Goal: Information Seeking & Learning: Learn about a topic

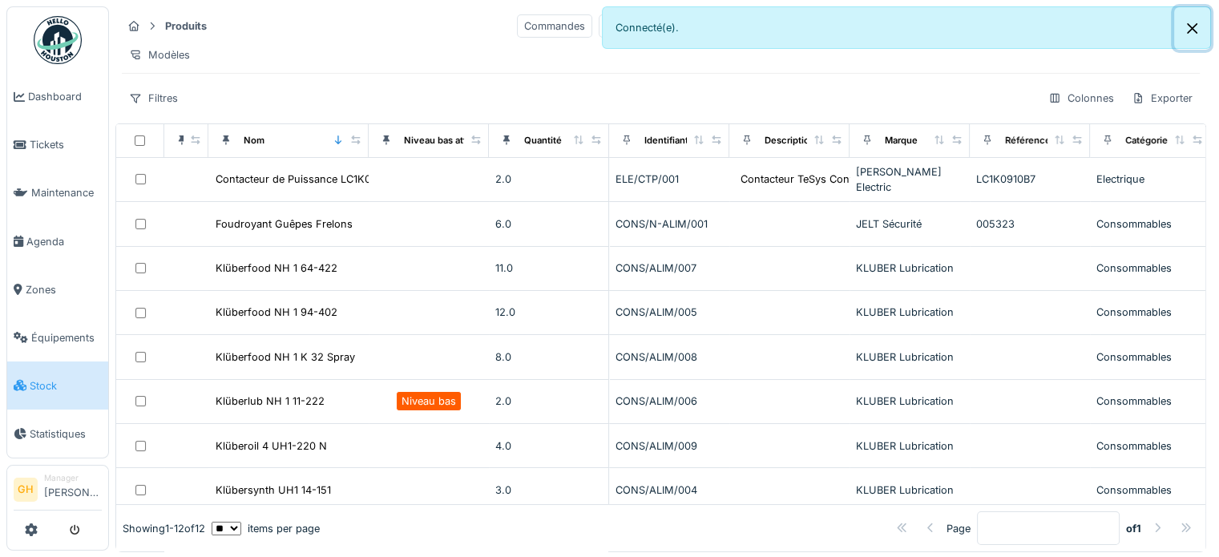
click at [1187, 21] on button "Close" at bounding box center [1192, 28] width 36 height 42
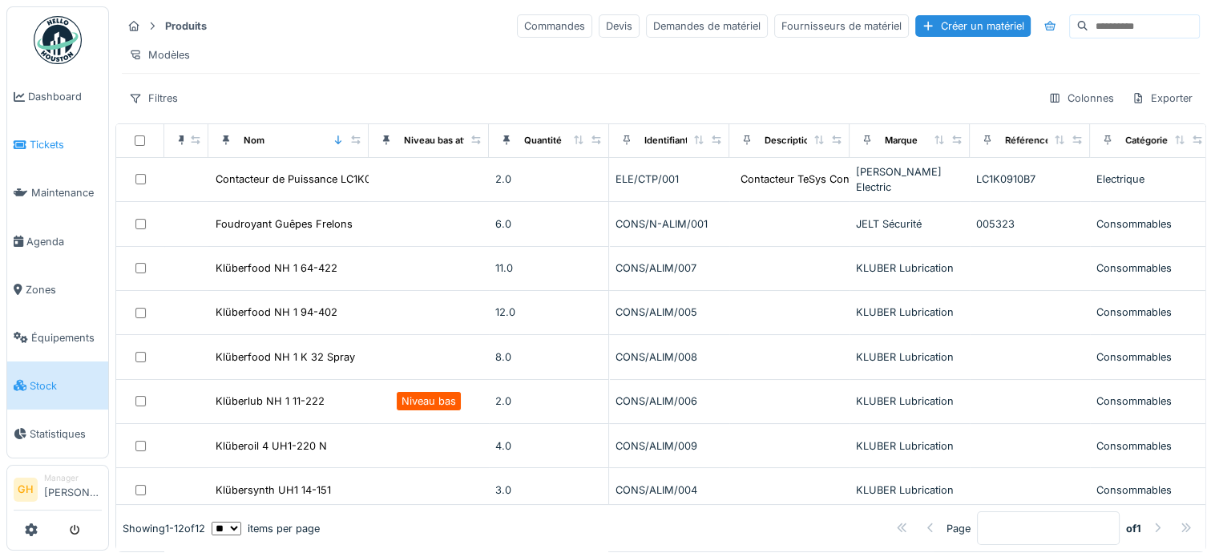
click at [55, 154] on link "Tickets" at bounding box center [57, 145] width 101 height 48
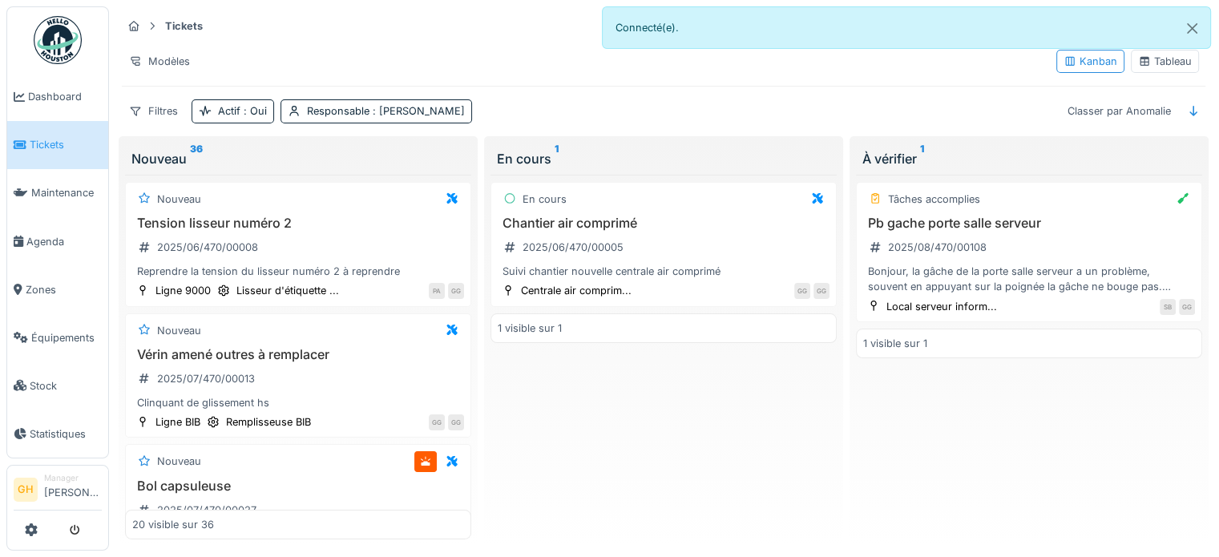
click at [1164, 63] on div "Tableau" at bounding box center [1165, 61] width 54 height 15
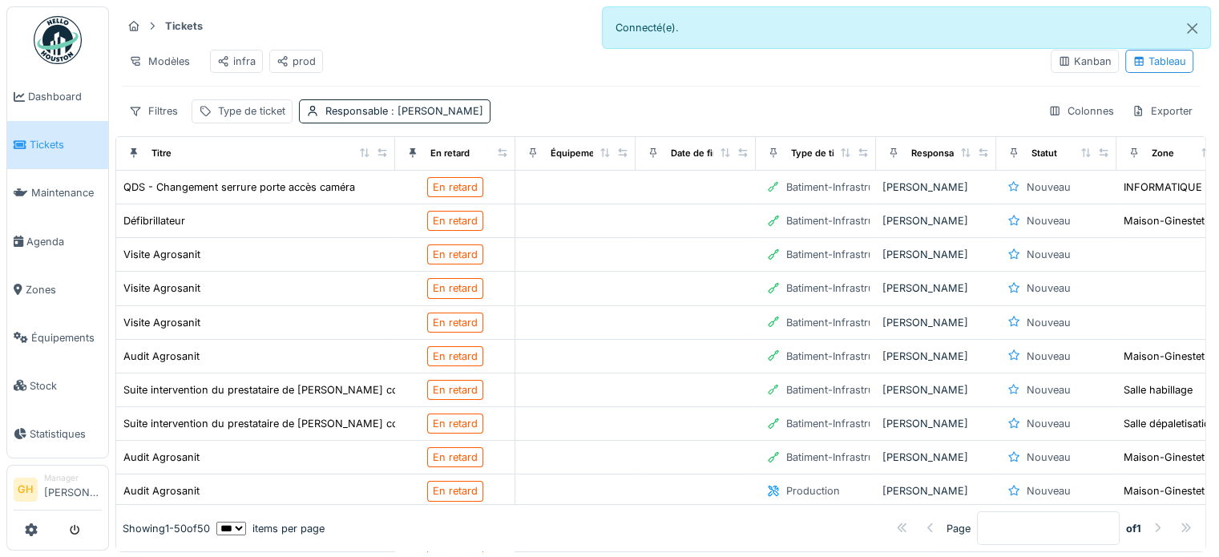
click at [300, 54] on div "prod" at bounding box center [296, 61] width 39 height 15
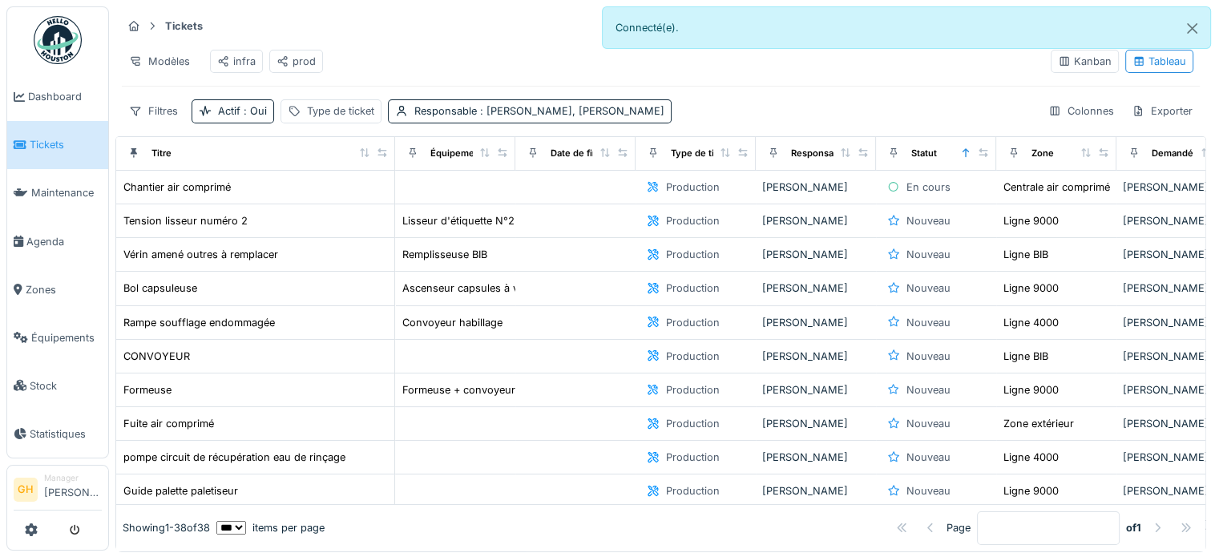
click at [239, 59] on div "infra" at bounding box center [236, 61] width 38 height 15
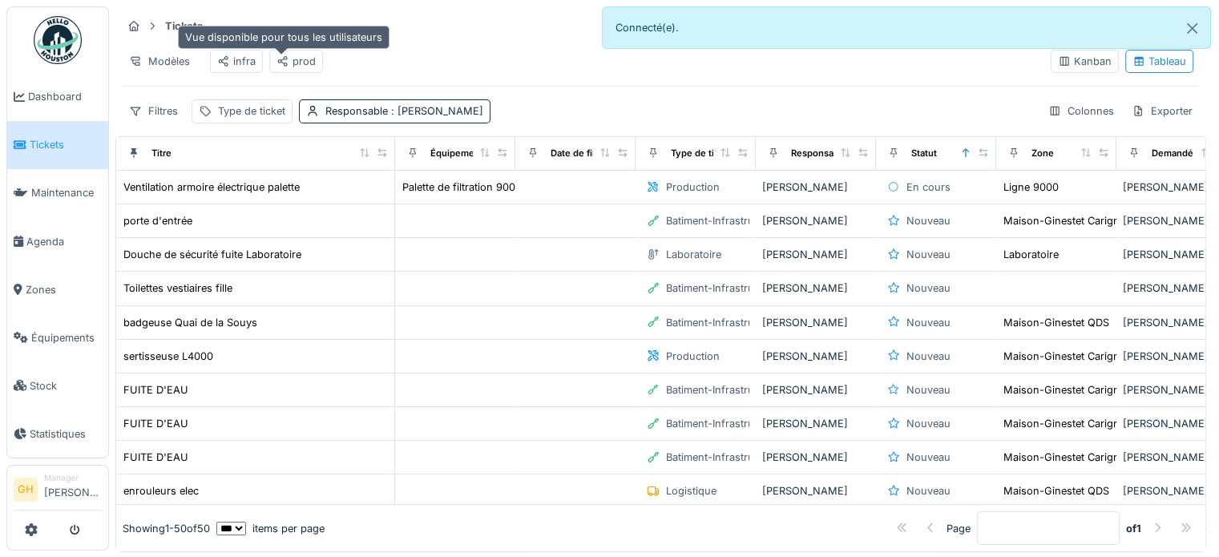
click at [282, 60] on icon at bounding box center [283, 61] width 13 height 10
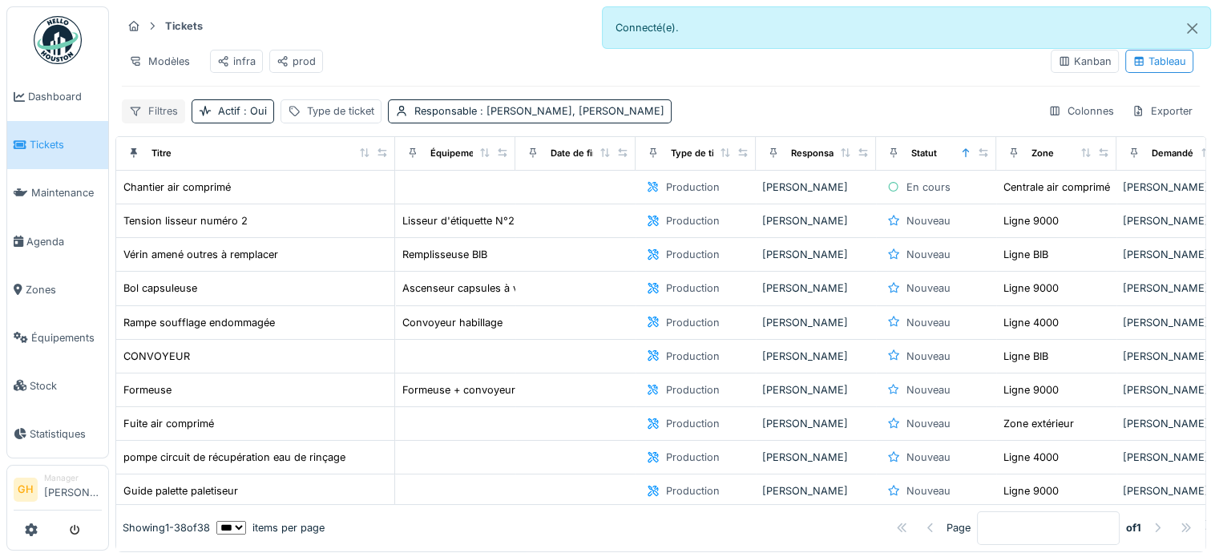
click at [169, 122] on div "Filtres" at bounding box center [153, 110] width 63 height 23
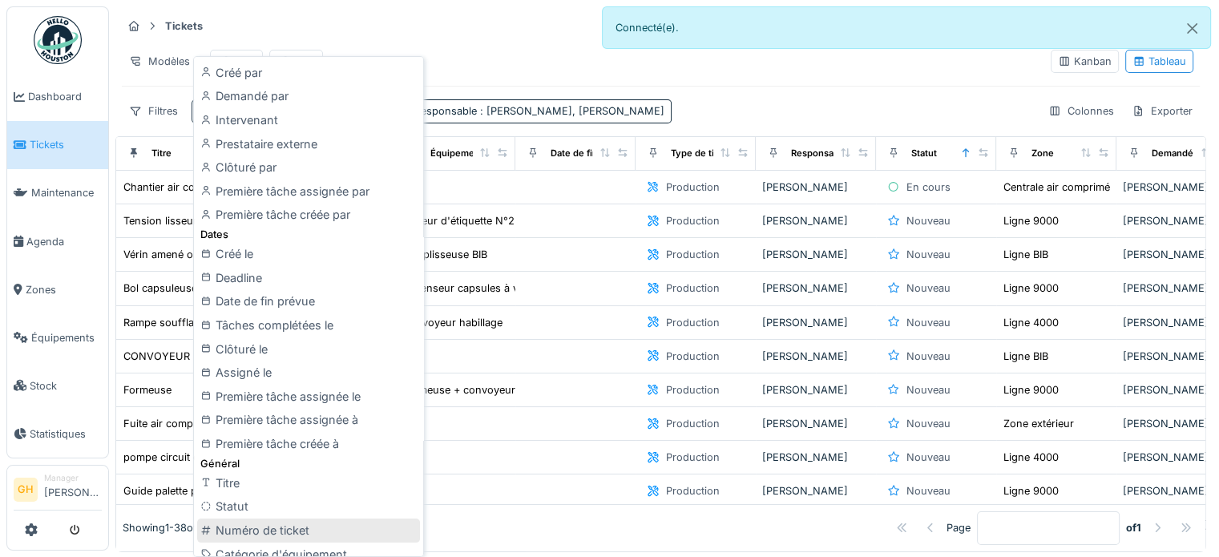
scroll to position [241, 0]
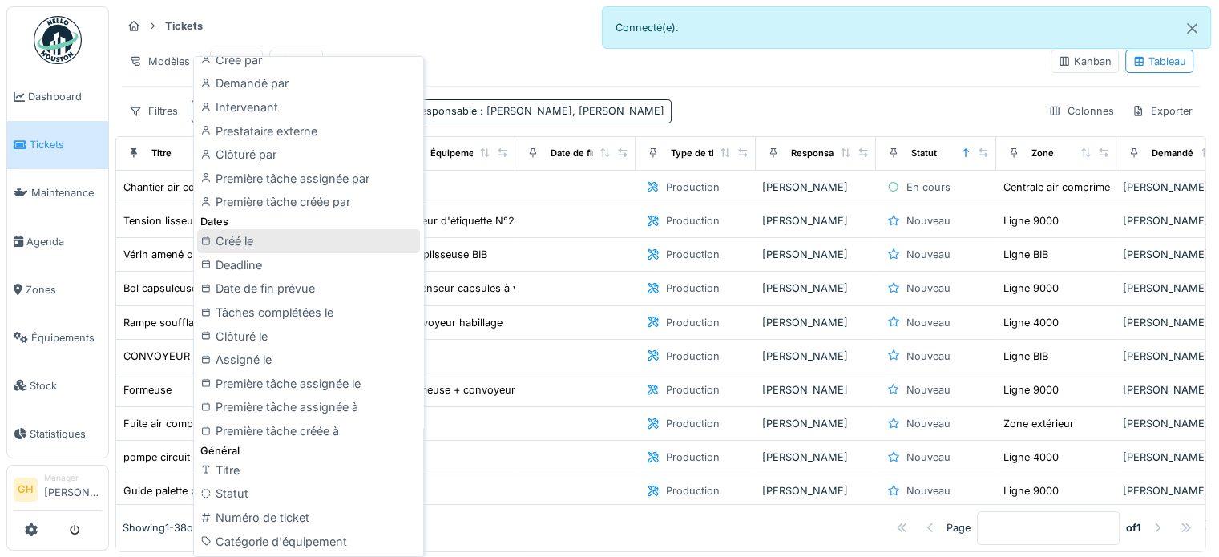
click at [321, 251] on div "Créé le" at bounding box center [308, 241] width 223 height 24
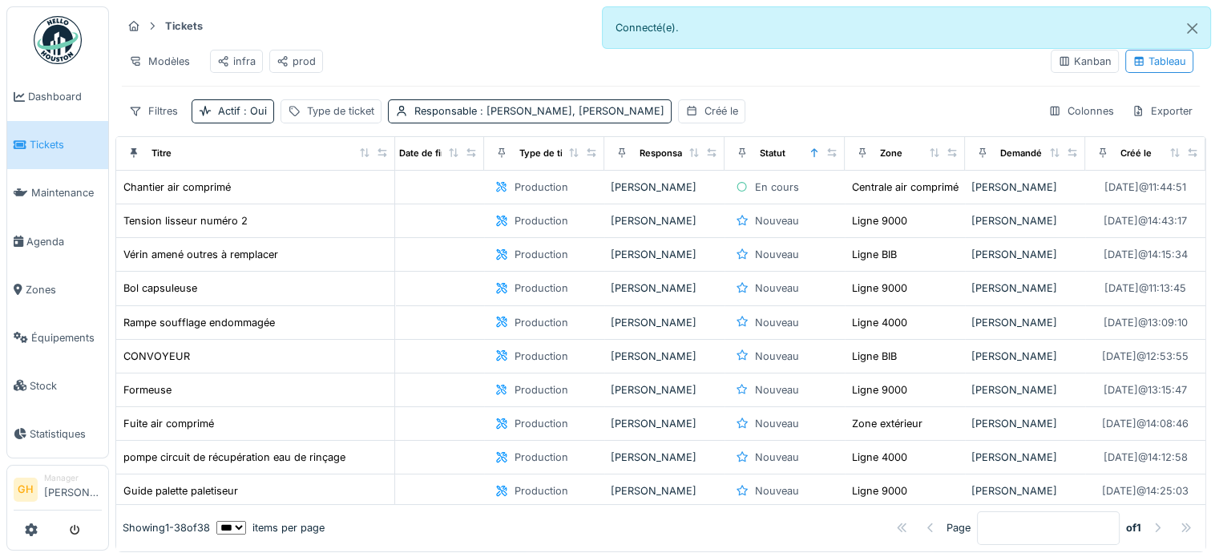
scroll to position [0, 188]
click at [705, 119] on div "Créé le" at bounding box center [722, 110] width 34 height 15
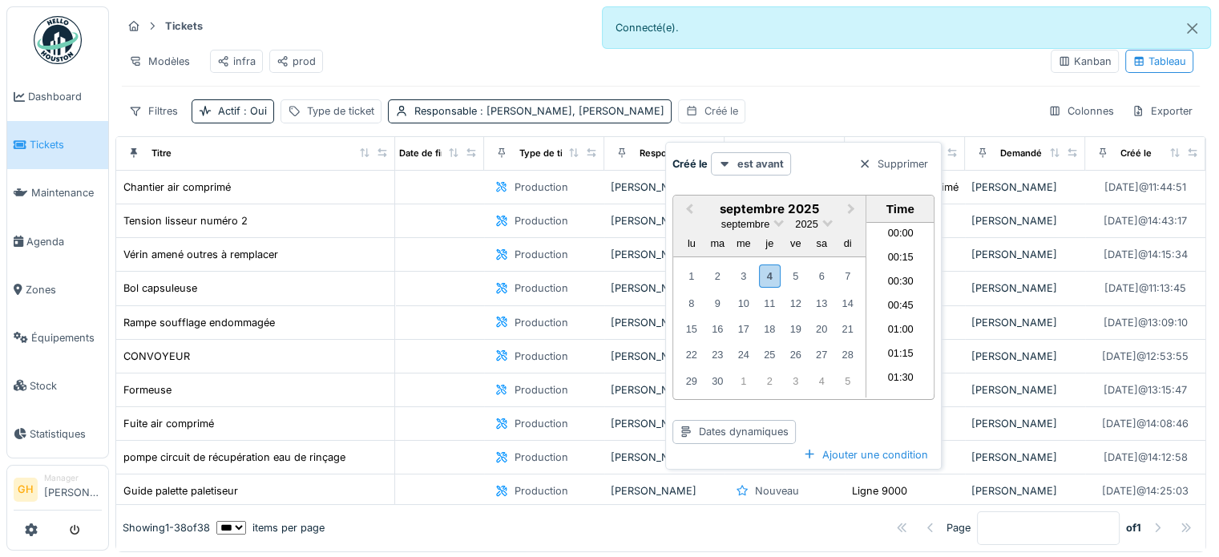
scroll to position [718, 0]
click at [724, 437] on div "Dates dynamiques" at bounding box center [734, 431] width 123 height 23
click at [775, 454] on div "Ajouter une condition" at bounding box center [804, 455] width 262 height 22
click at [725, 156] on div at bounding box center [724, 163] width 13 height 15
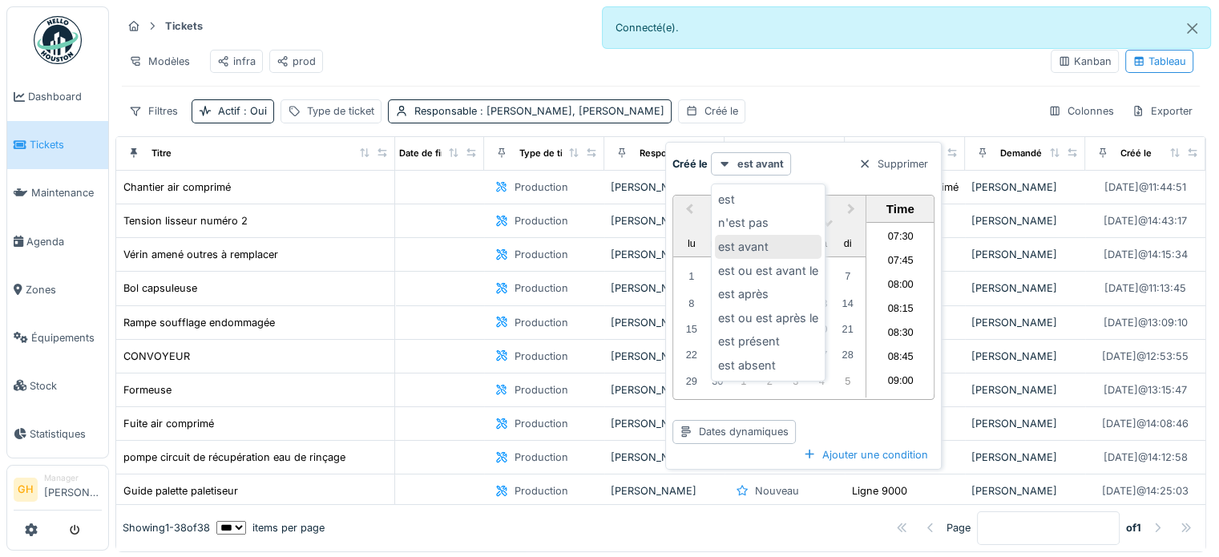
click at [772, 250] on div "est avant" at bounding box center [768, 247] width 107 height 24
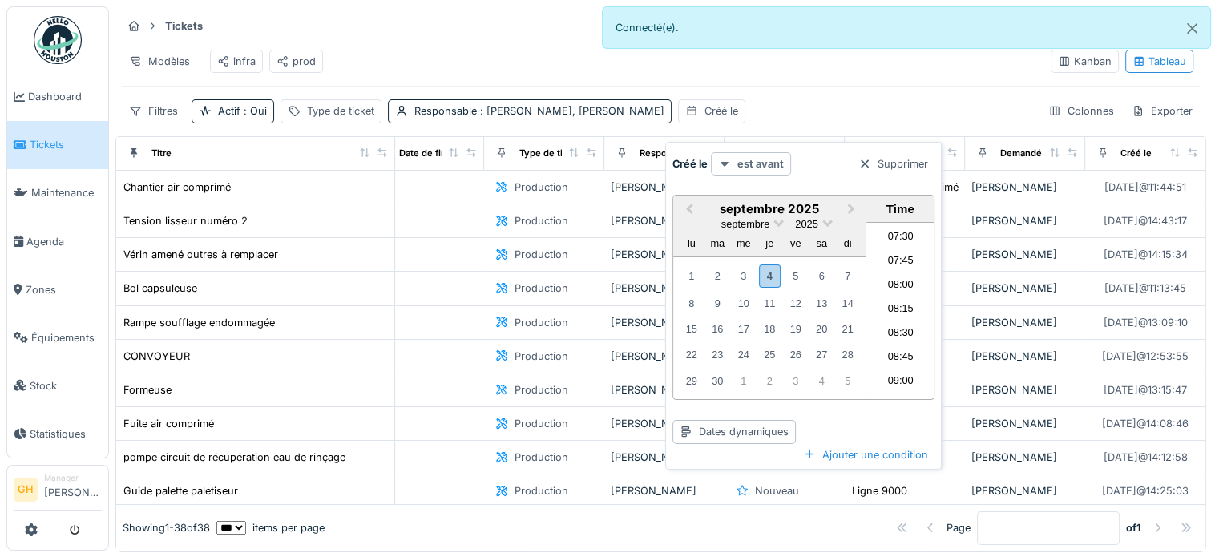
click at [734, 166] on div "est avant" at bounding box center [751, 163] width 80 height 23
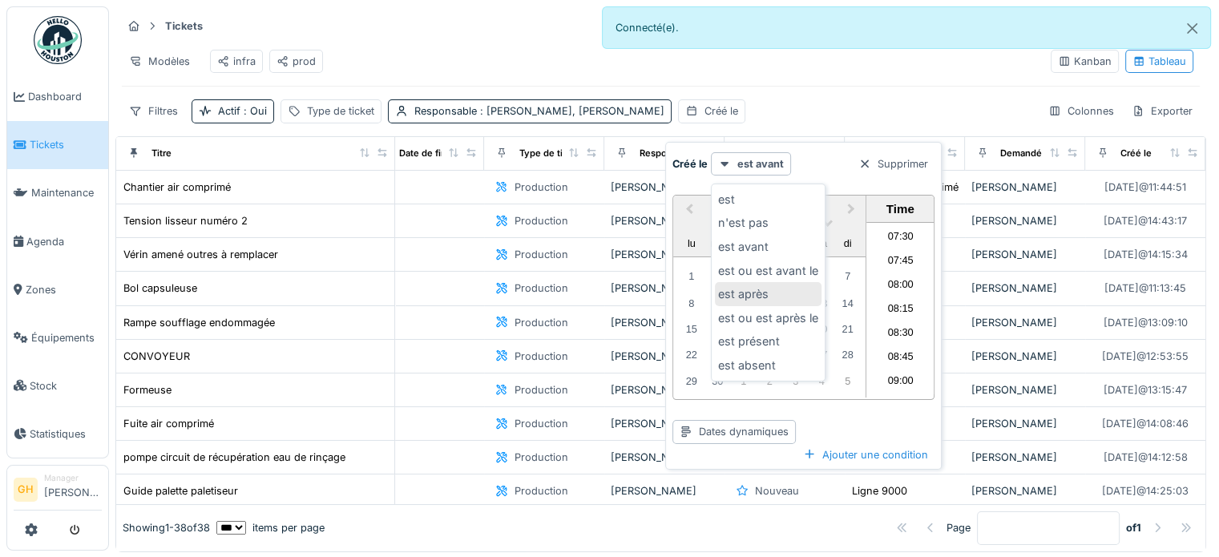
click at [772, 285] on div "est après" at bounding box center [768, 294] width 107 height 24
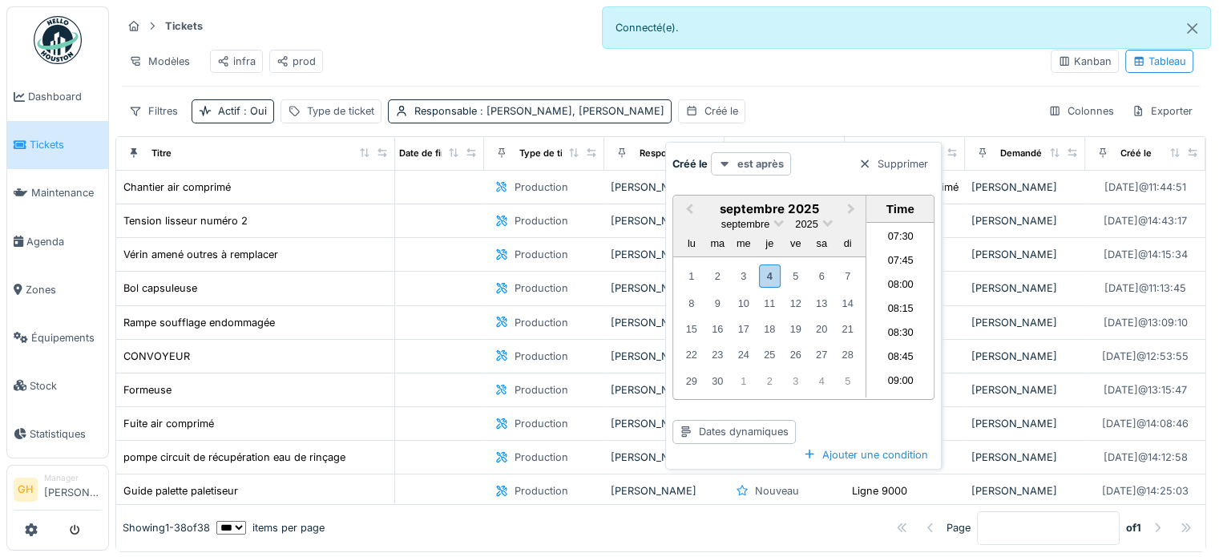
click at [754, 163] on strong "est après" at bounding box center [761, 163] width 46 height 15
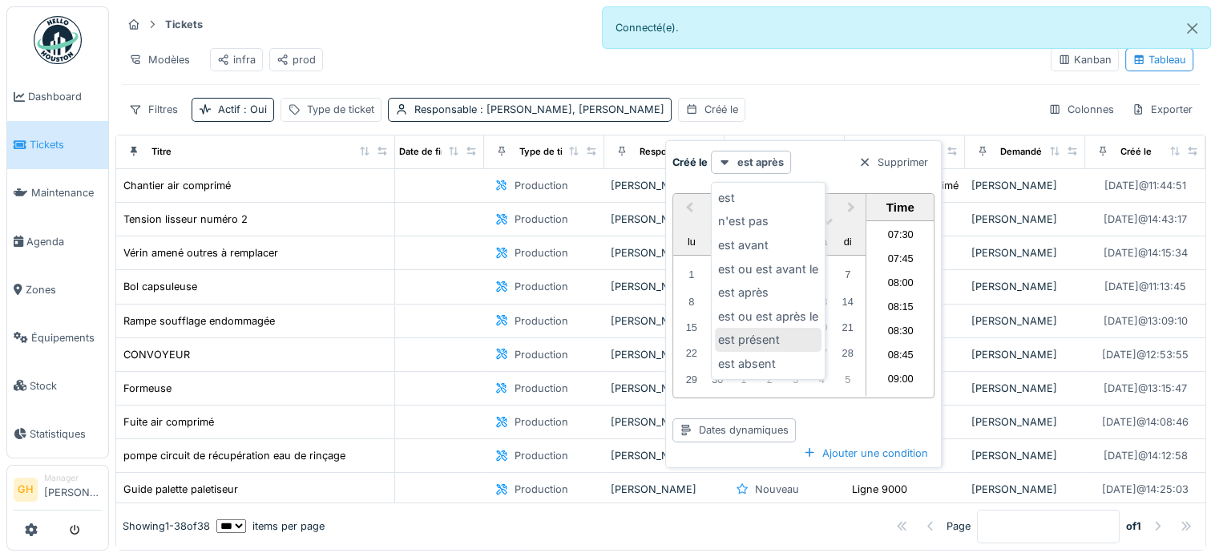
scroll to position [14, 0]
click at [730, 333] on div "est présent" at bounding box center [768, 340] width 107 height 24
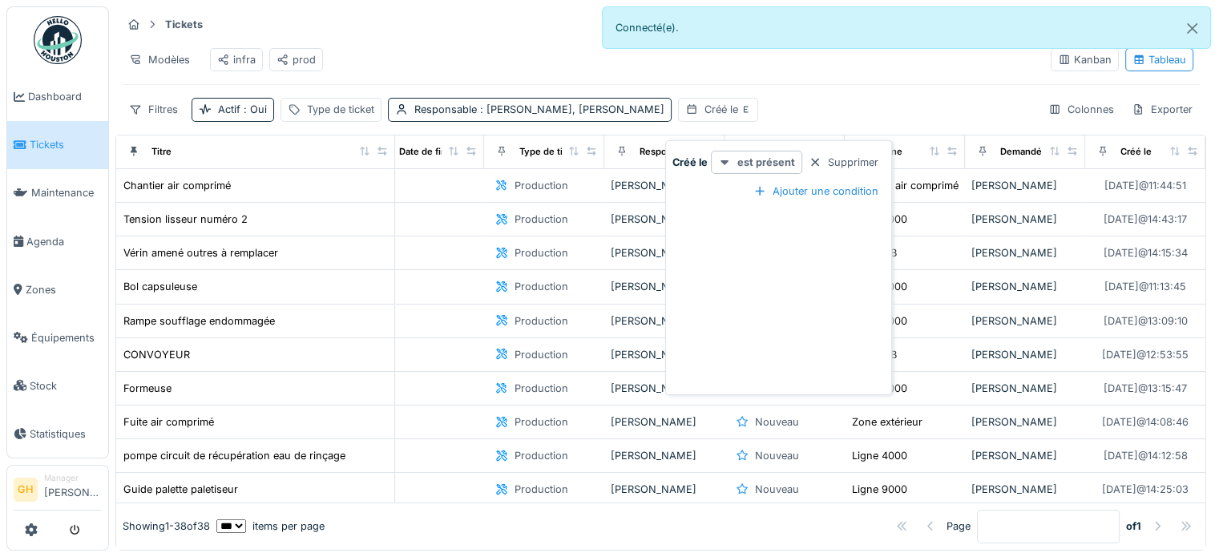
click at [738, 155] on strong "est présent" at bounding box center [767, 162] width 58 height 15
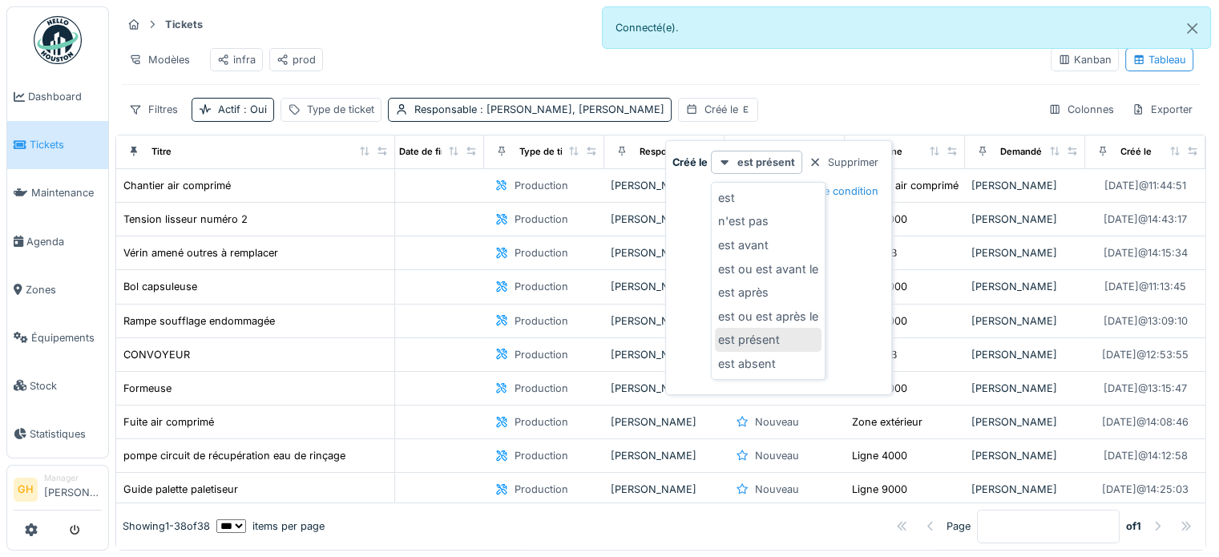
click at [760, 328] on div "est présent" at bounding box center [768, 340] width 107 height 24
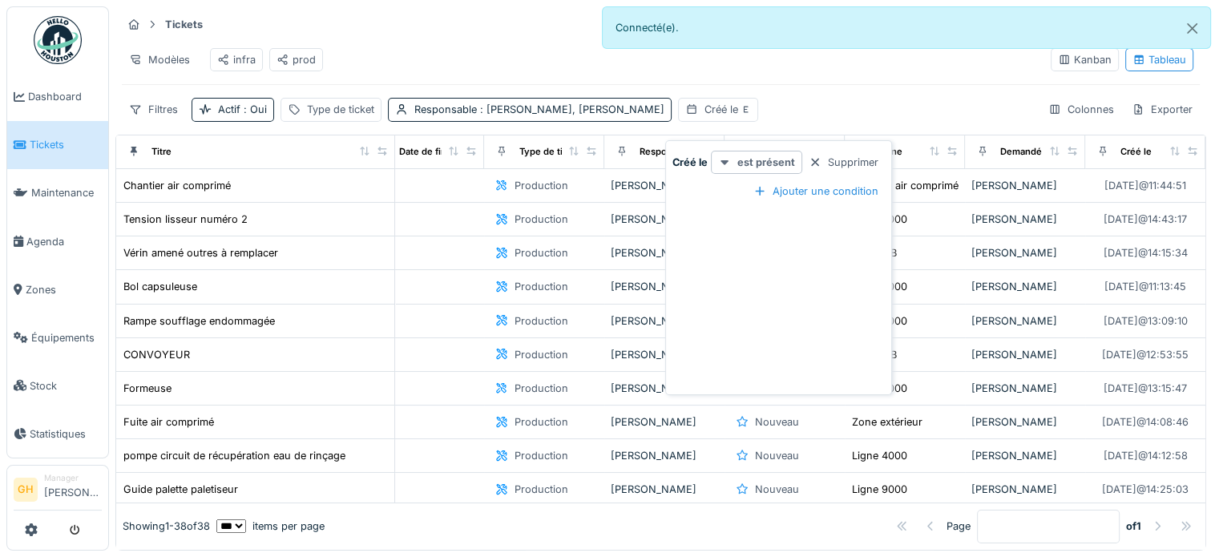
click at [725, 157] on icon at bounding box center [724, 162] width 13 height 10
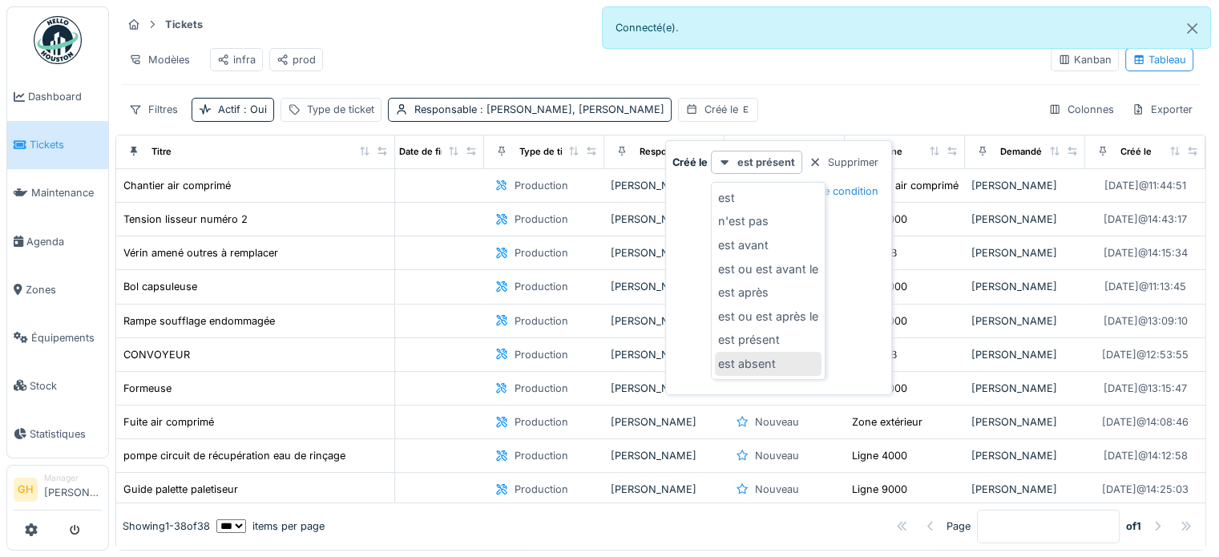
click at [762, 352] on div "est absent" at bounding box center [768, 364] width 107 height 24
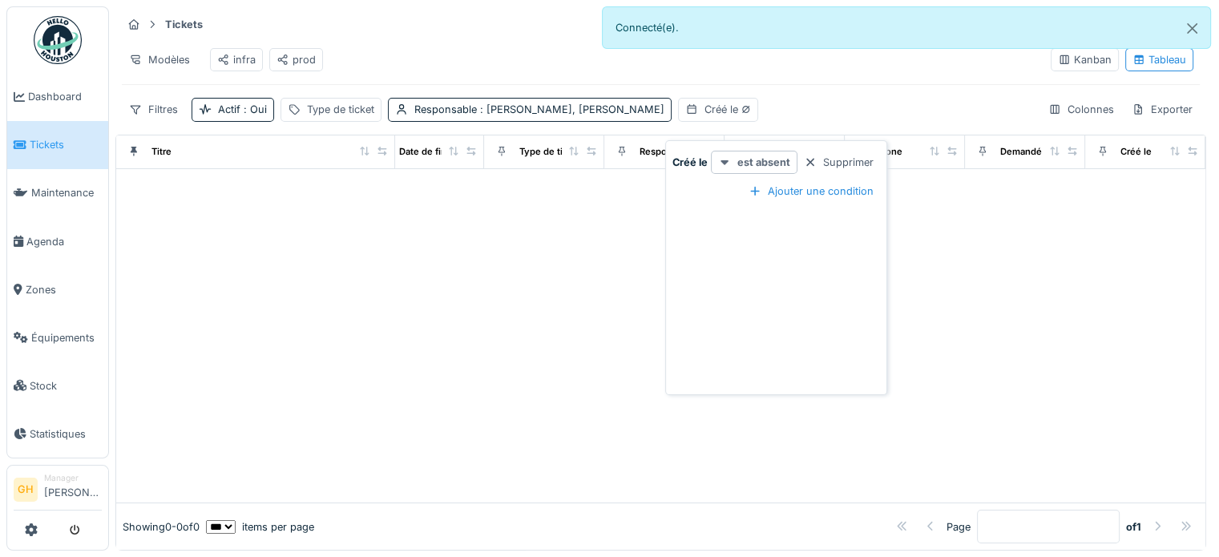
click at [733, 152] on div "est absent" at bounding box center [754, 162] width 87 height 23
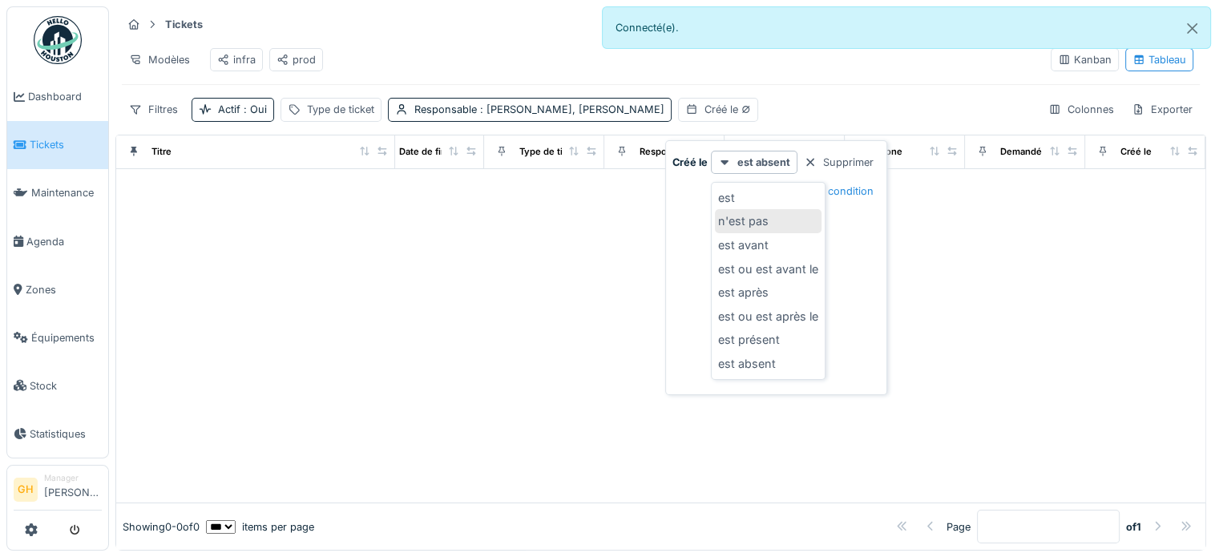
click at [740, 214] on div "n'est pas" at bounding box center [768, 221] width 107 height 24
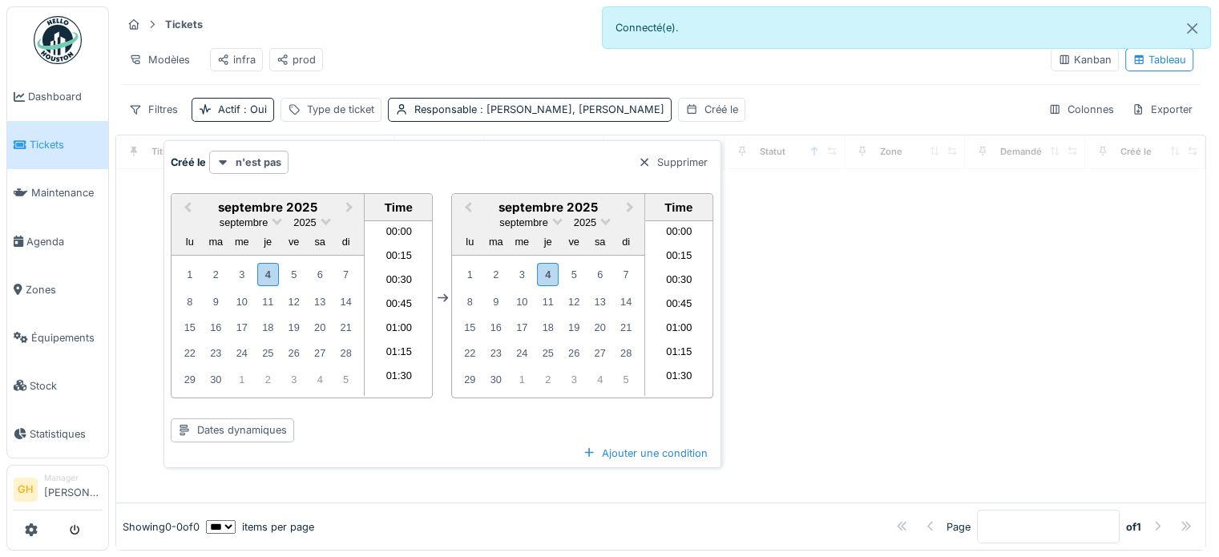
scroll to position [718, 0]
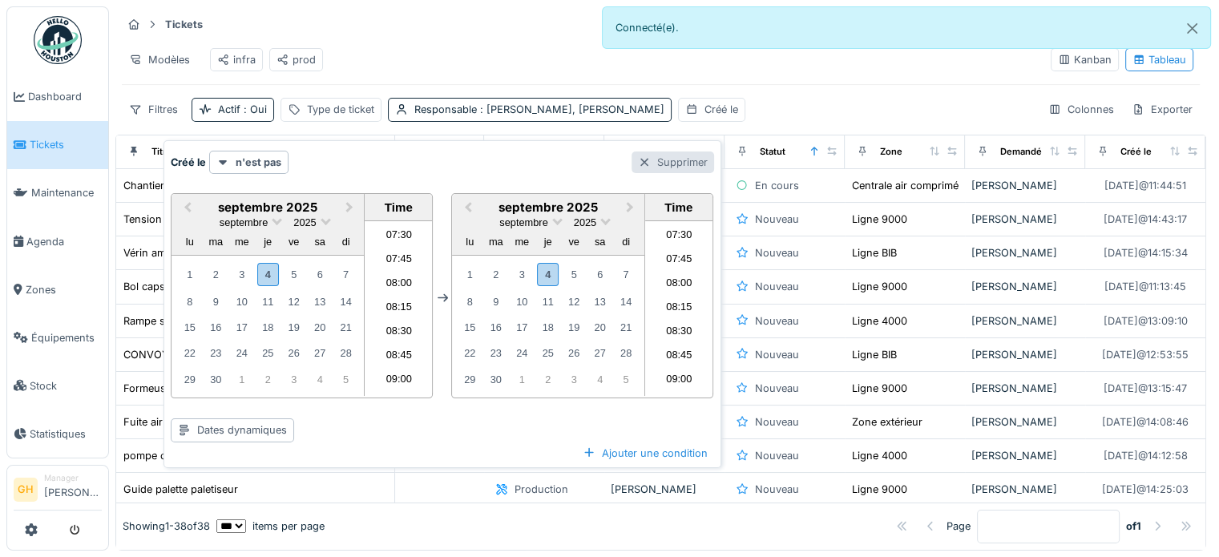
click at [673, 152] on div "Supprimer" at bounding box center [673, 163] width 83 height 22
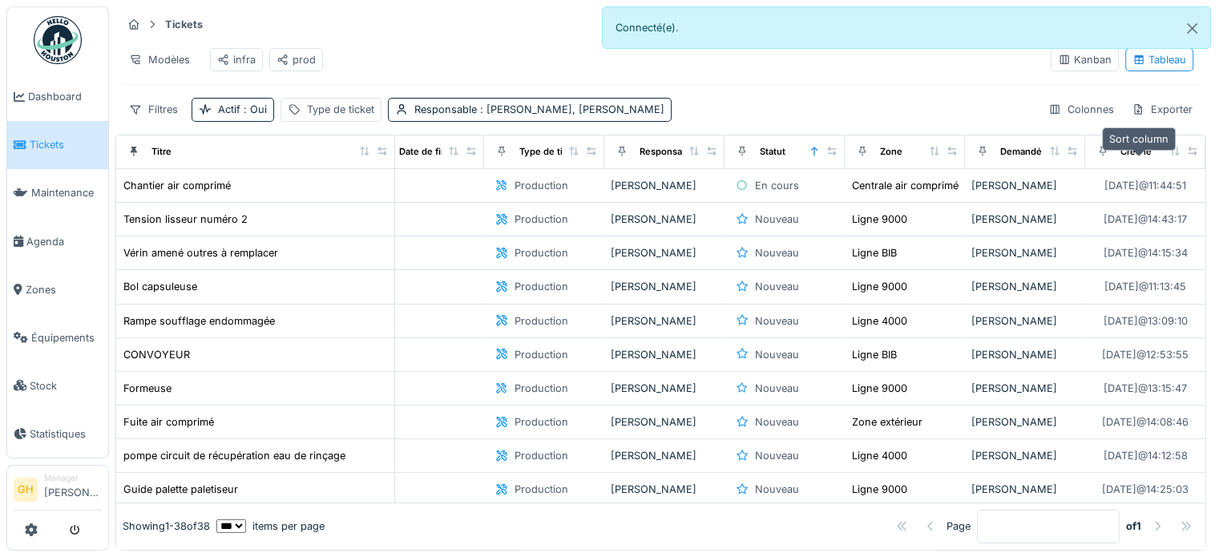
click at [1170, 147] on icon at bounding box center [1174, 151] width 9 height 9
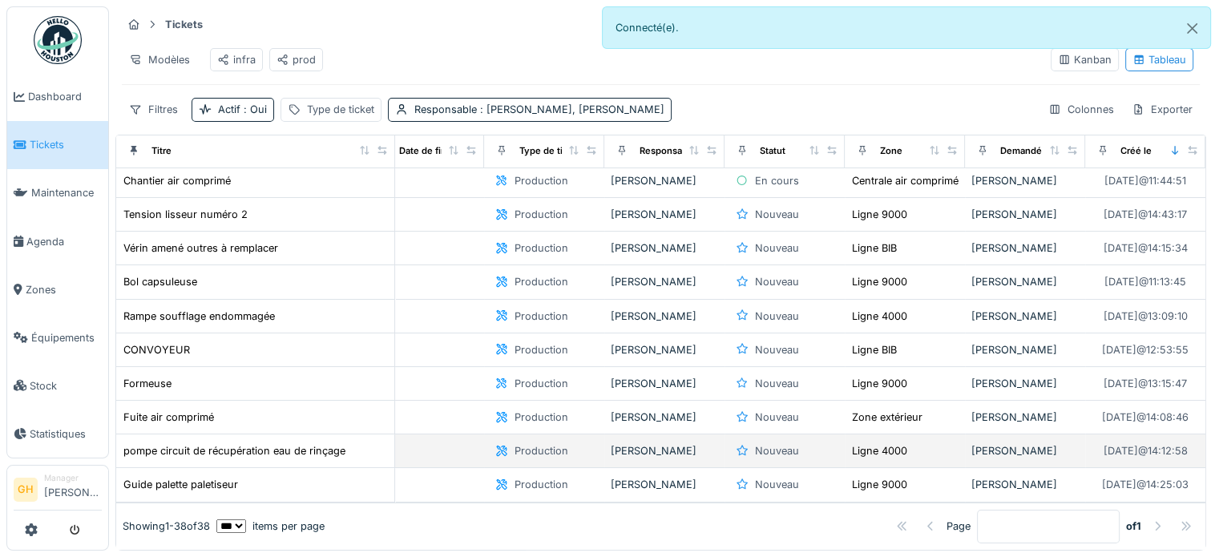
scroll to position [0, 188]
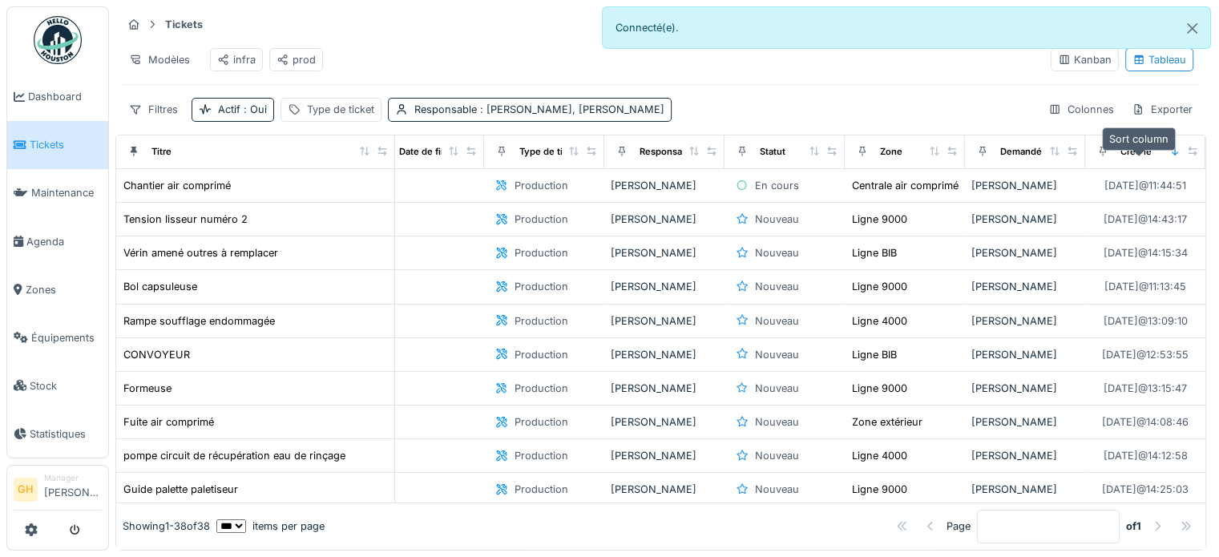
click at [1170, 155] on div at bounding box center [1175, 152] width 11 height 14
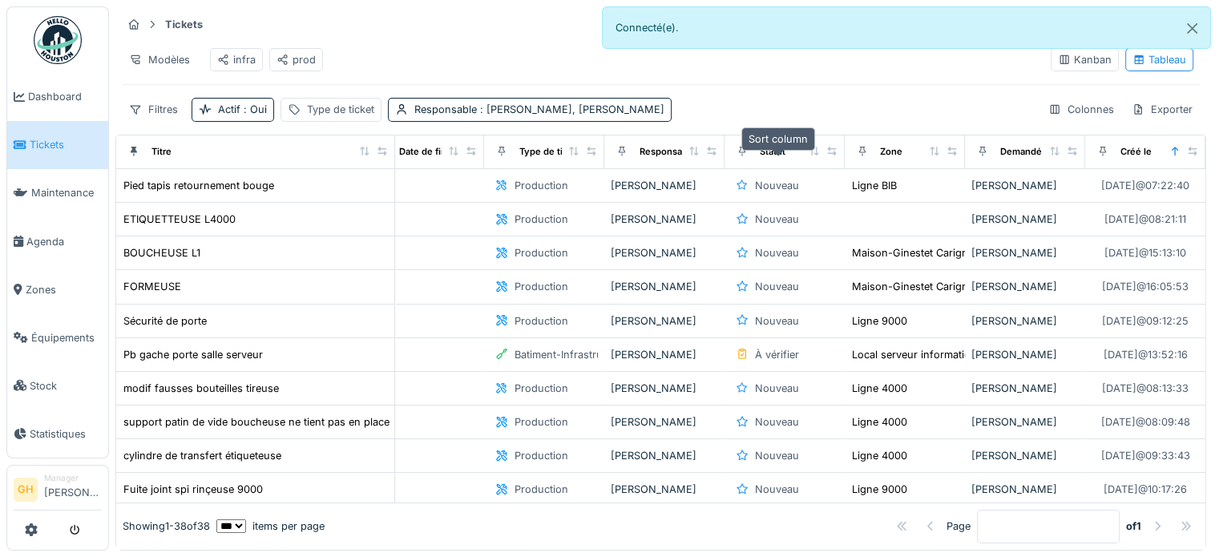
click at [810, 150] on icon at bounding box center [814, 151] width 9 height 9
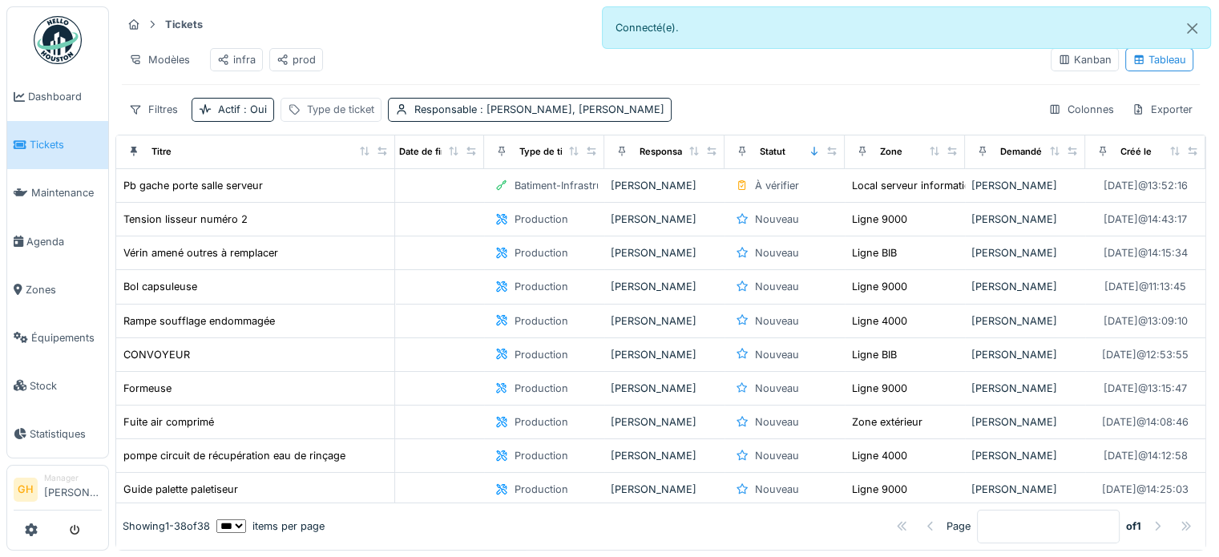
click at [314, 103] on div "Type de ticket" at bounding box center [340, 109] width 67 height 15
click at [395, 188] on div "Type de ticket" at bounding box center [373, 197] width 161 height 18
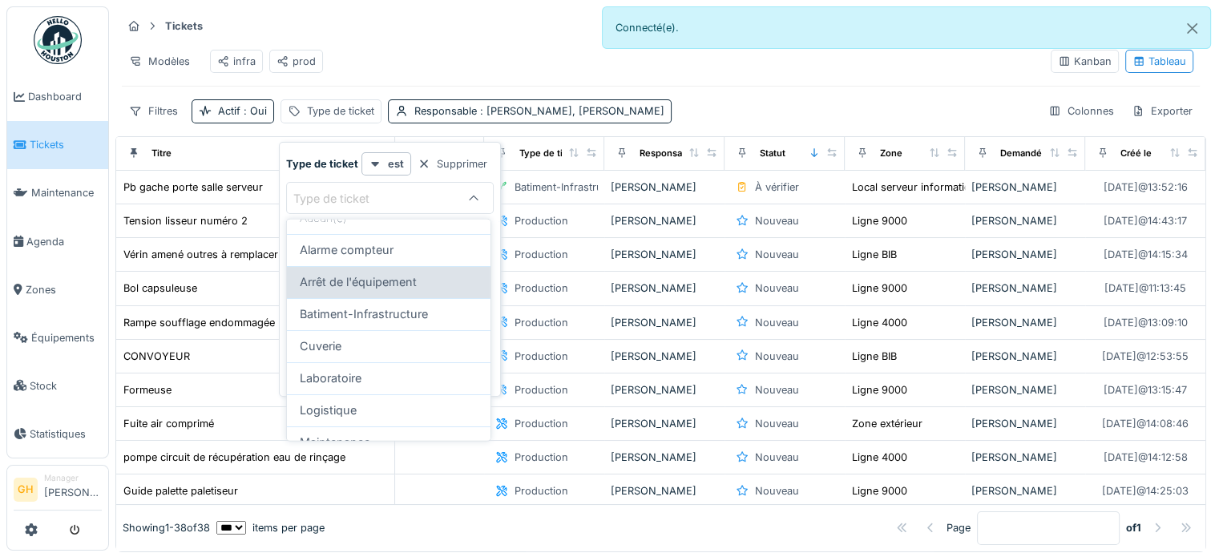
scroll to position [148, 0]
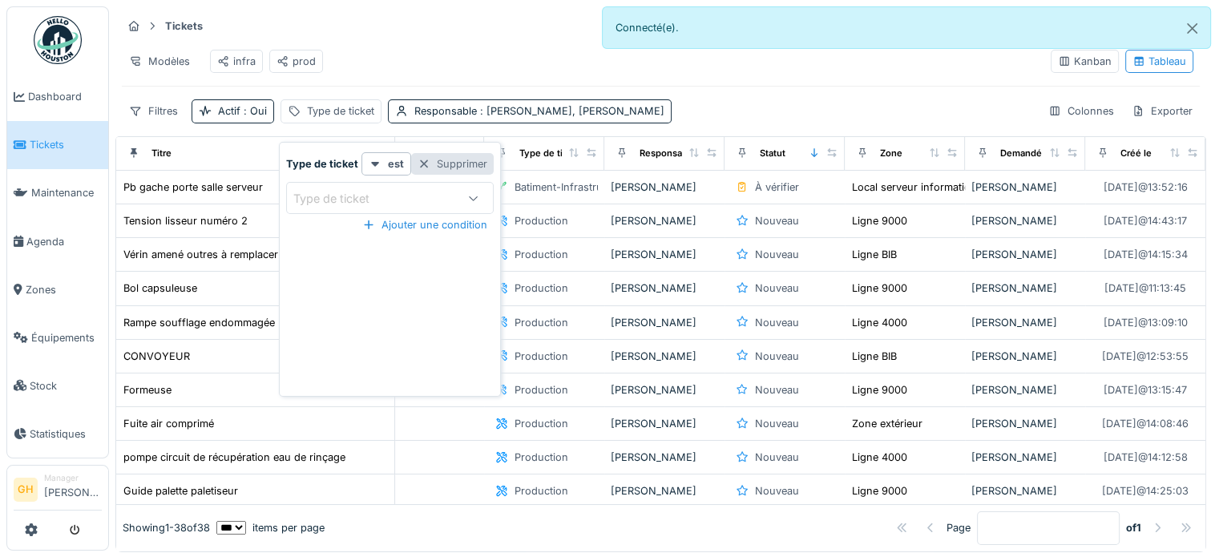
click at [448, 159] on div "Supprimer" at bounding box center [452, 164] width 83 height 22
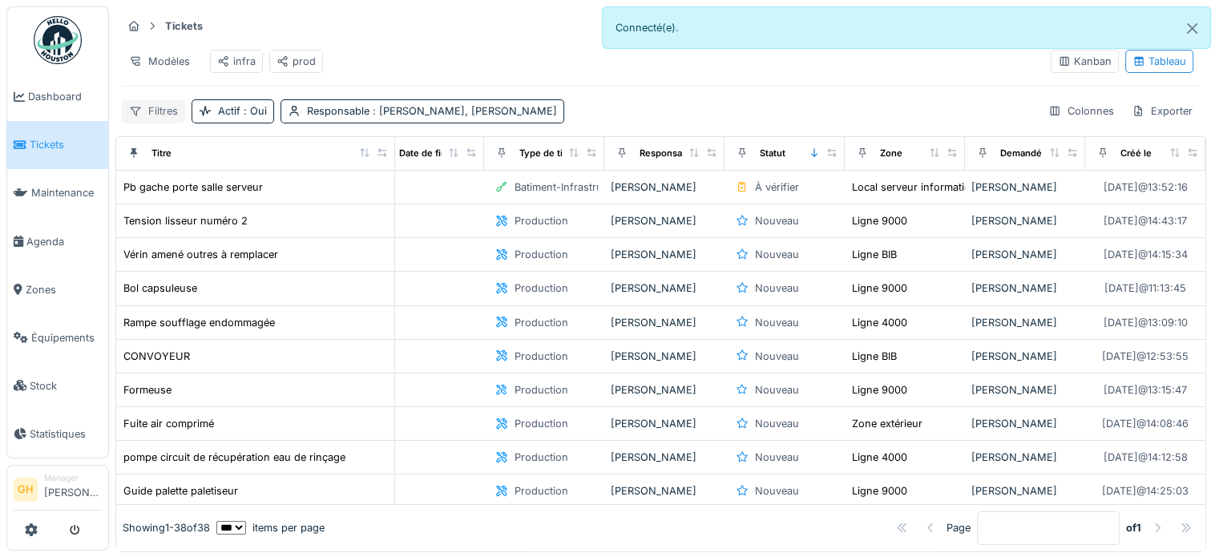
click at [173, 123] on div "Filtres" at bounding box center [153, 110] width 63 height 23
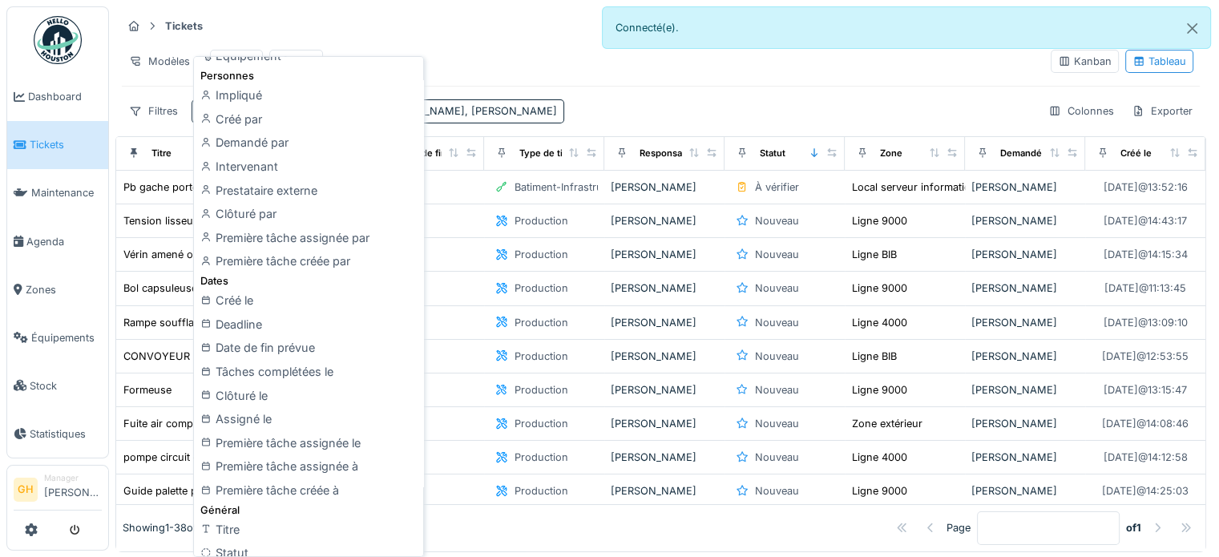
scroll to position [160, 0]
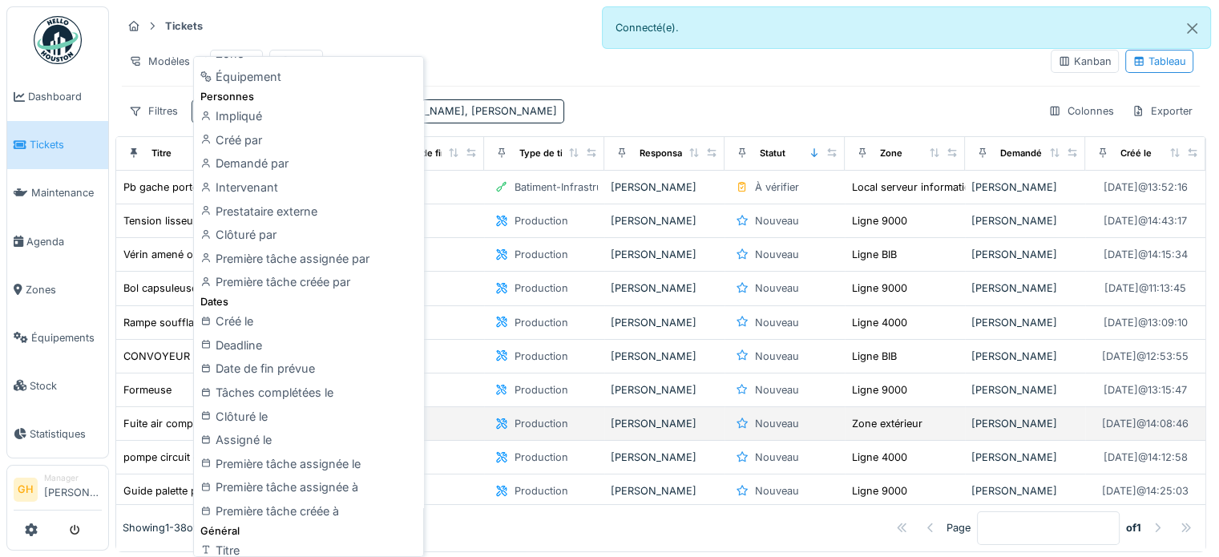
click at [315, 430] on div "Assigné le" at bounding box center [308, 440] width 223 height 24
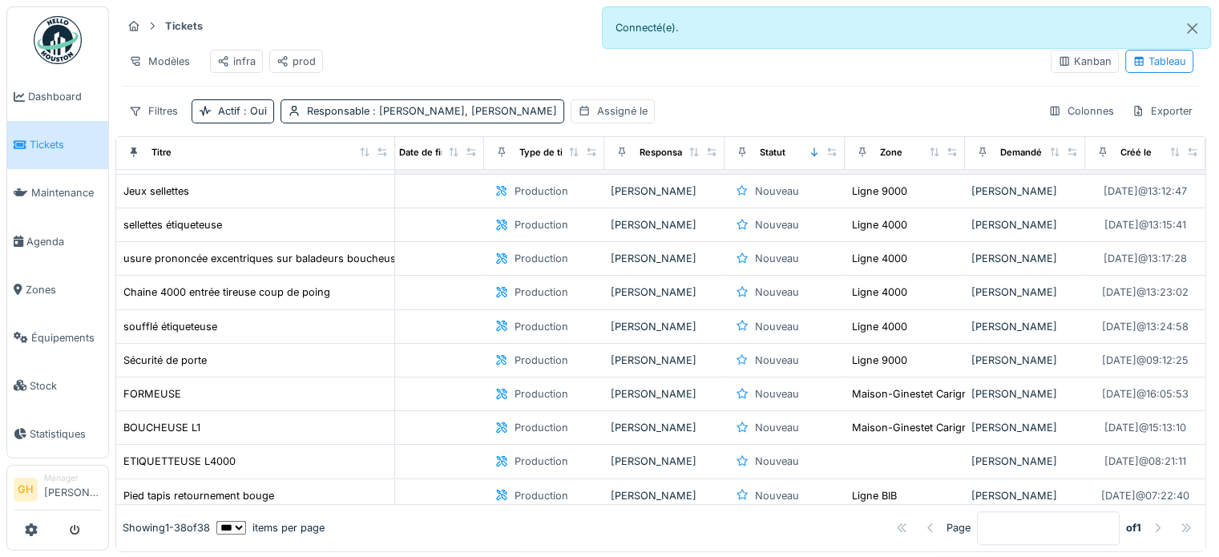
scroll to position [887, 188]
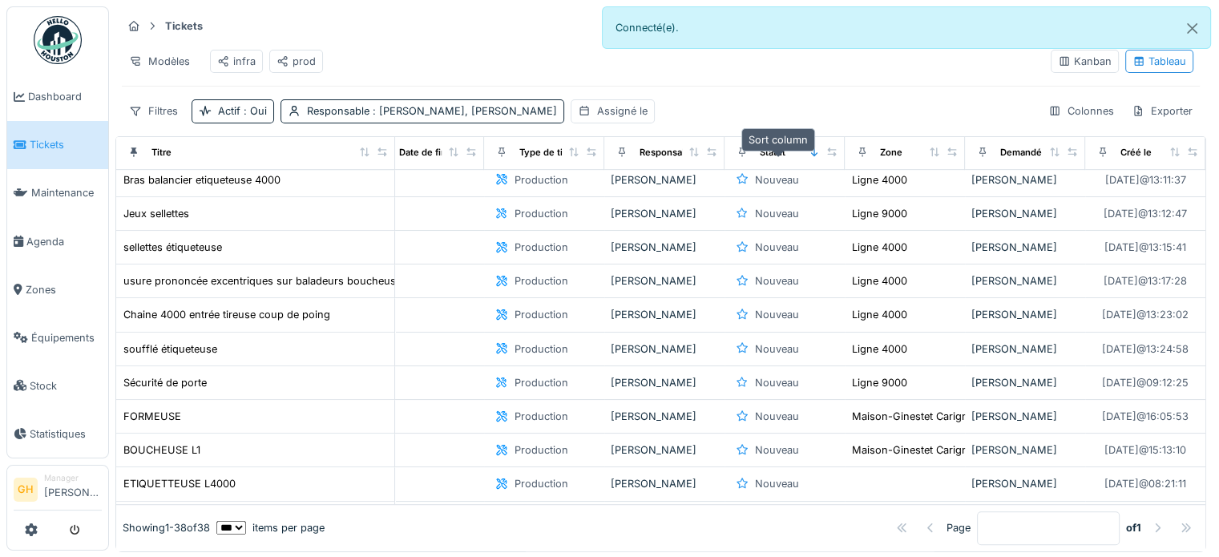
click at [809, 156] on icon at bounding box center [814, 152] width 11 height 9
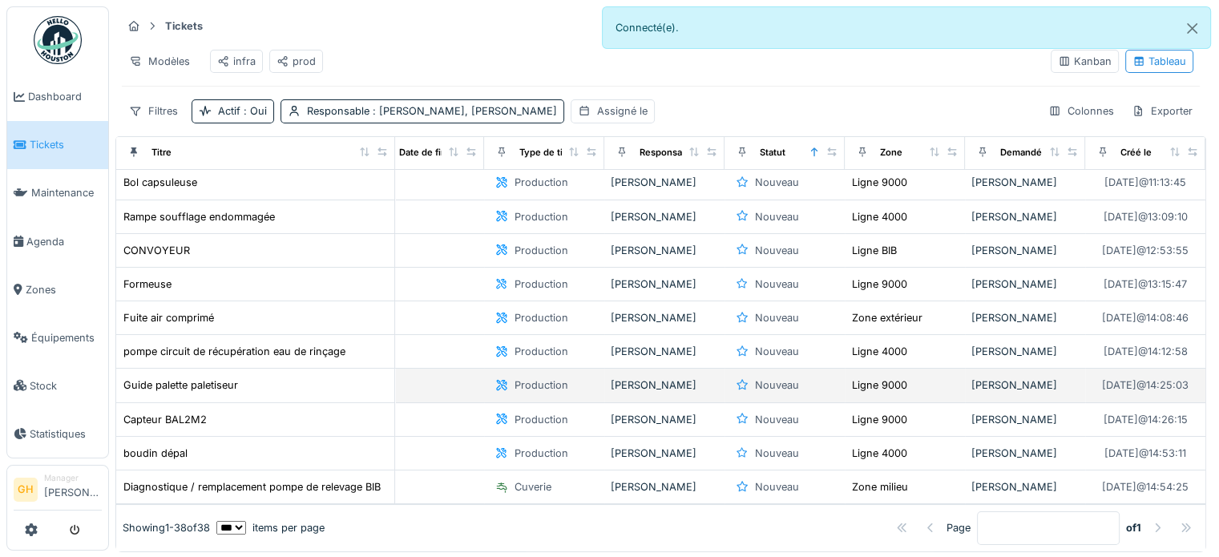
scroll to position [0, 188]
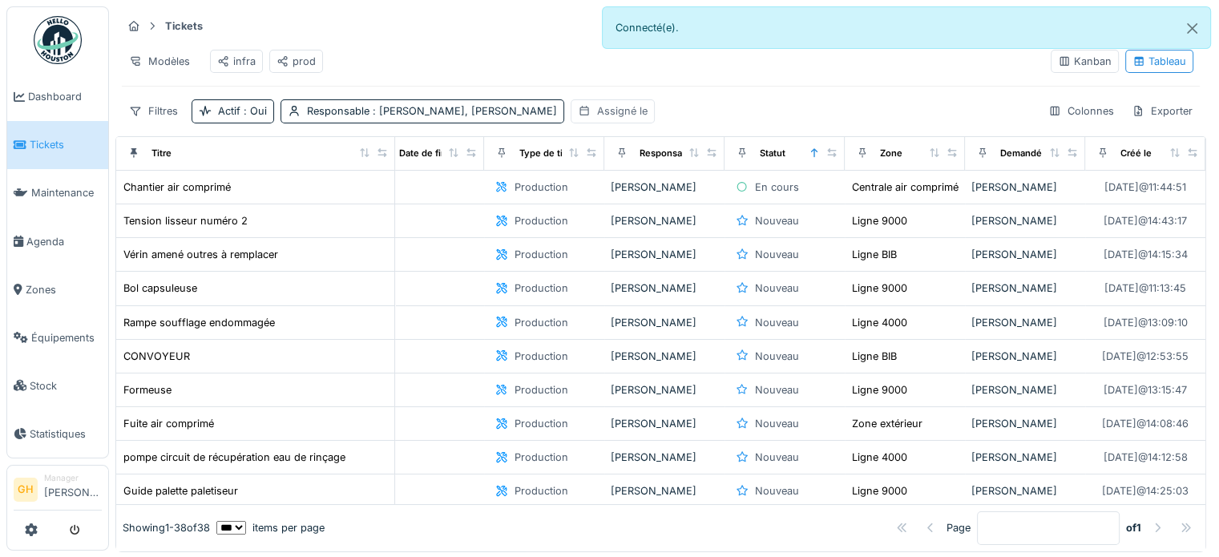
click at [621, 119] on div "Assigné le" at bounding box center [622, 110] width 51 height 15
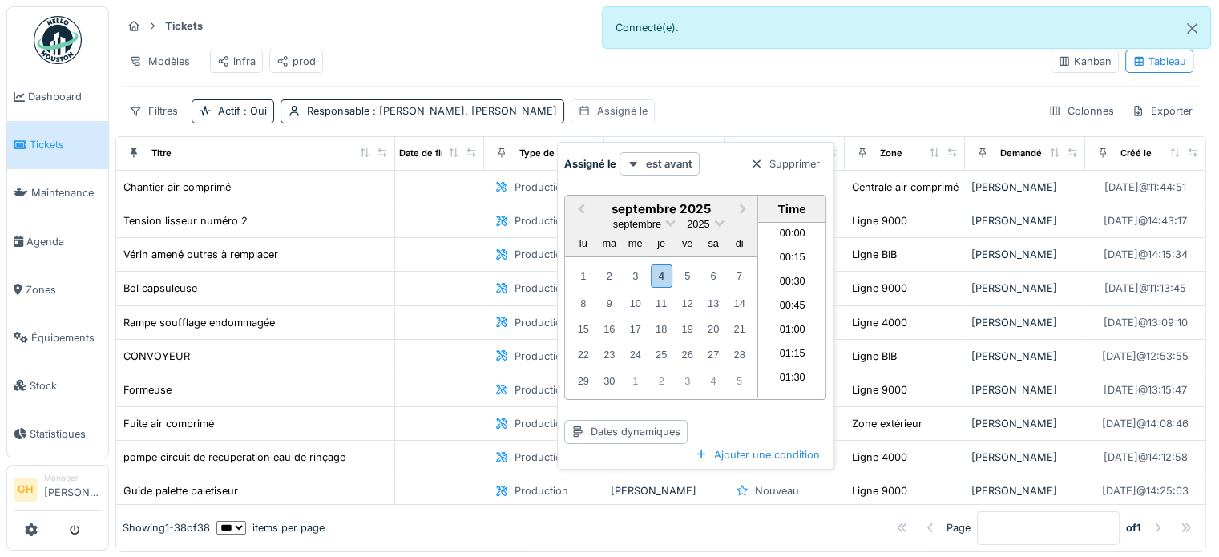
scroll to position [718, 0]
click at [587, 273] on div "1" at bounding box center [583, 276] width 22 height 22
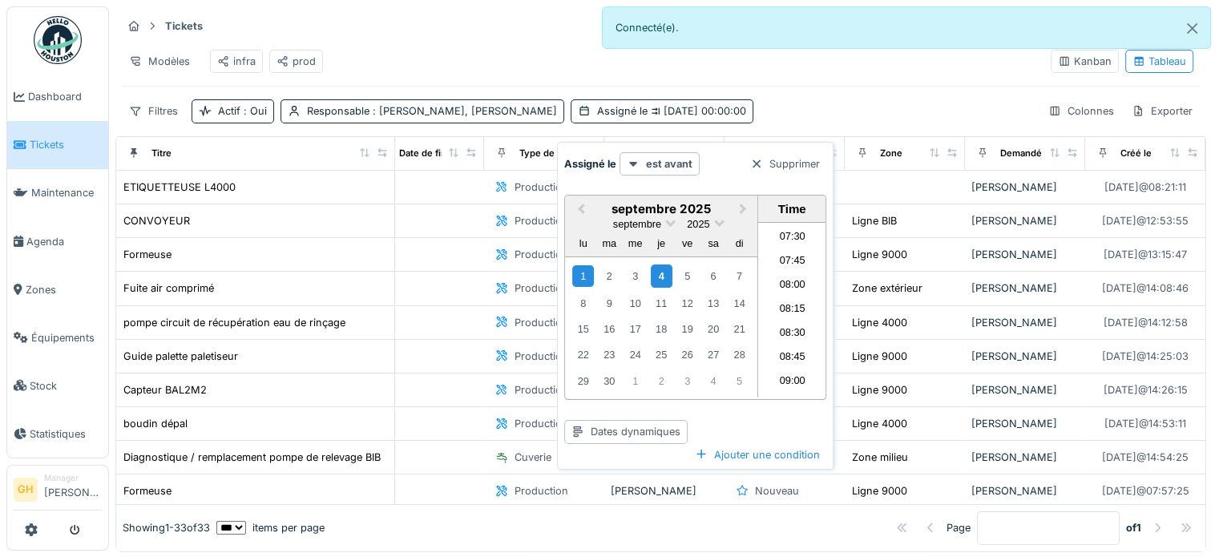
click at [667, 274] on div "4" at bounding box center [662, 276] width 22 height 23
click at [694, 274] on div "5" at bounding box center [688, 276] width 22 height 22
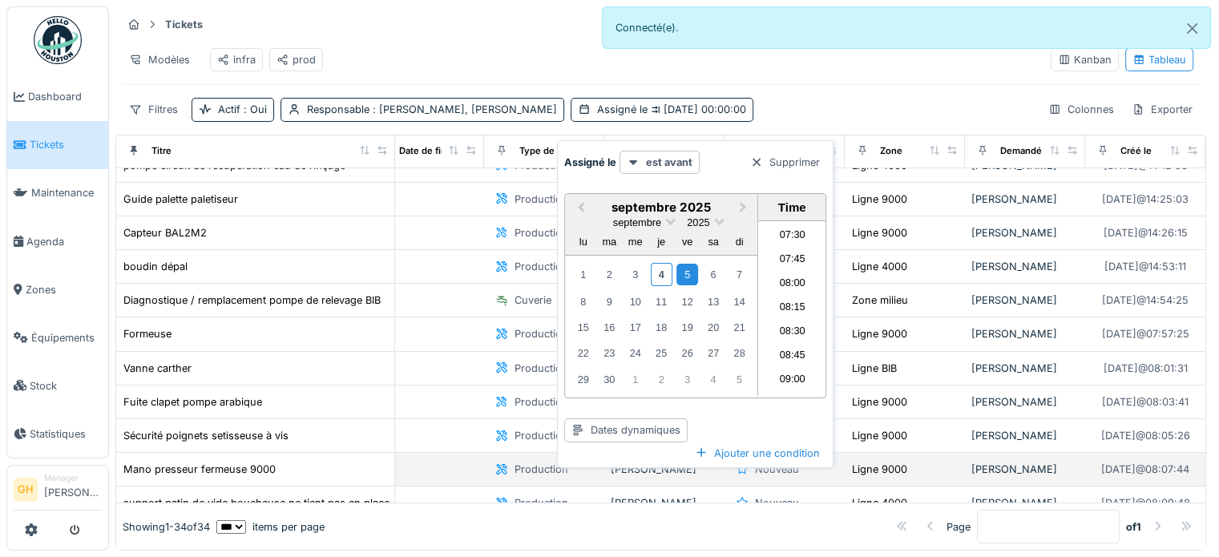
scroll to position [160, 188]
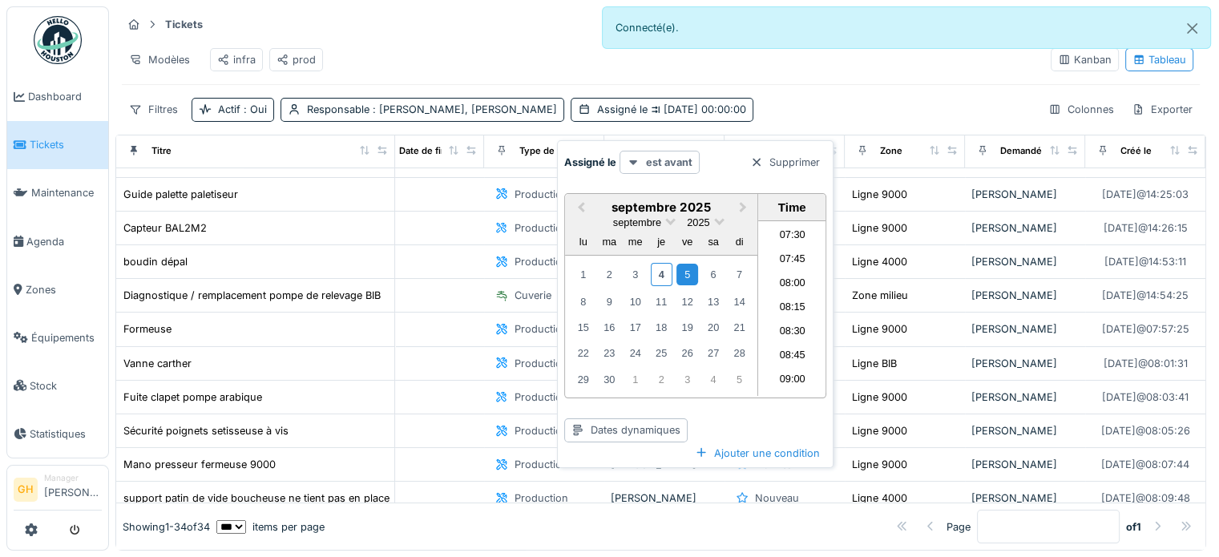
click at [648, 158] on div "est avant" at bounding box center [660, 162] width 80 height 23
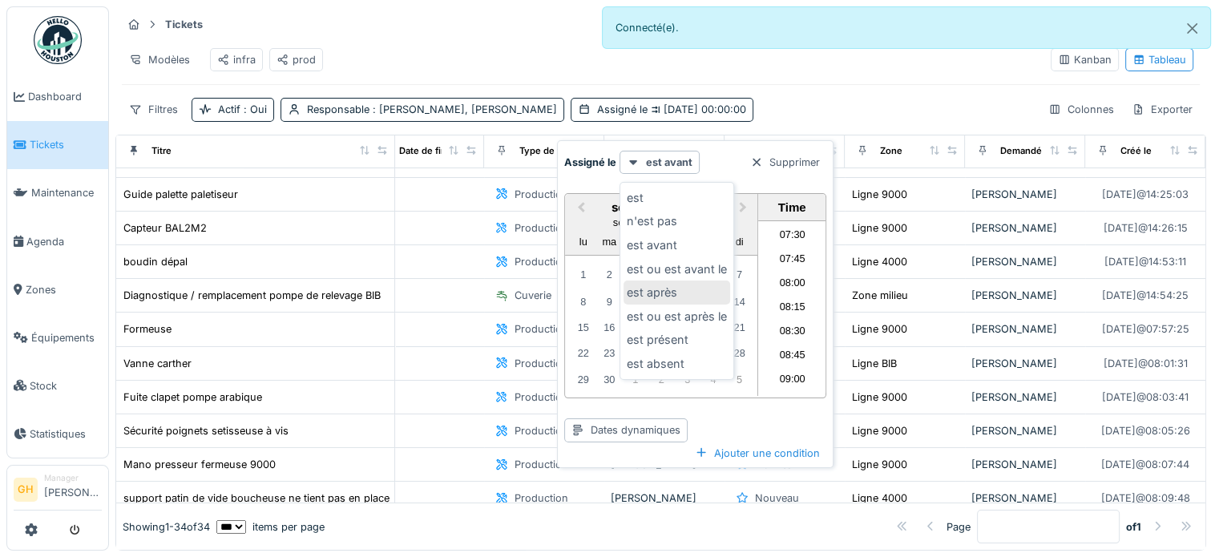
click at [677, 284] on div "est après" at bounding box center [677, 293] width 107 height 24
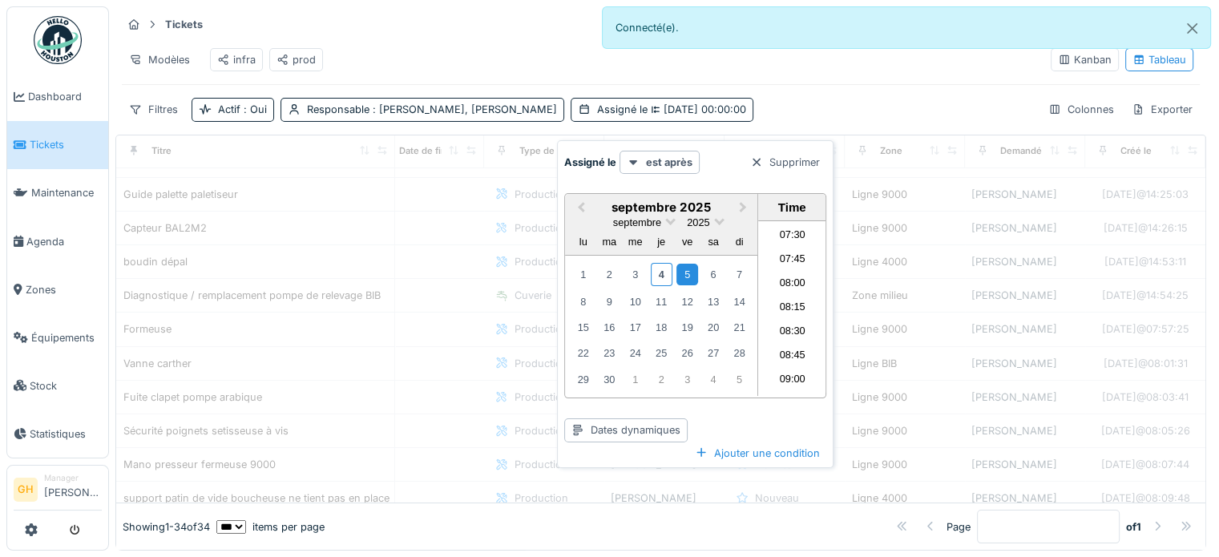
scroll to position [0, 188]
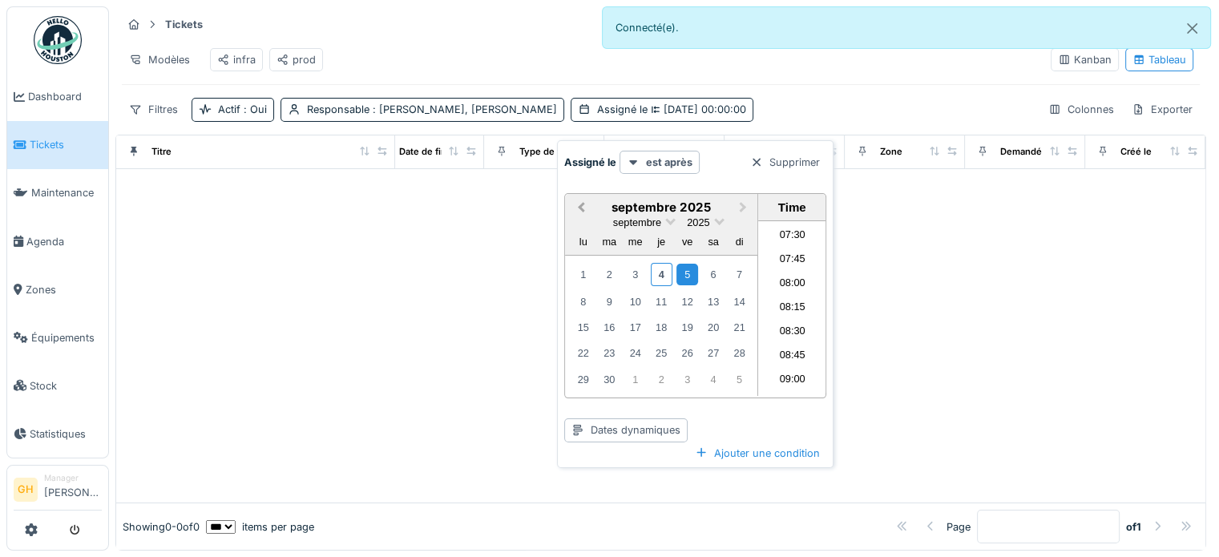
click at [577, 196] on button "Previous Month" at bounding box center [580, 209] width 26 height 26
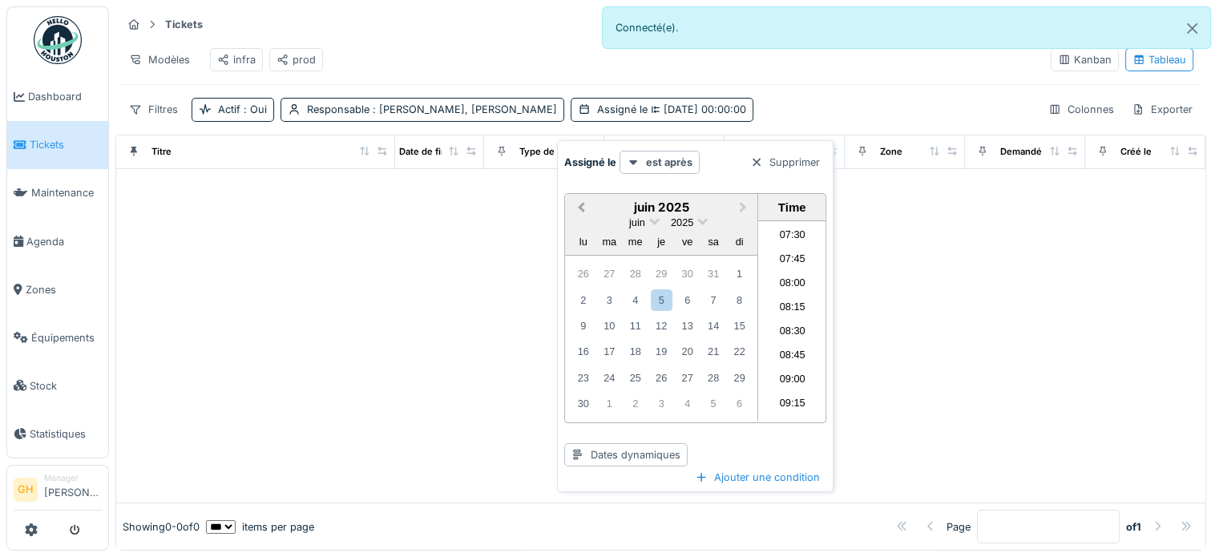
click at [577, 196] on button "Previous Month" at bounding box center [580, 209] width 26 height 26
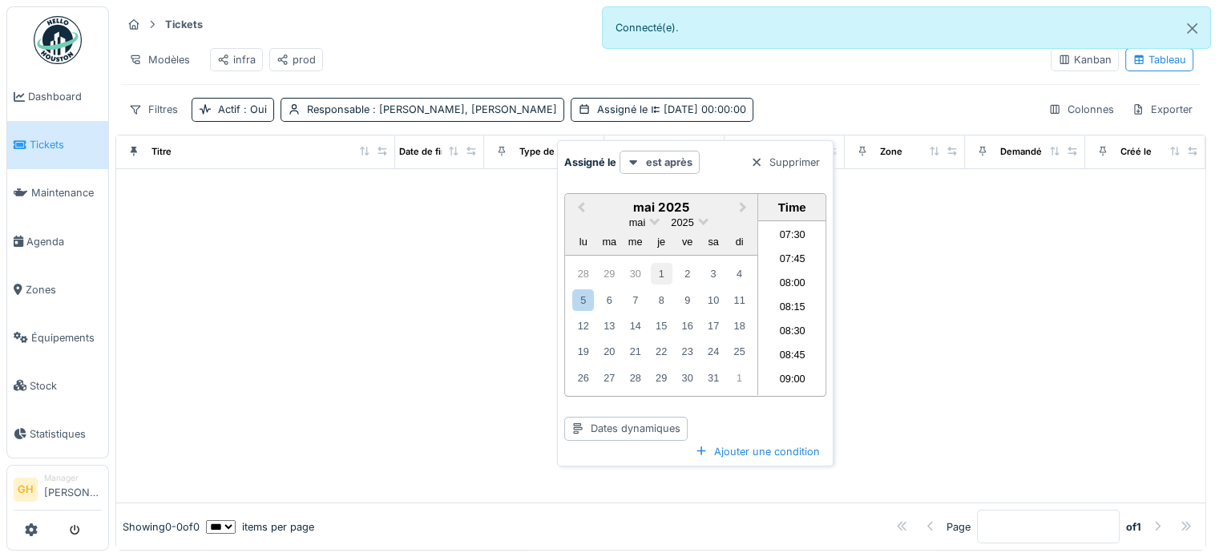
click at [666, 263] on div "1" at bounding box center [662, 274] width 22 height 22
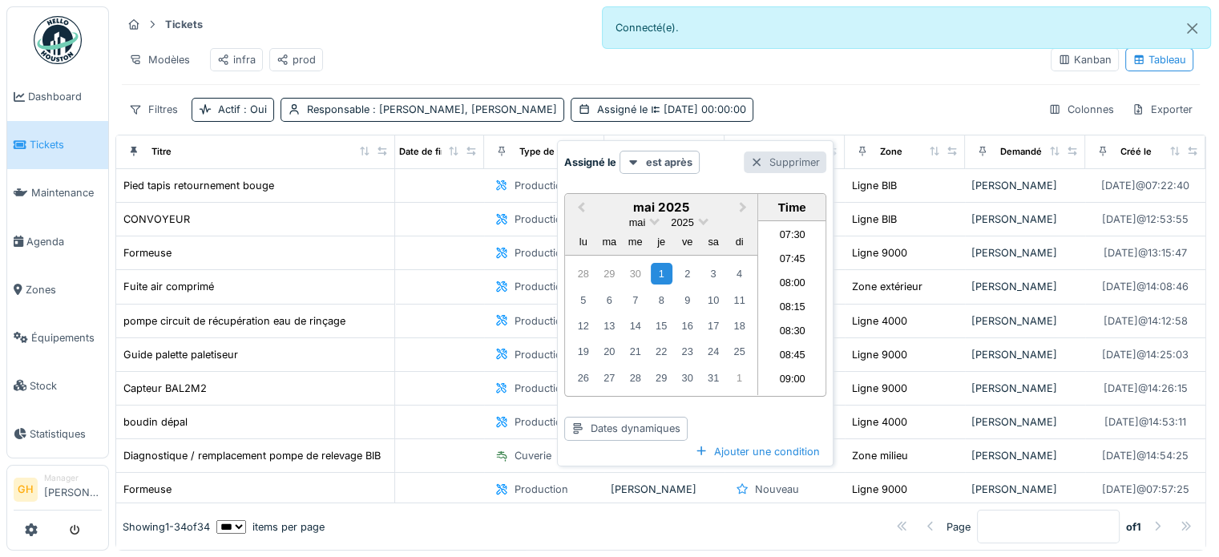
click at [754, 155] on div at bounding box center [756, 162] width 13 height 15
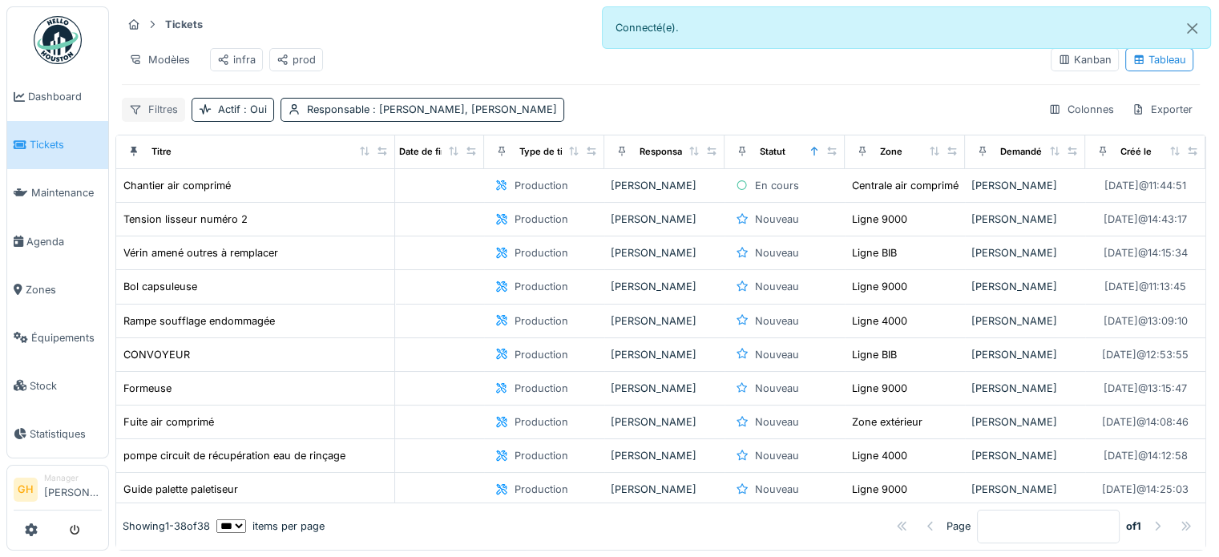
click at [155, 118] on div "Filtres" at bounding box center [153, 109] width 63 height 23
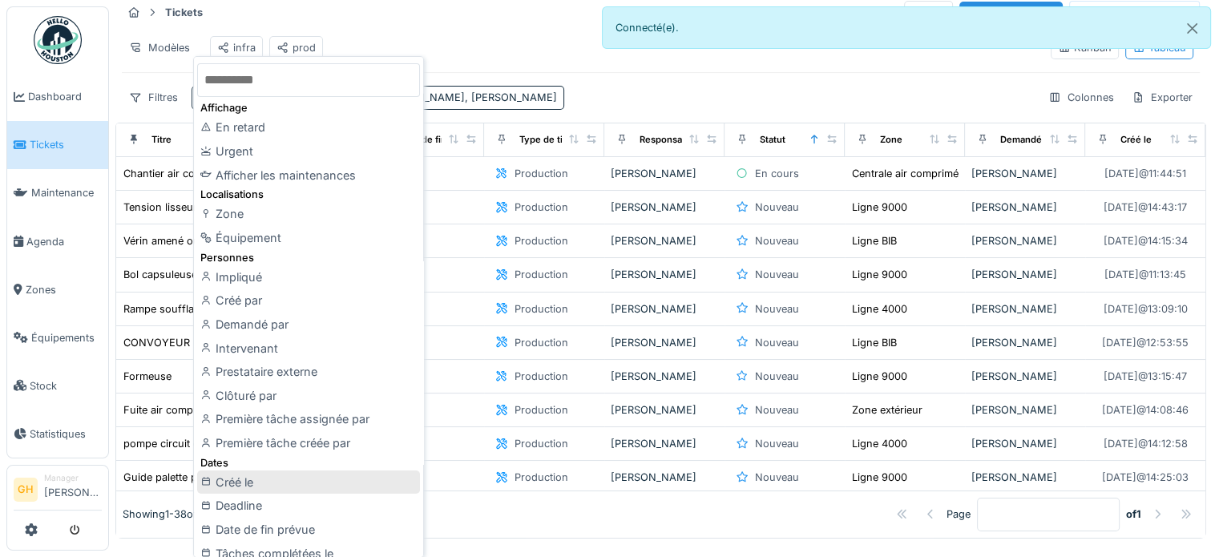
click at [319, 477] on div "Créé le" at bounding box center [308, 483] width 223 height 24
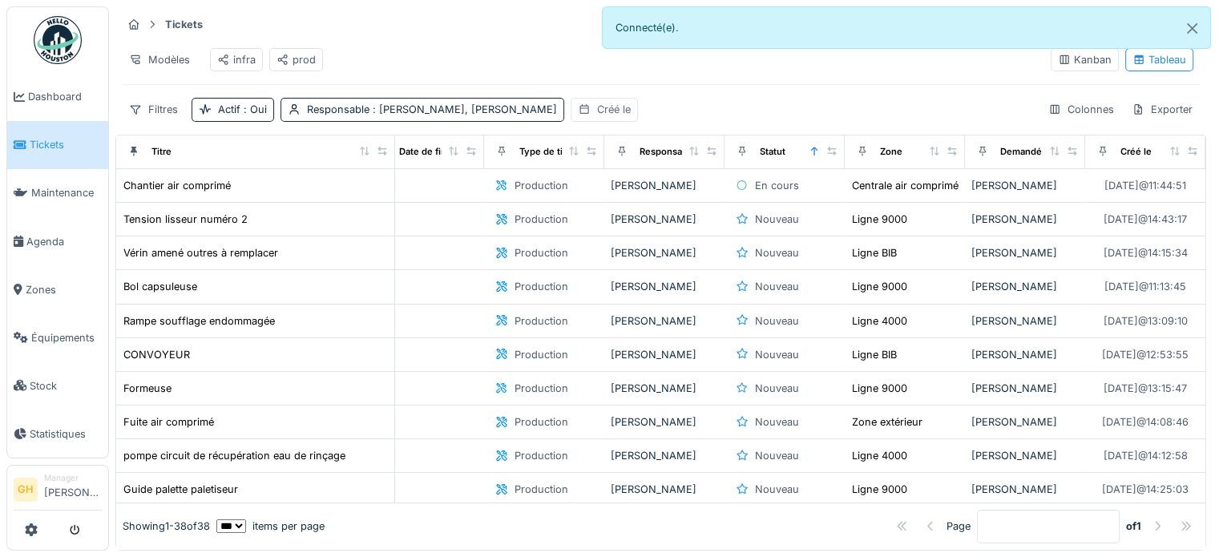
click at [597, 115] on div "Créé le" at bounding box center [614, 109] width 34 height 15
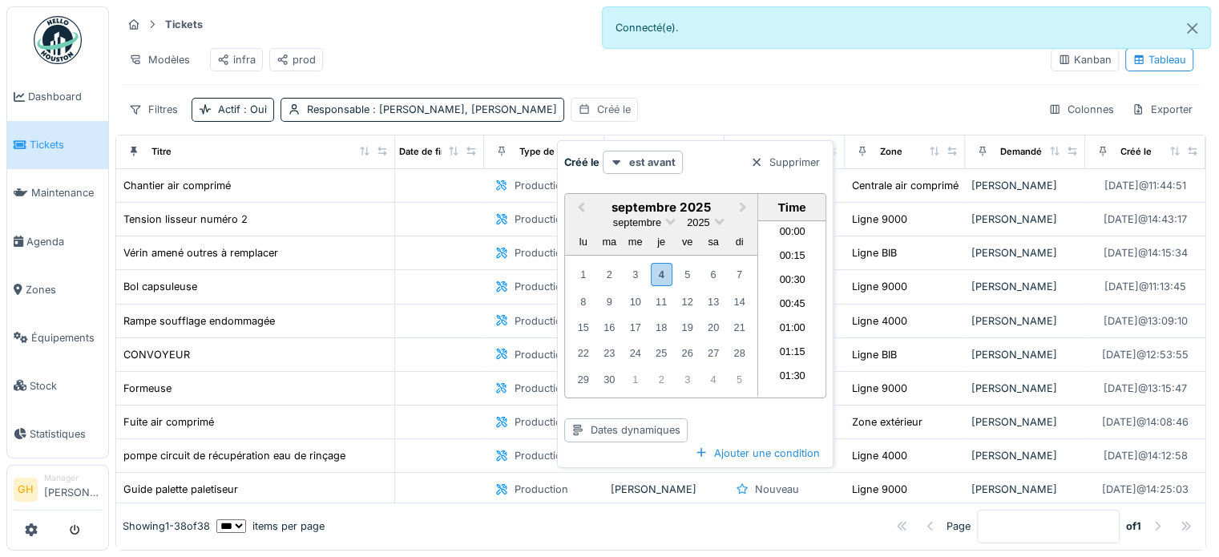
scroll to position [718, 0]
click at [664, 155] on strong "est avant" at bounding box center [652, 162] width 46 height 15
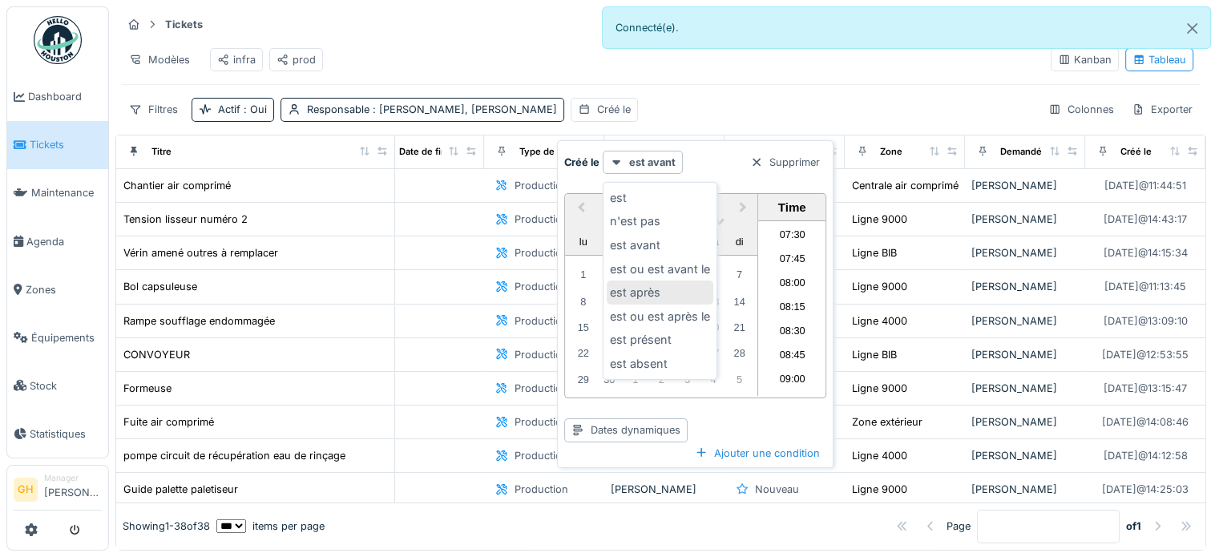
click at [656, 288] on div "est après" at bounding box center [660, 293] width 107 height 24
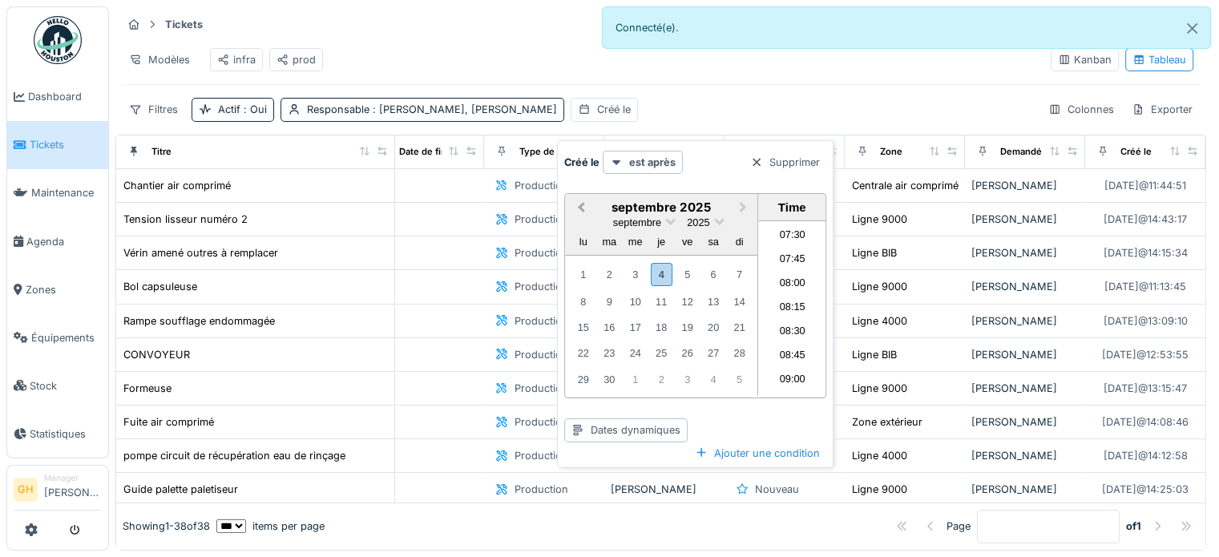
click at [576, 196] on button "Previous Month" at bounding box center [580, 209] width 26 height 26
click at [577, 196] on button "Previous Month" at bounding box center [580, 209] width 26 height 26
click at [581, 199] on span "Previous Month" at bounding box center [581, 208] width 0 height 18
click at [667, 264] on div "1" at bounding box center [662, 274] width 22 height 22
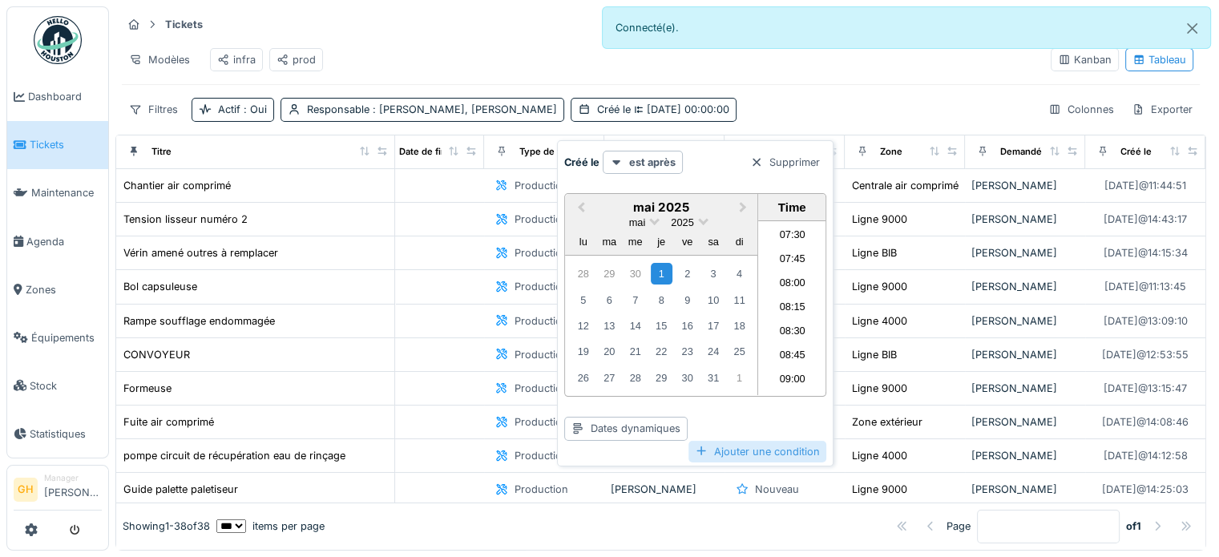
click at [741, 442] on div "Ajouter une condition" at bounding box center [758, 452] width 138 height 22
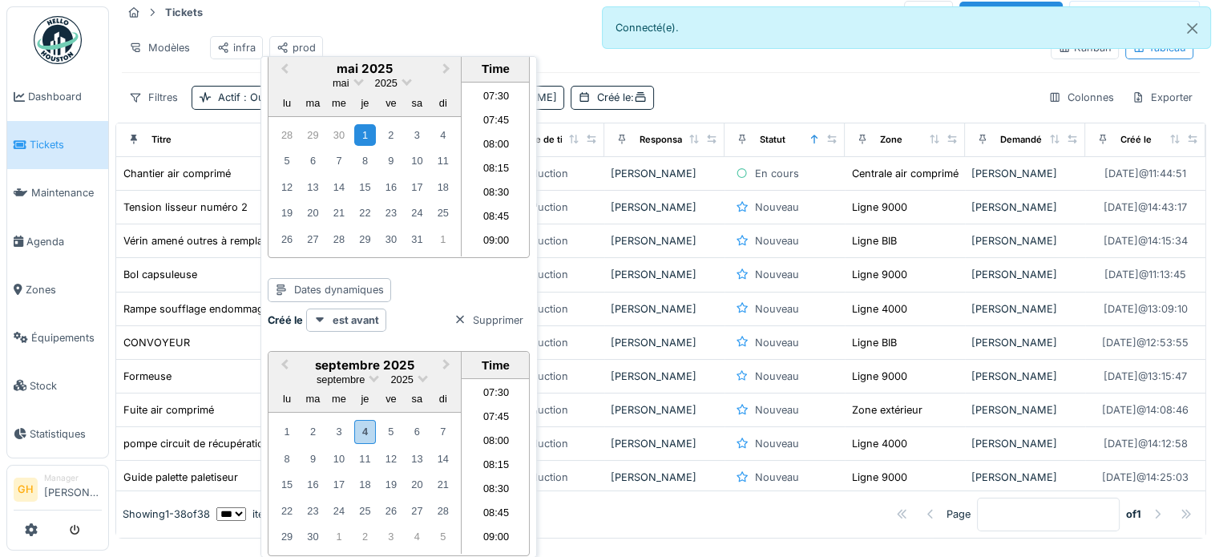
scroll to position [118, 0]
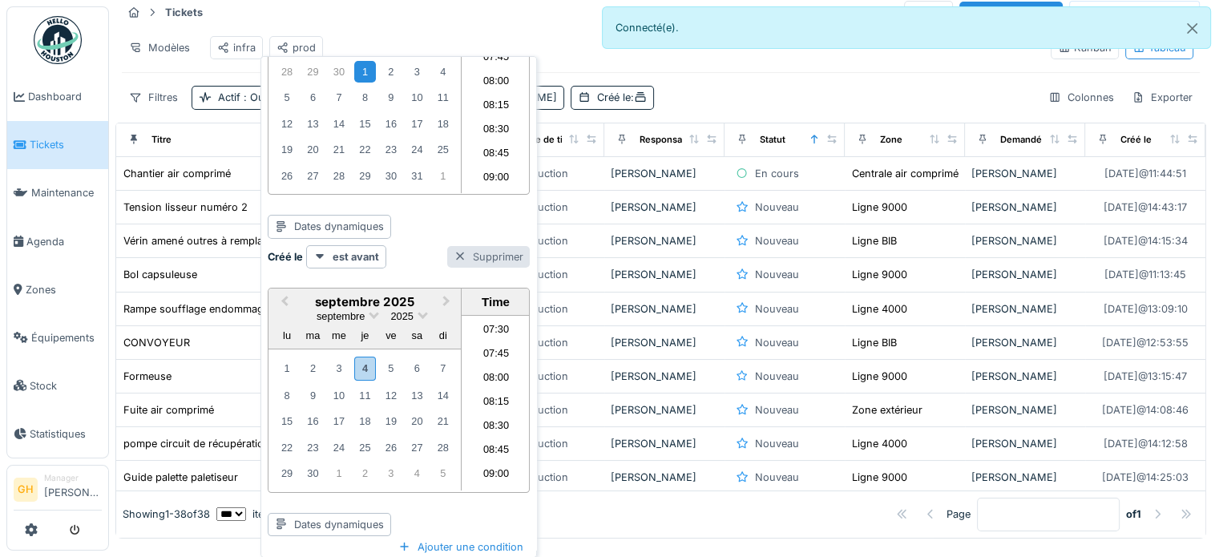
click at [482, 256] on div "Supprimer" at bounding box center [488, 257] width 83 height 22
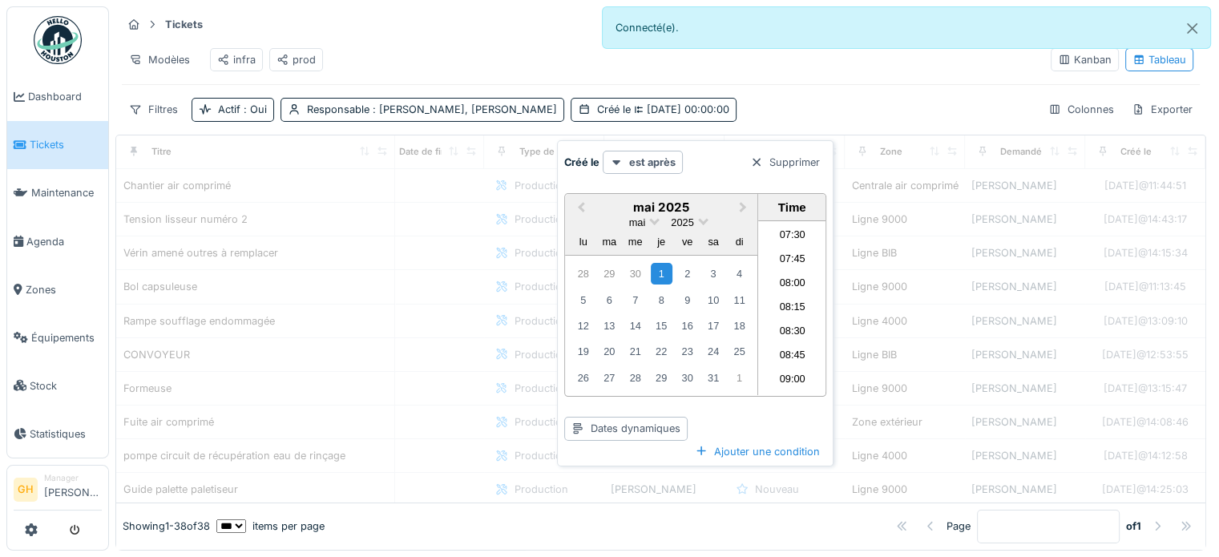
scroll to position [0, 0]
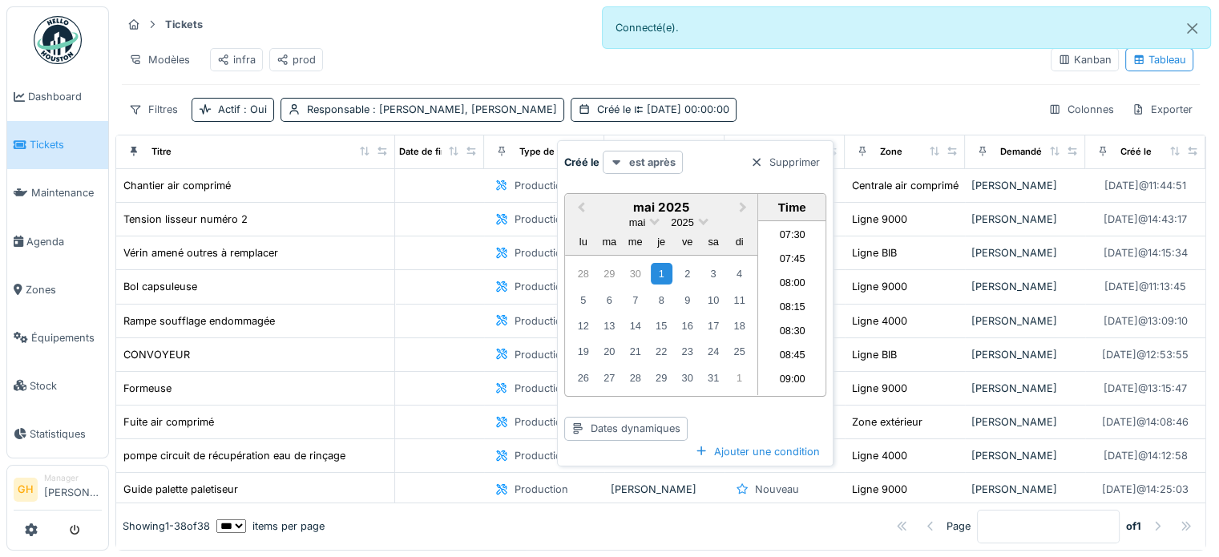
click at [658, 155] on strong "est après" at bounding box center [652, 162] width 46 height 15
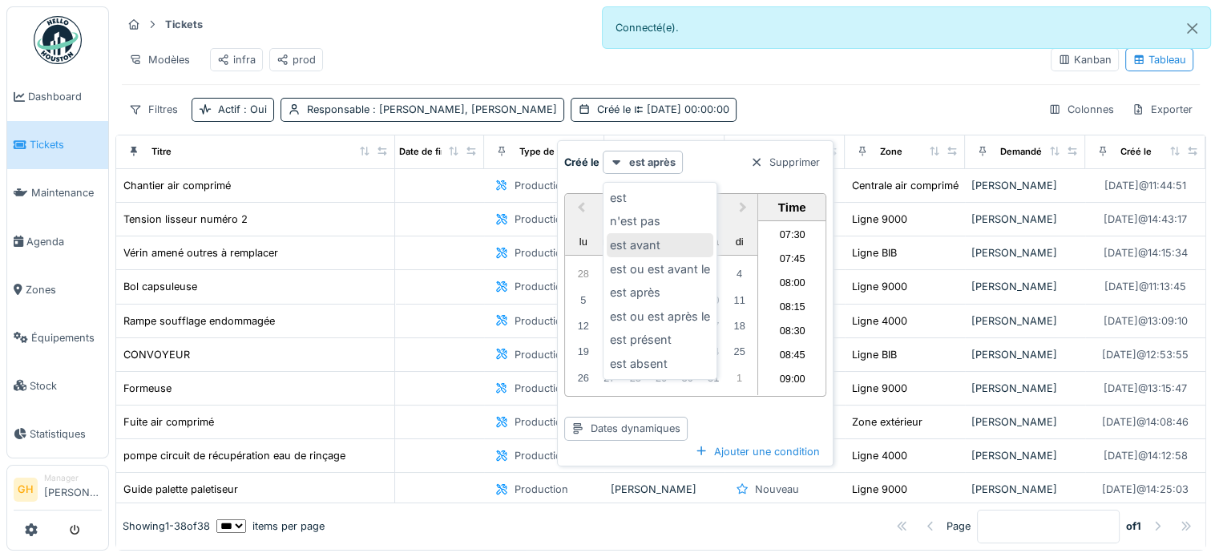
click at [661, 236] on div "est avant" at bounding box center [660, 245] width 107 height 24
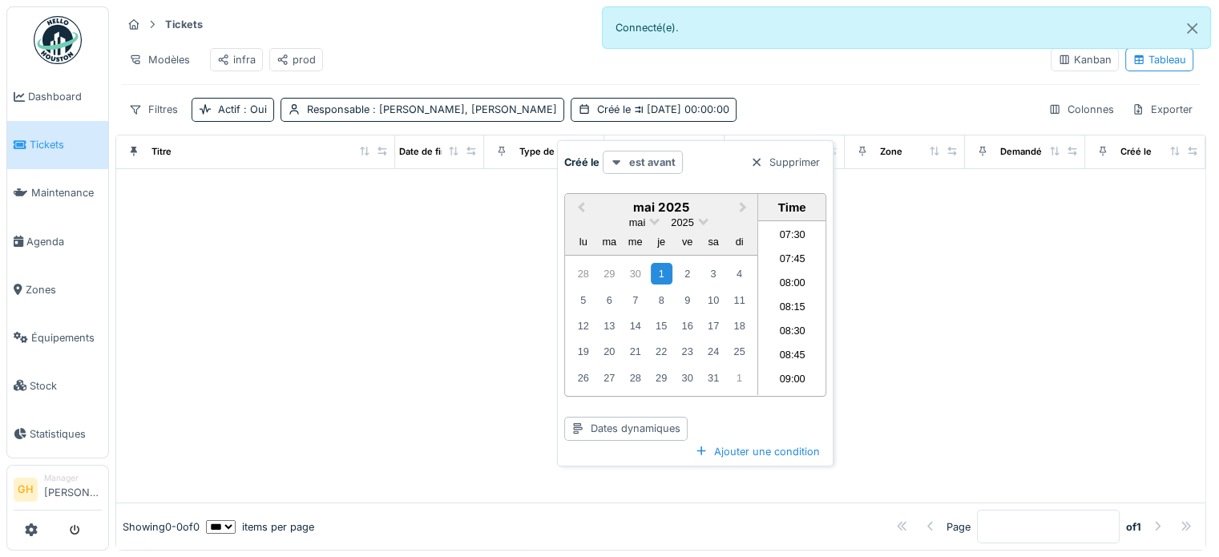
click at [635, 155] on strong "est avant" at bounding box center [652, 162] width 46 height 15
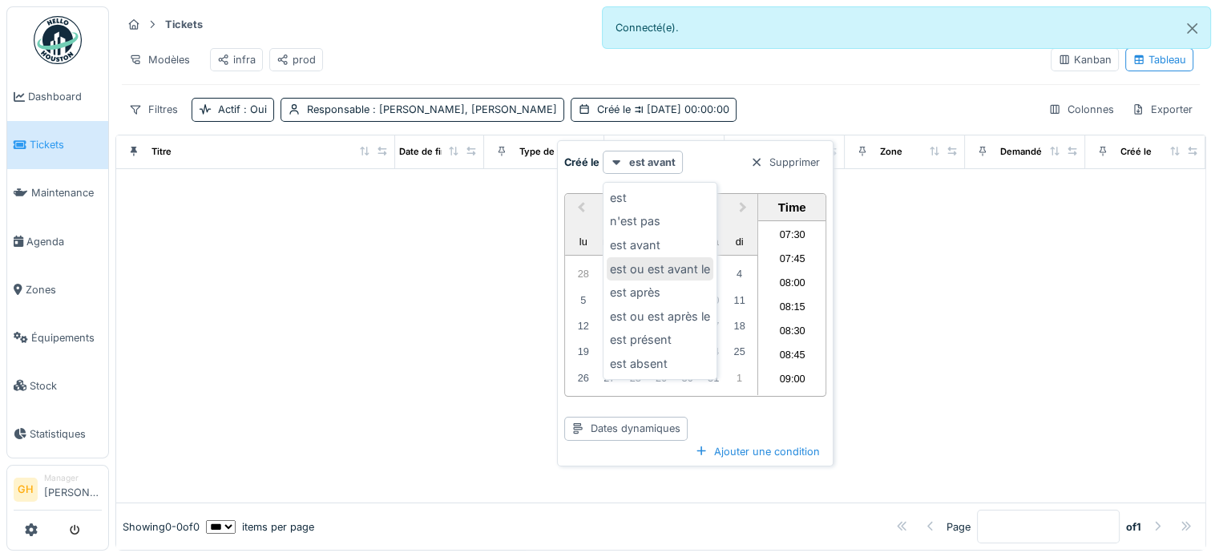
click at [684, 262] on div "est ou est avant le" at bounding box center [660, 269] width 107 height 24
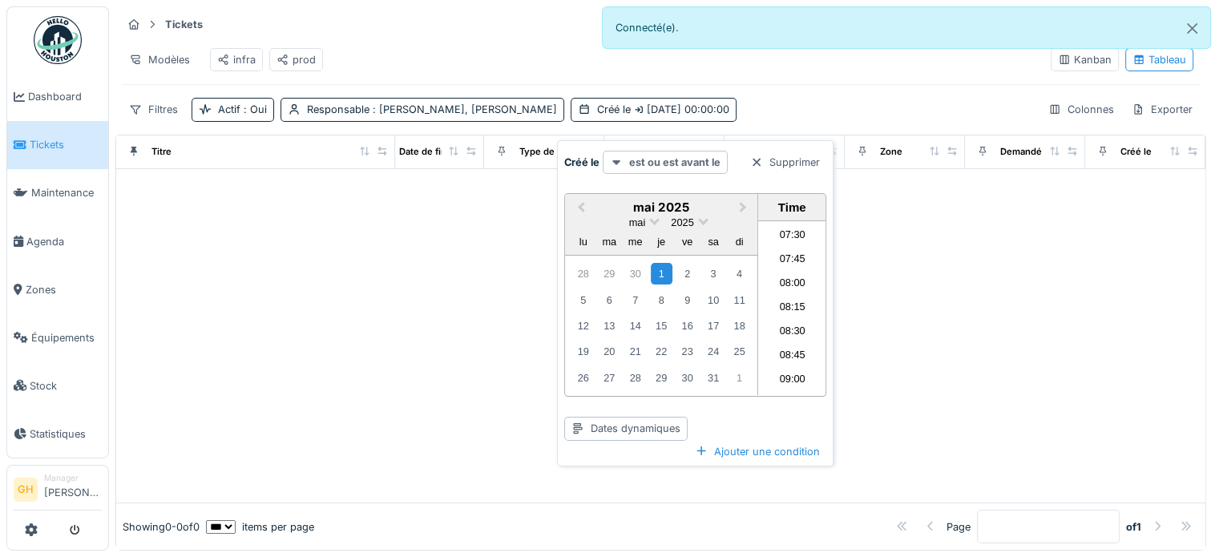
click at [653, 156] on strong "est ou est avant le" at bounding box center [674, 162] width 91 height 15
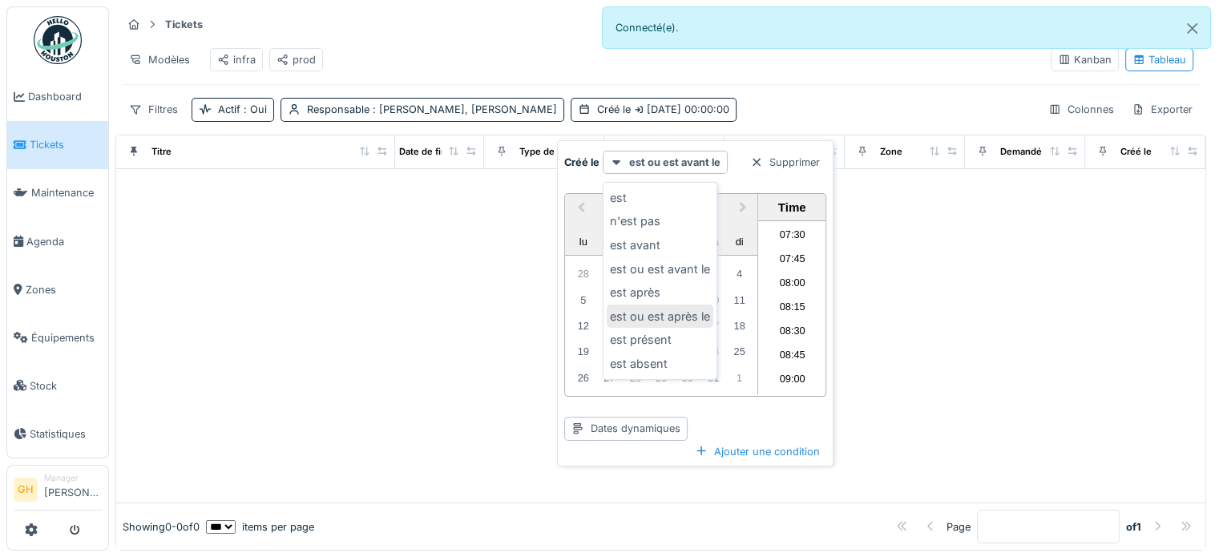
click at [680, 305] on div "est ou est après le" at bounding box center [660, 317] width 107 height 24
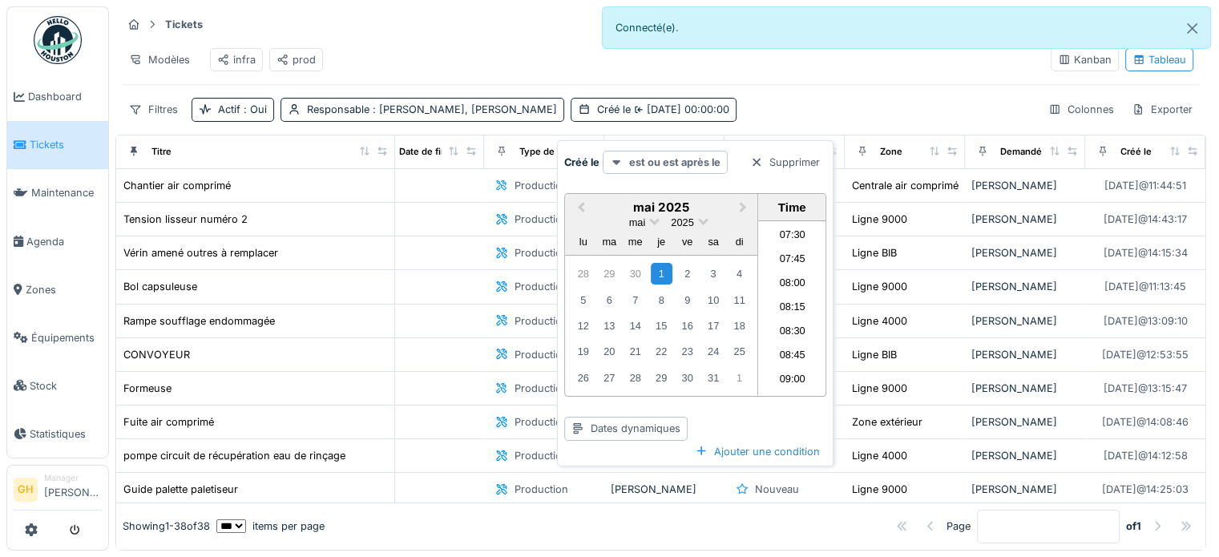
click at [673, 155] on strong "est ou est après le" at bounding box center [674, 162] width 91 height 15
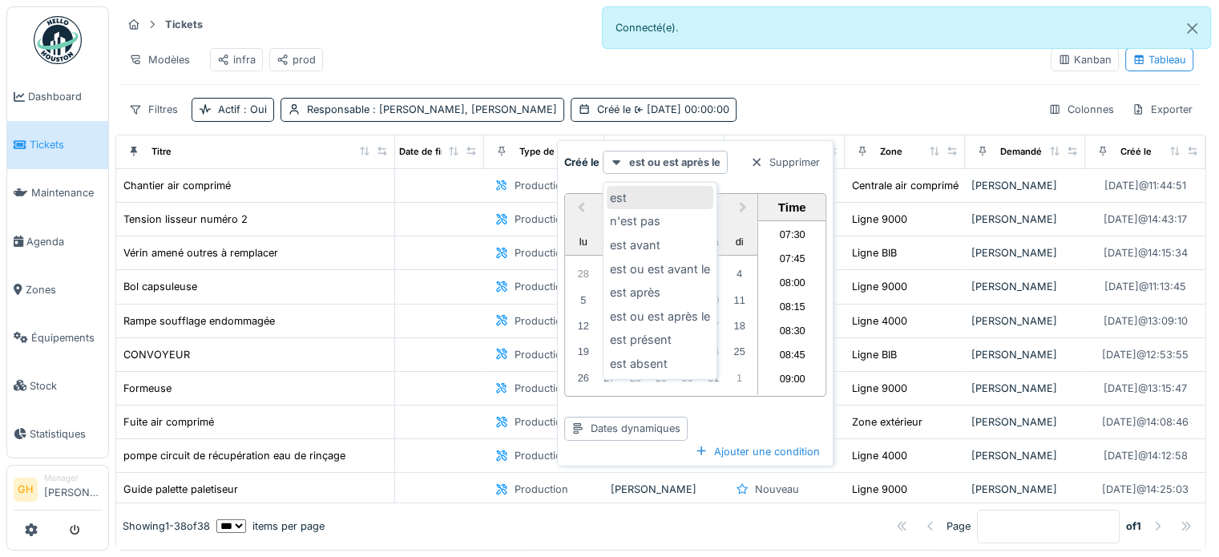
click at [661, 188] on div "est" at bounding box center [660, 198] width 107 height 24
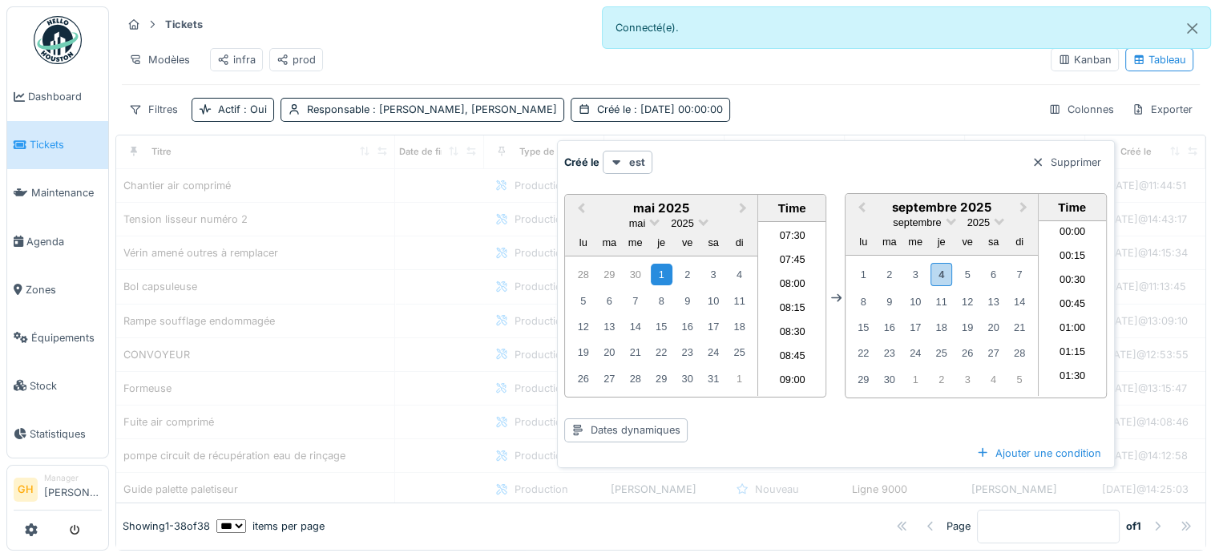
scroll to position [718, 0]
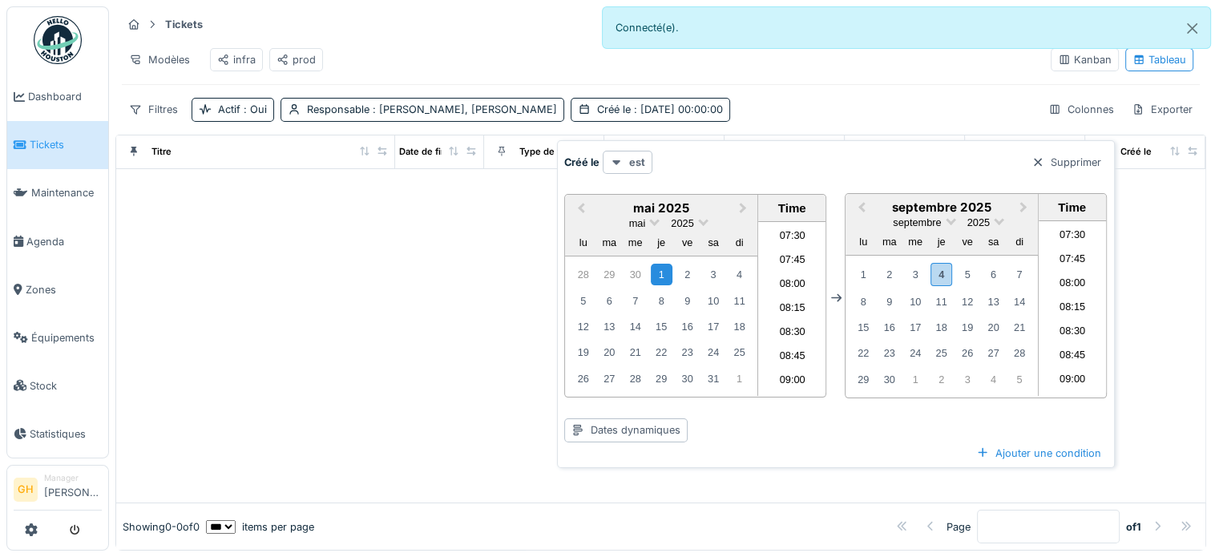
click at [649, 151] on div "est" at bounding box center [628, 162] width 50 height 23
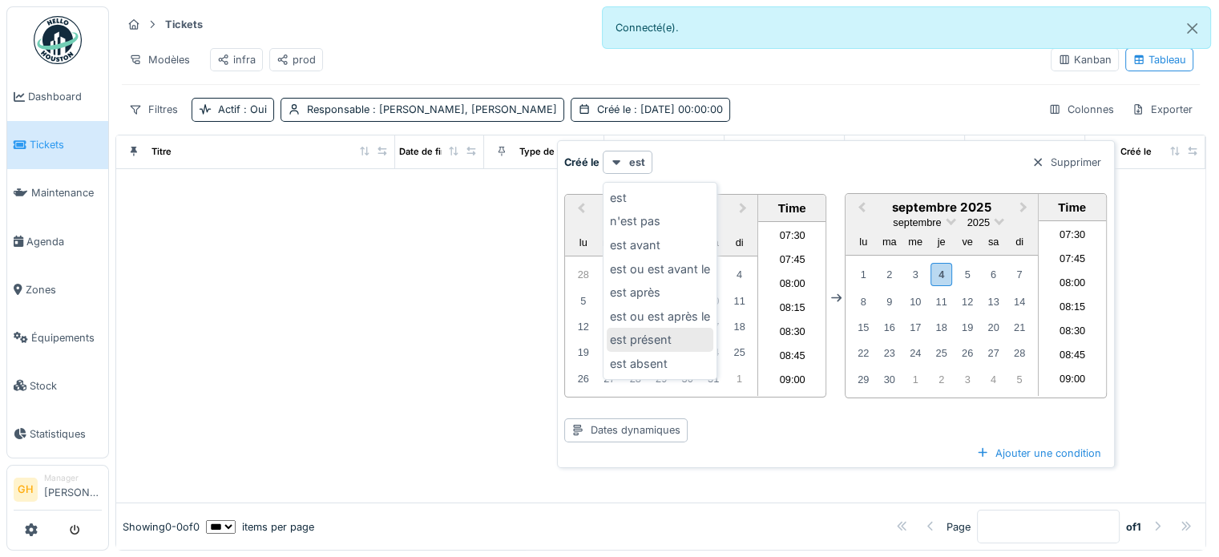
click at [677, 328] on div "est présent" at bounding box center [660, 340] width 107 height 24
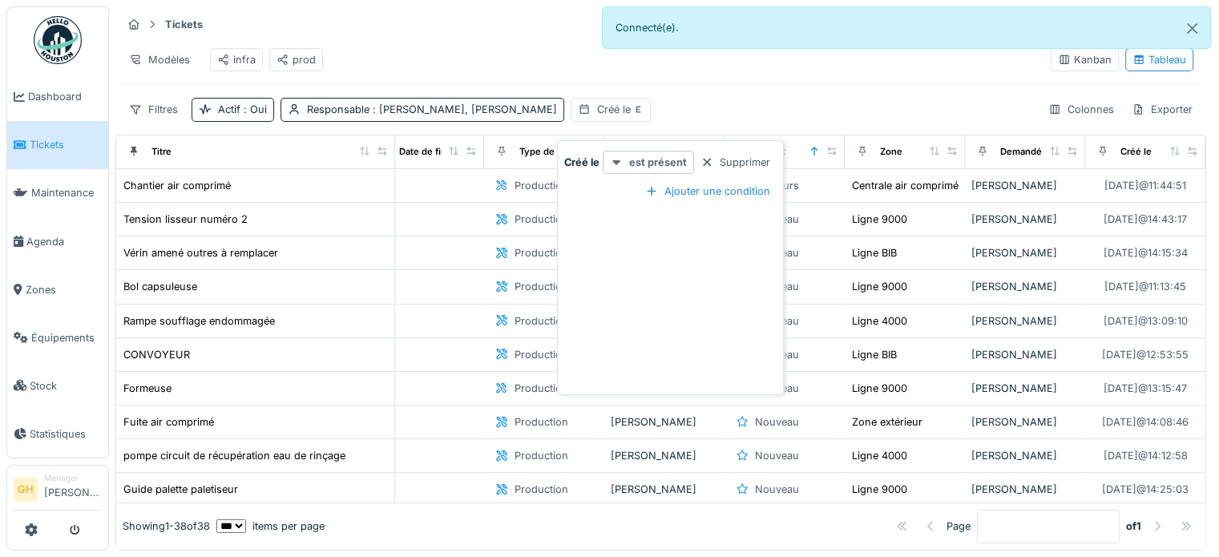
click at [656, 155] on strong "est présent" at bounding box center [658, 162] width 58 height 15
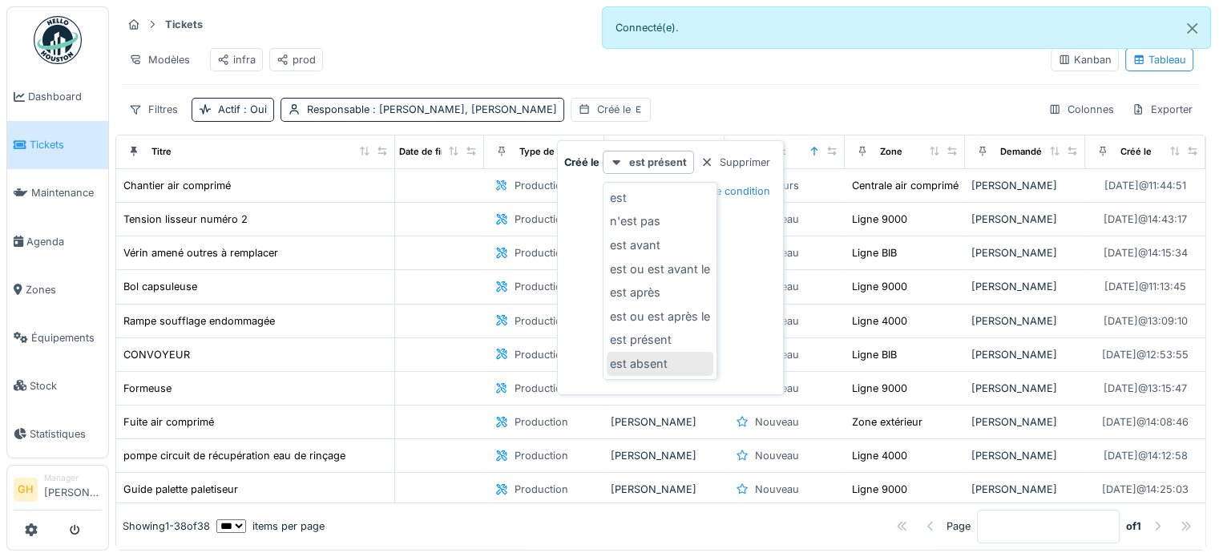
click at [675, 355] on div "est absent" at bounding box center [660, 364] width 107 height 24
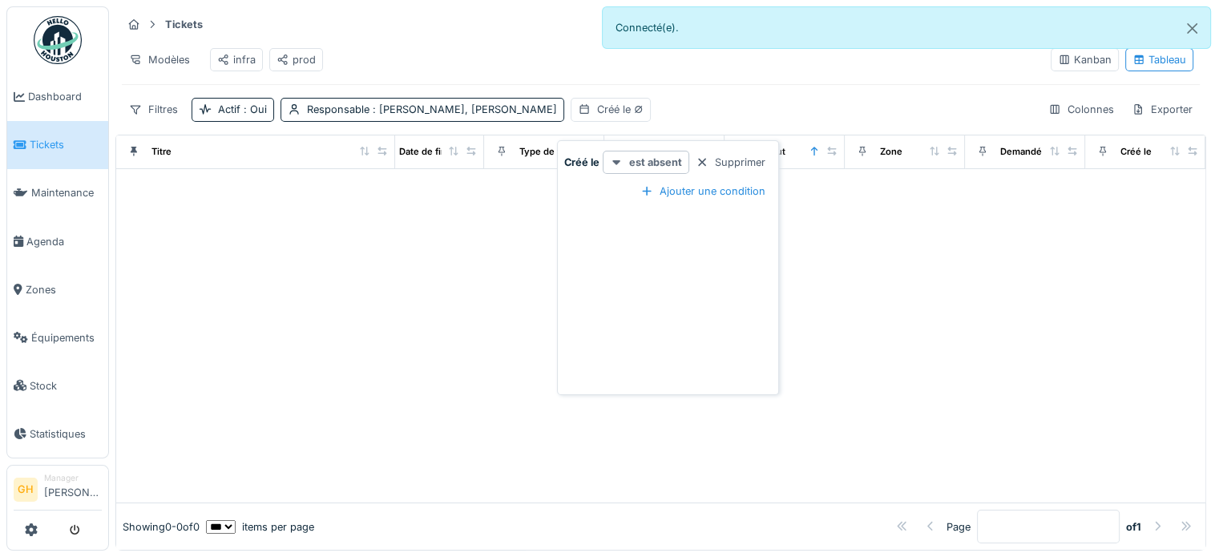
click at [627, 154] on div "est absent" at bounding box center [646, 162] width 87 height 23
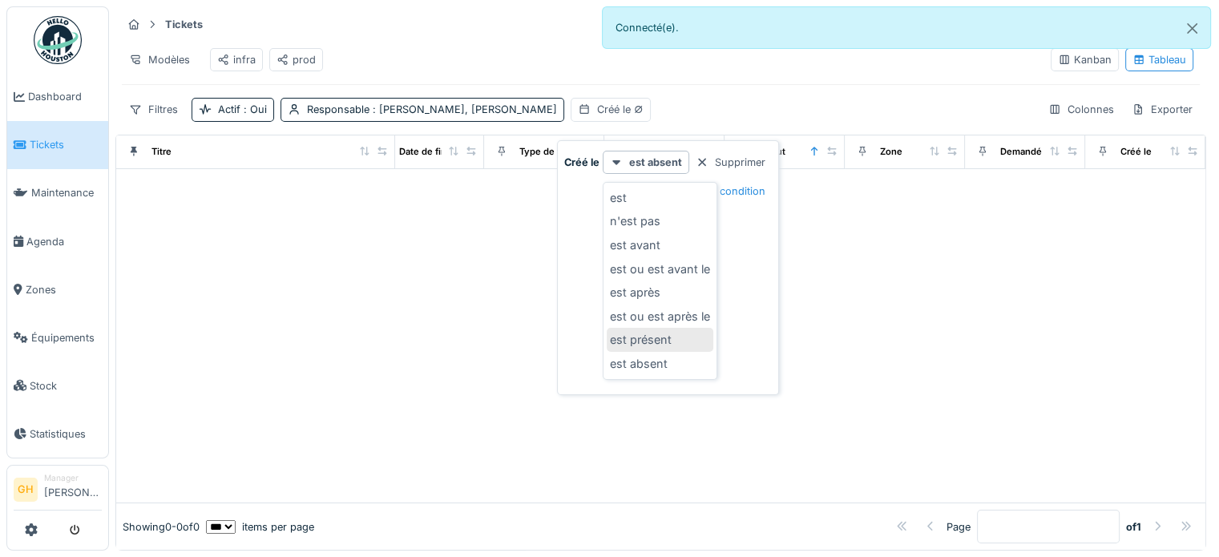
click at [634, 332] on div "est présent" at bounding box center [660, 340] width 107 height 24
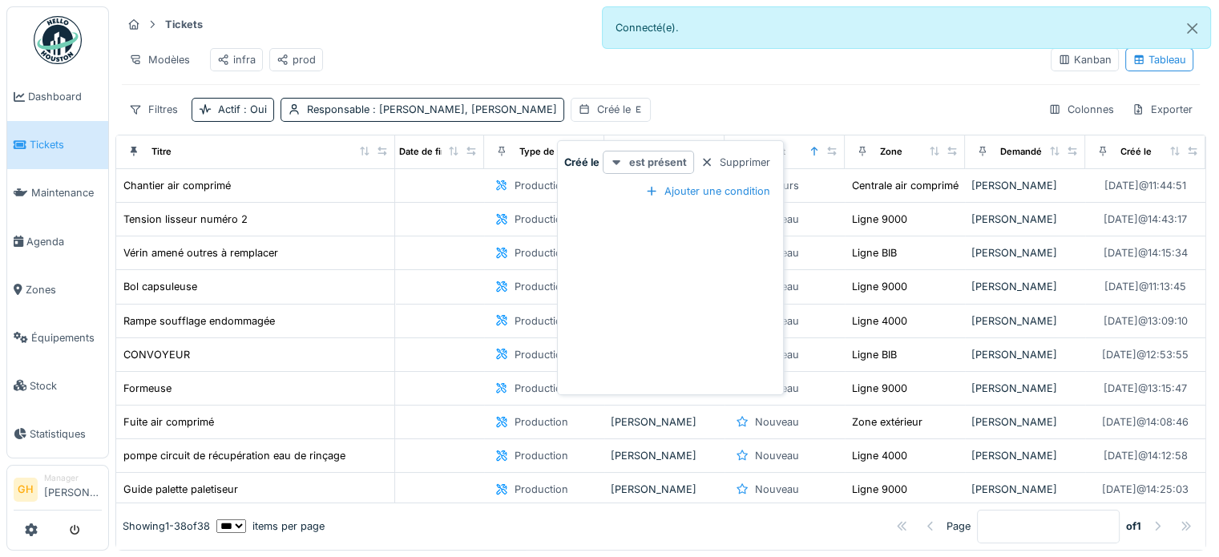
click at [654, 155] on strong "est présent" at bounding box center [658, 162] width 58 height 15
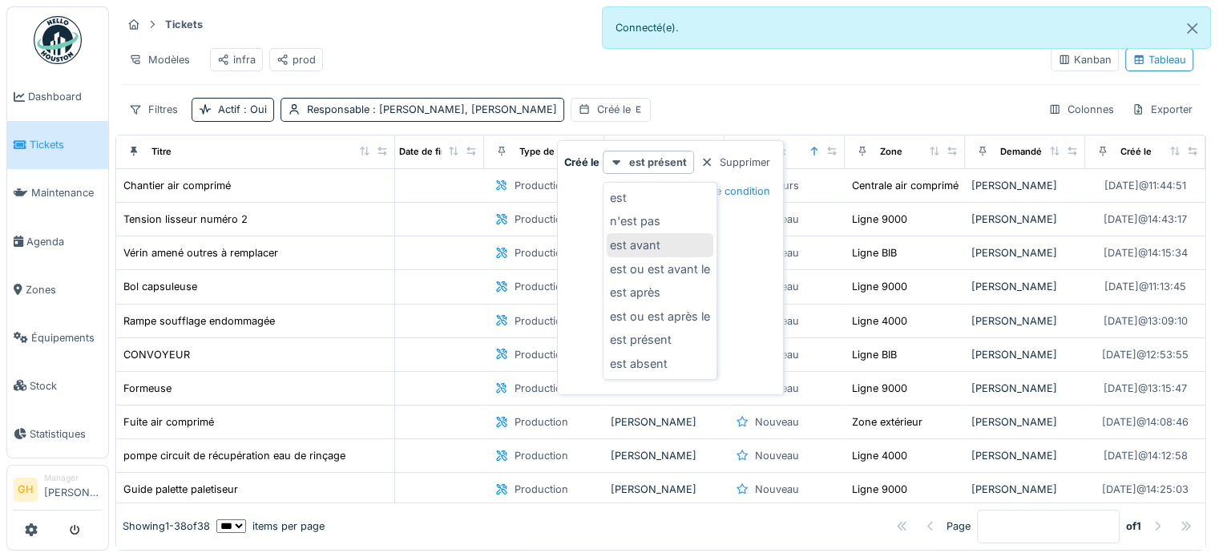
click at [650, 234] on div "est avant" at bounding box center [660, 245] width 107 height 24
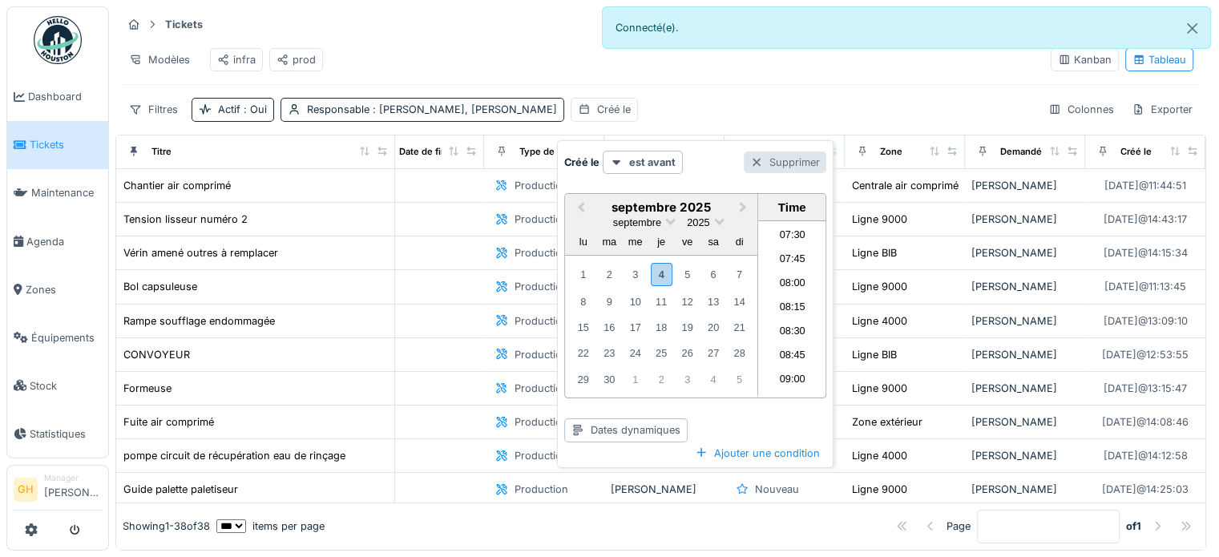
click at [785, 152] on div "Supprimer" at bounding box center [785, 163] width 83 height 22
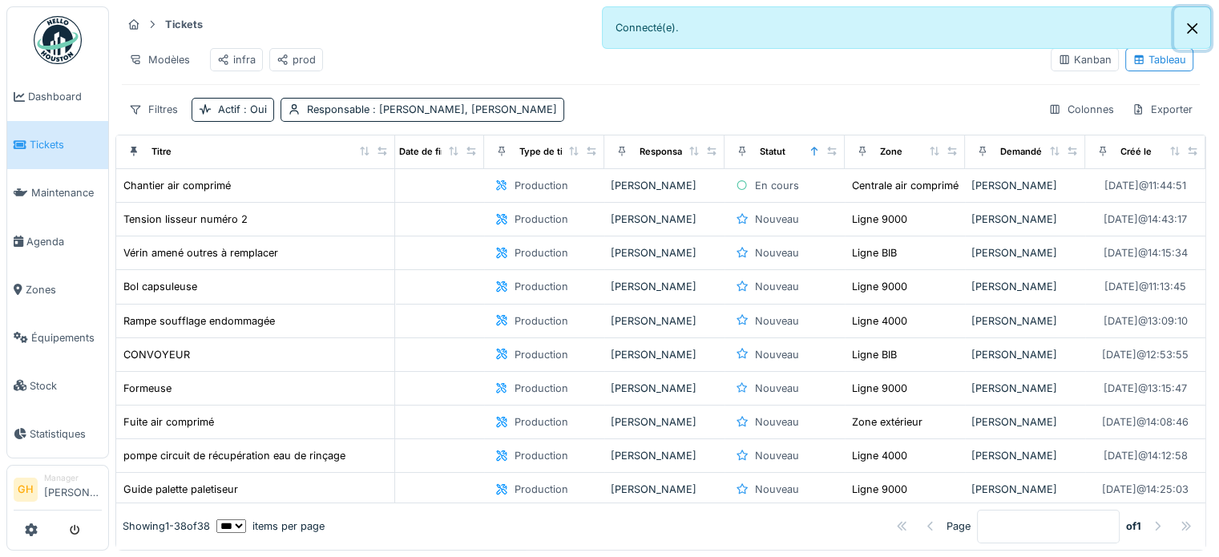
click at [1195, 26] on button "Close" at bounding box center [1192, 28] width 36 height 42
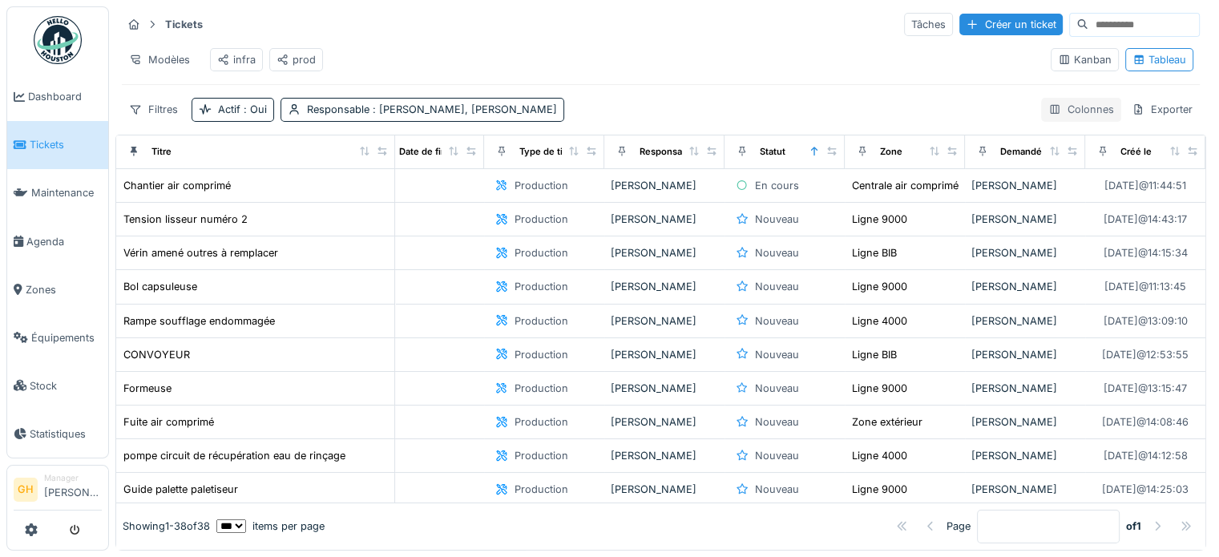
click at [1050, 105] on icon at bounding box center [1054, 109] width 9 height 9
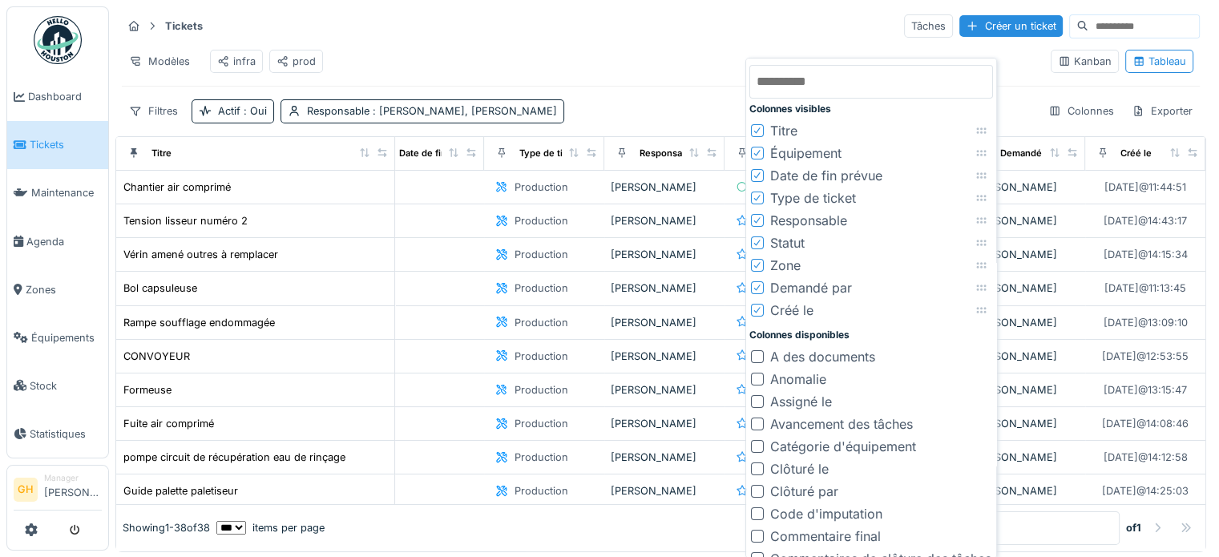
scroll to position [14, 0]
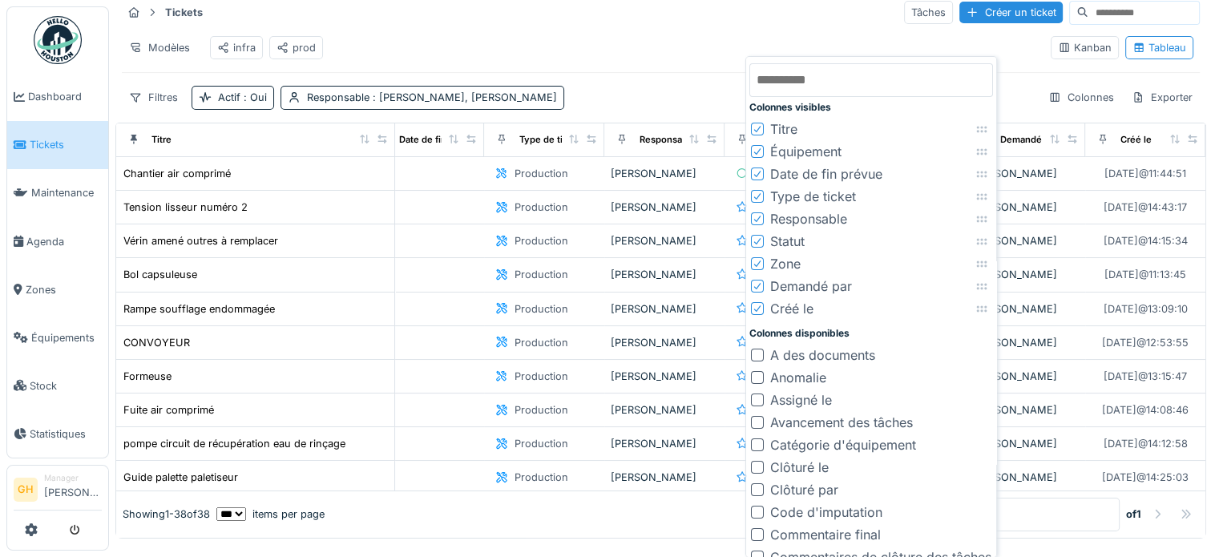
click at [759, 192] on icon at bounding box center [758, 196] width 10 height 8
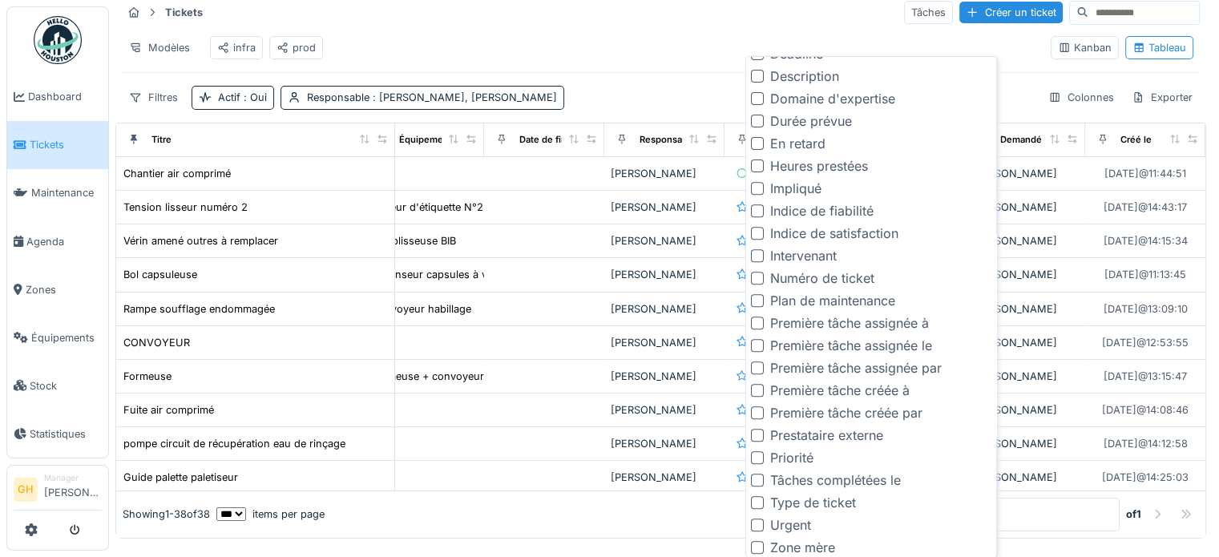
scroll to position [642, 0]
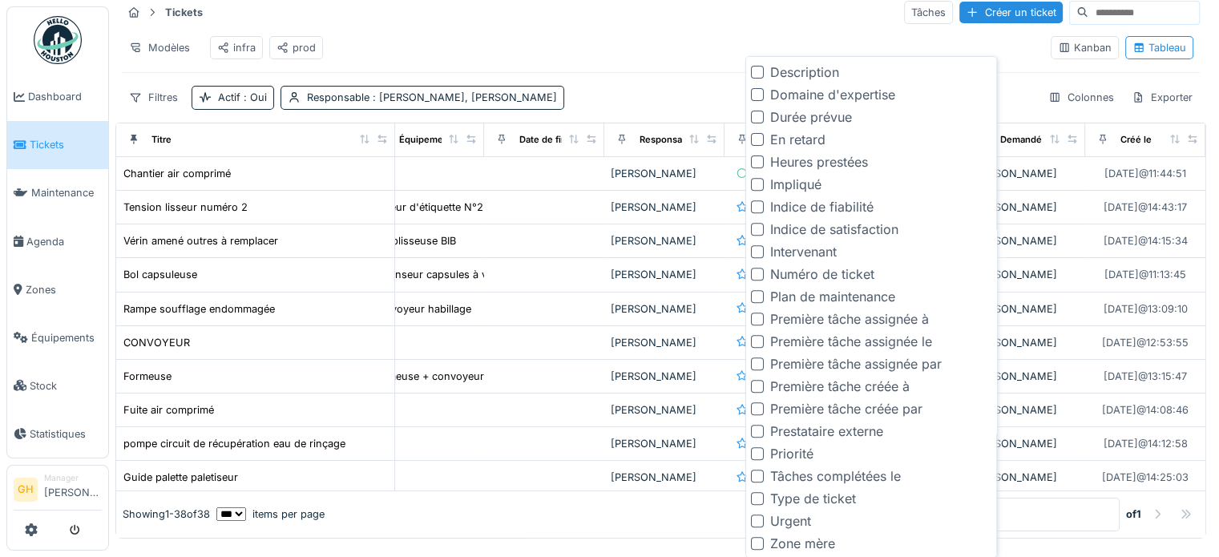
click at [757, 493] on div at bounding box center [757, 498] width 13 height 13
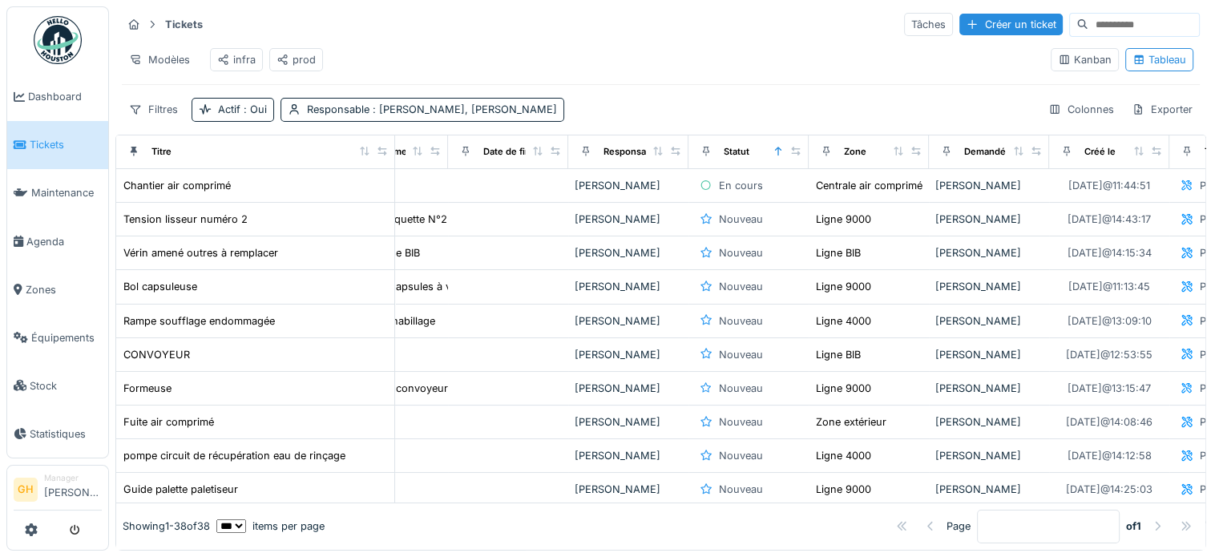
click at [670, 108] on div "Filtres Actif : Oui Responsable : Emmanuel Herbin, Gregoire Garcia Colonnes Exp…" at bounding box center [661, 109] width 1078 height 23
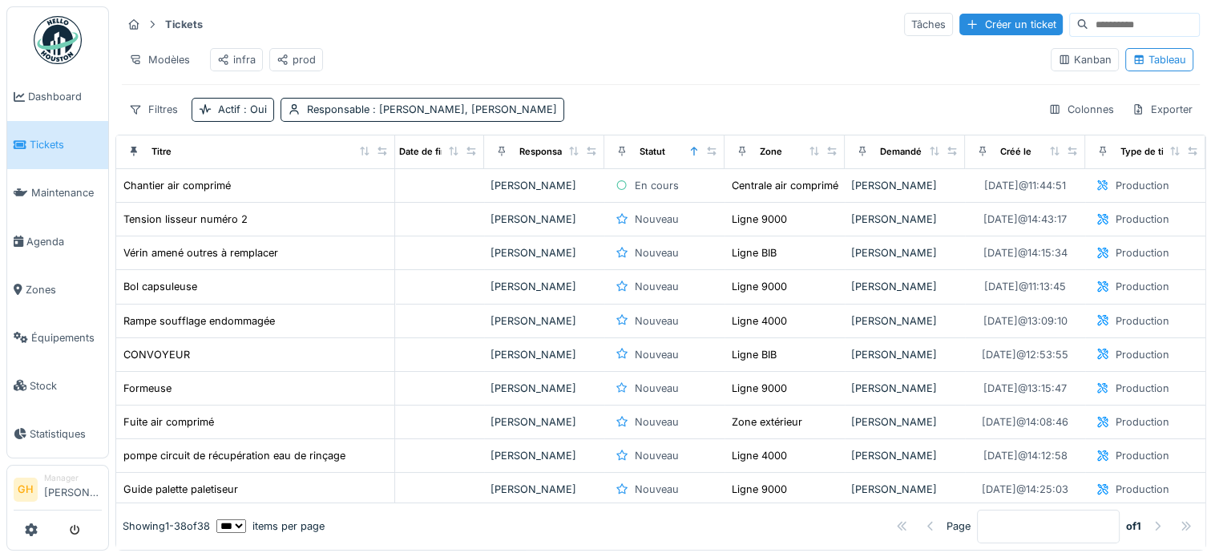
scroll to position [0, 0]
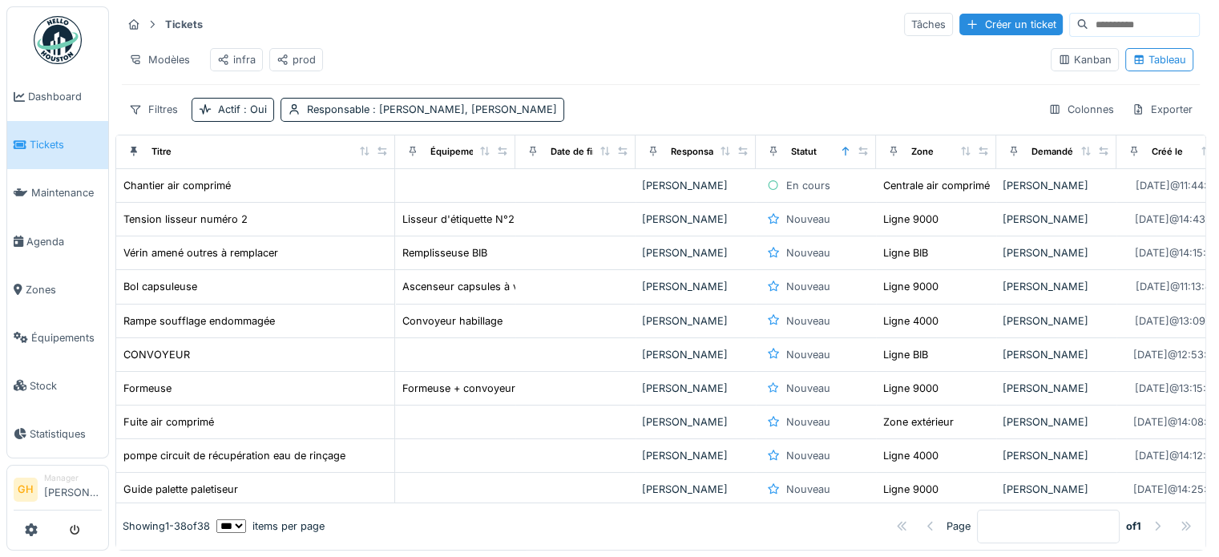
click at [44, 51] on img at bounding box center [58, 40] width 48 height 48
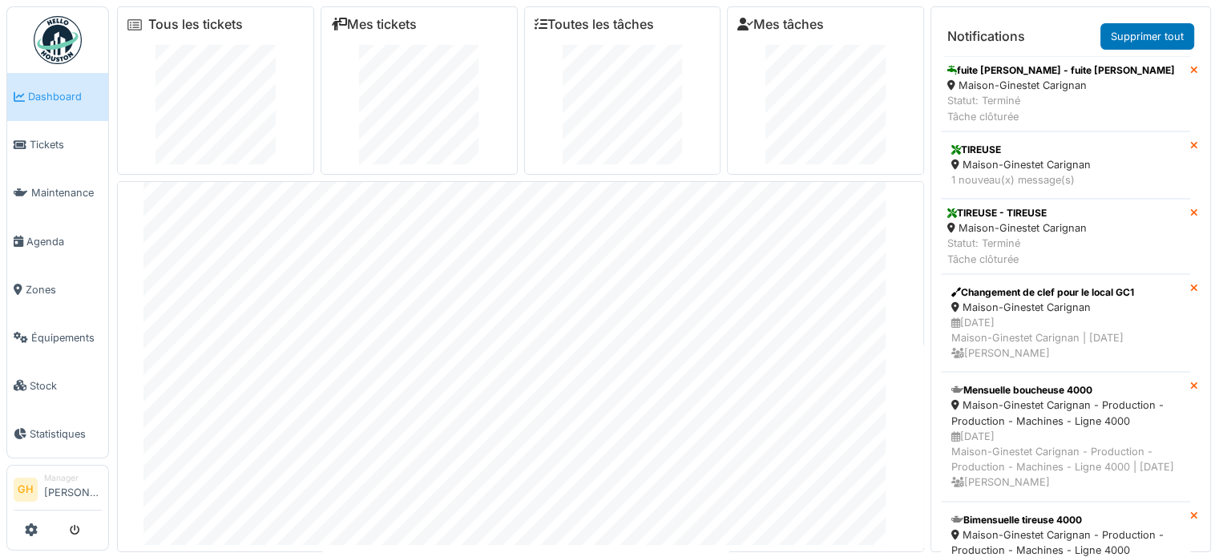
scroll to position [59, 0]
click at [62, 192] on span "Maintenance" at bounding box center [66, 192] width 71 height 15
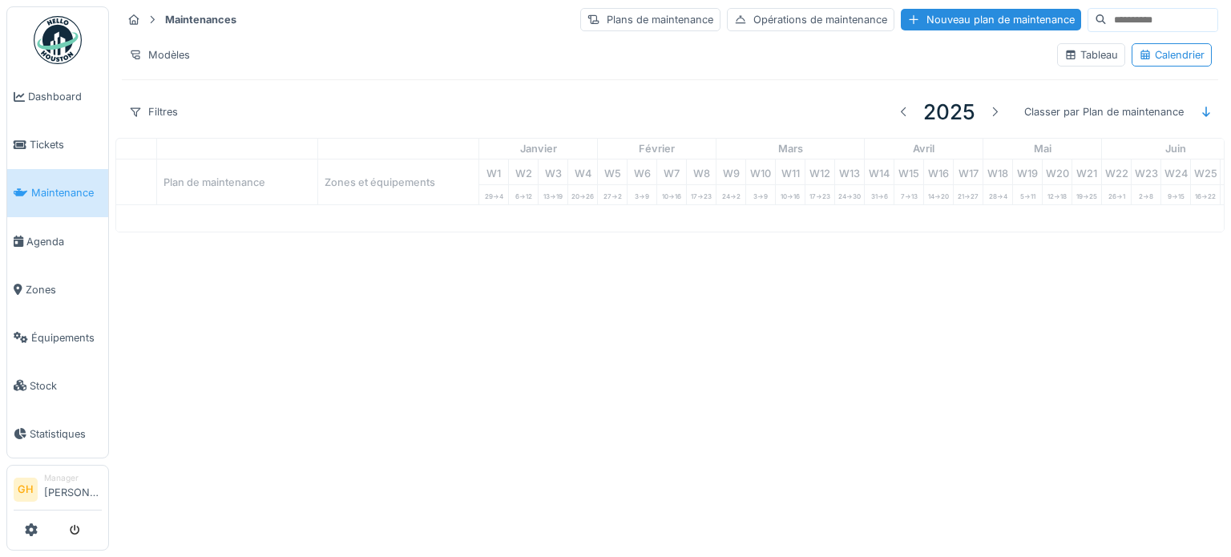
click at [66, 134] on div at bounding box center [615, 278] width 1231 height 557
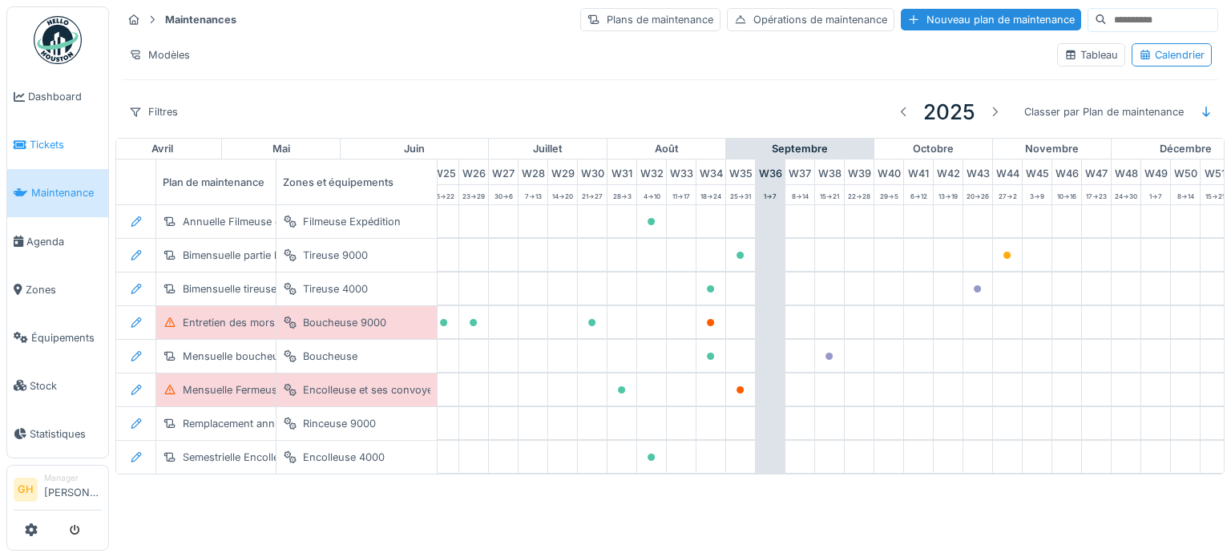
scroll to position [0, 833]
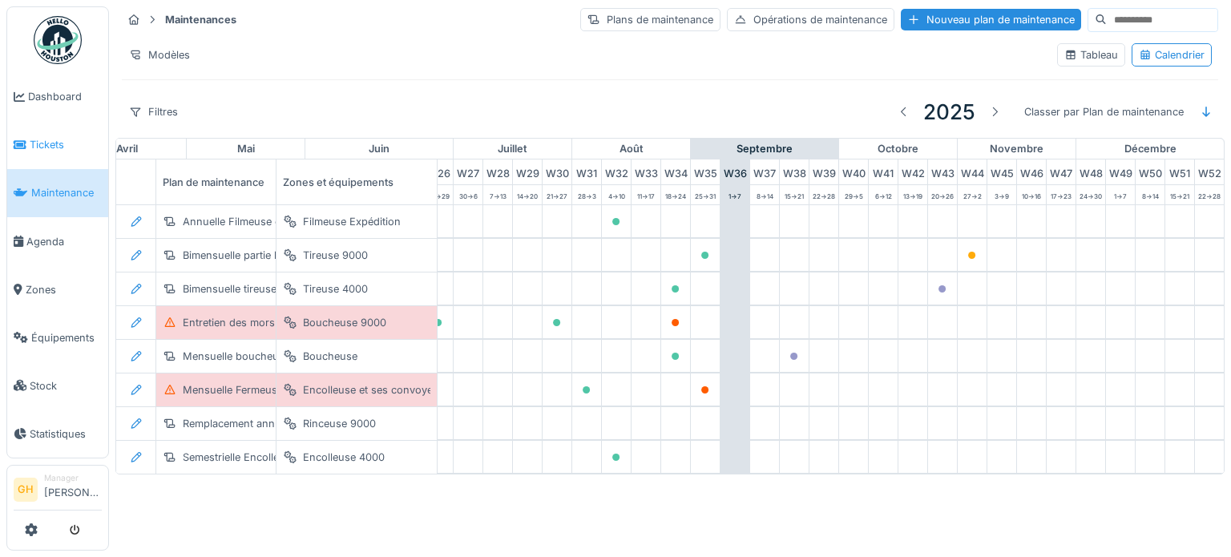
click at [64, 150] on span "Tickets" at bounding box center [66, 144] width 72 height 15
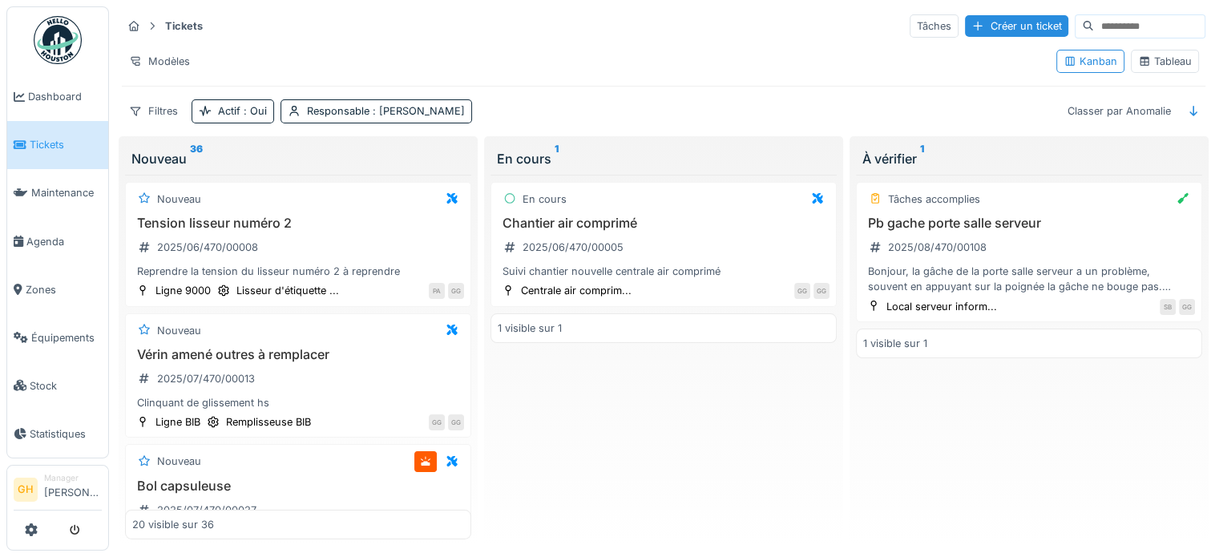
click at [1168, 67] on div "Tableau" at bounding box center [1165, 61] width 54 height 15
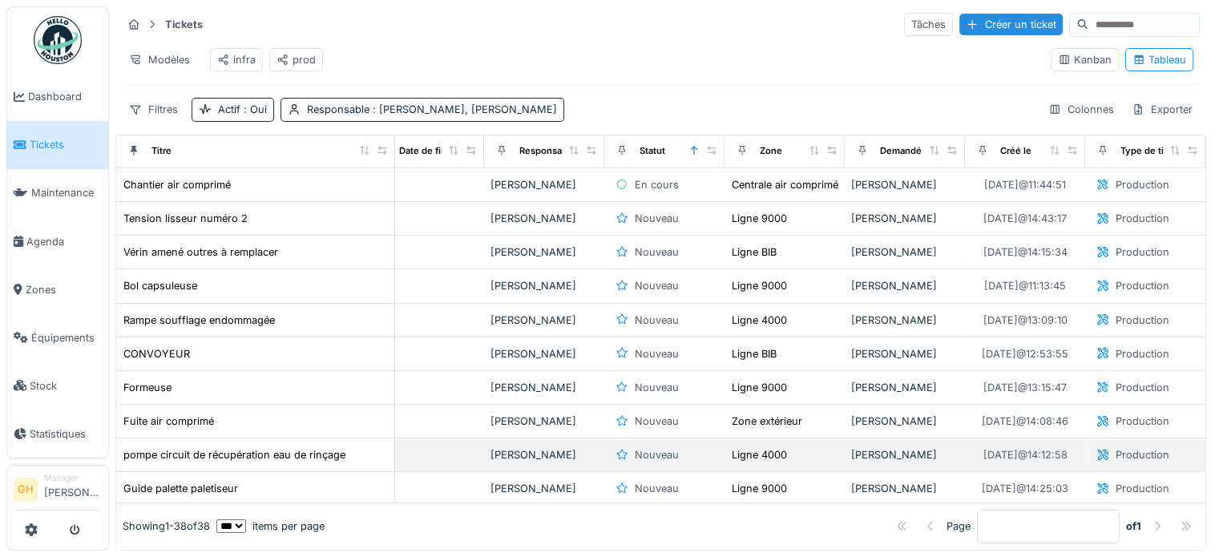
scroll to position [0, 188]
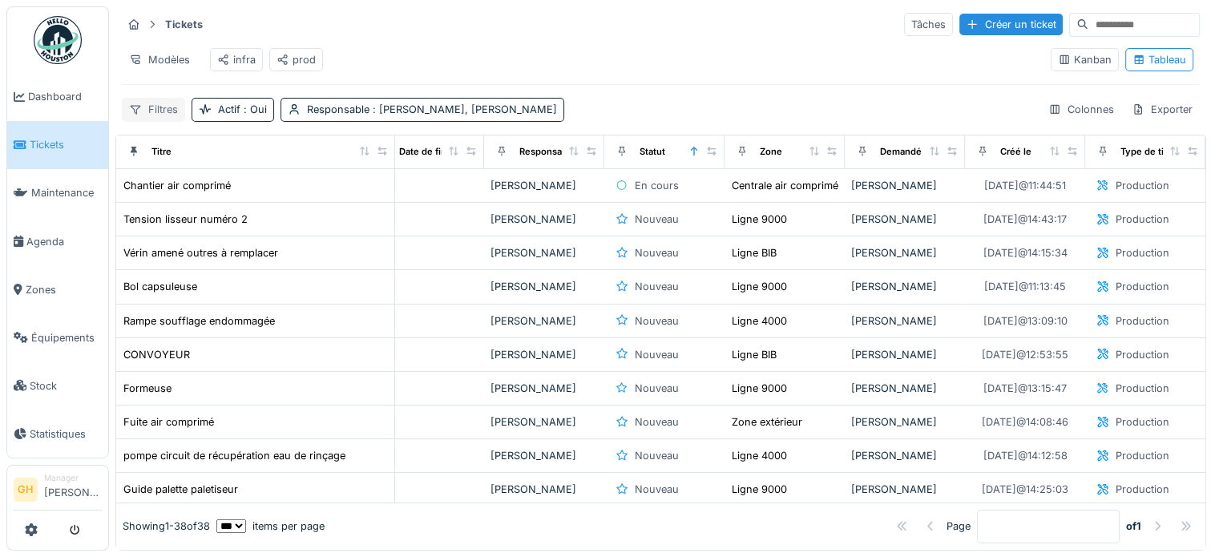
click at [163, 104] on div "Filtres" at bounding box center [153, 109] width 63 height 23
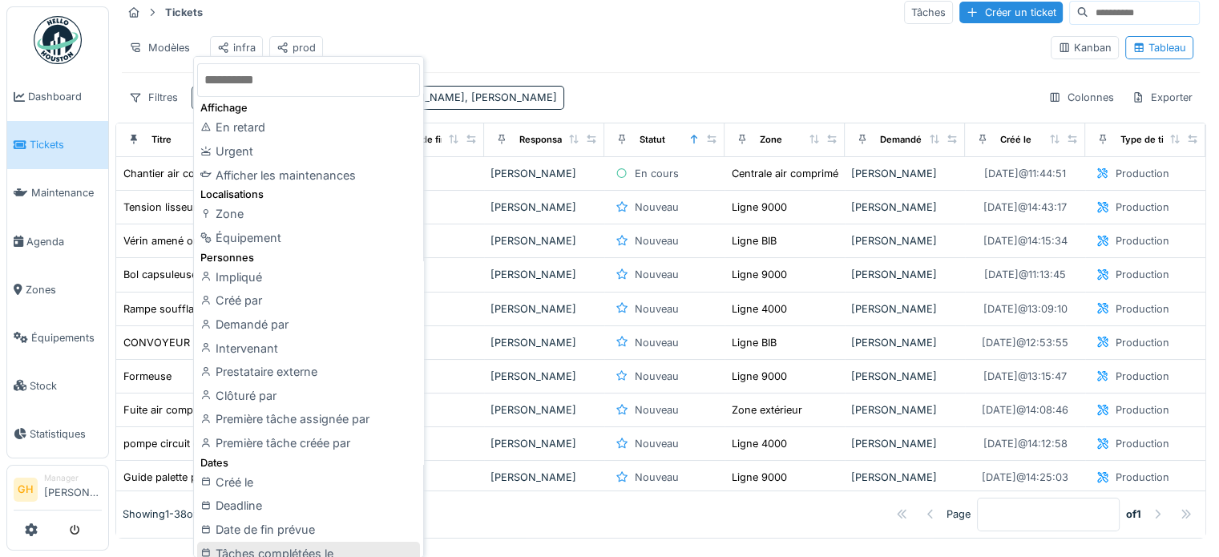
scroll to position [0, 0]
click at [475, 15] on div "Tickets Tâches Créer un ticket" at bounding box center [661, 12] width 1078 height 26
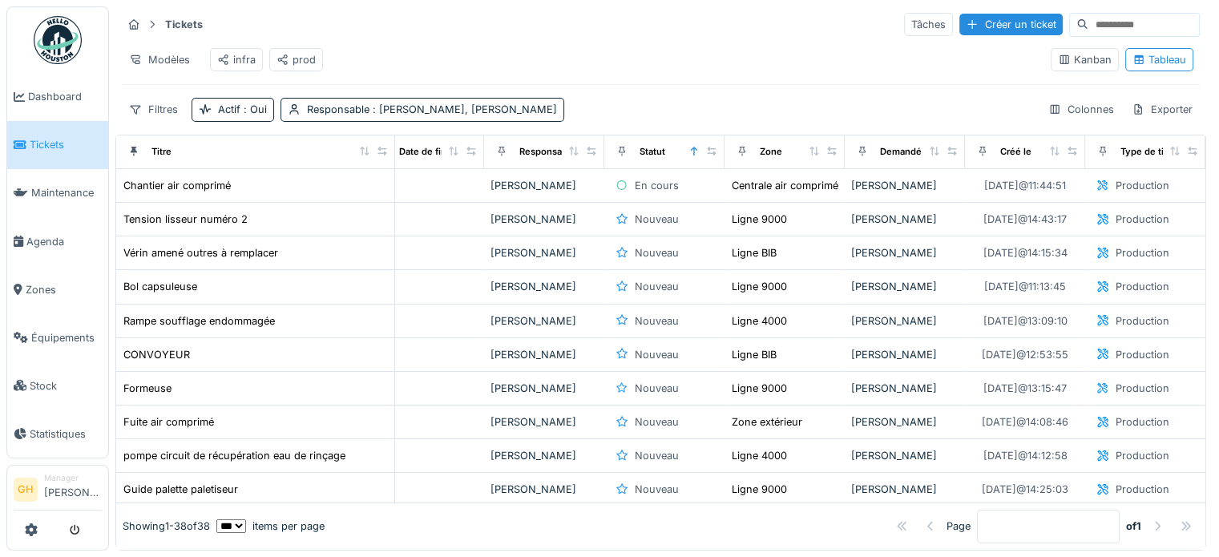
click at [247, 121] on div "Tickets Tâches Créer un ticket Modèles infra prod Kanban Tableau Filtres Actif …" at bounding box center [660, 66] width 1091 height 123
click at [241, 111] on span ": Oui" at bounding box center [254, 109] width 26 height 12
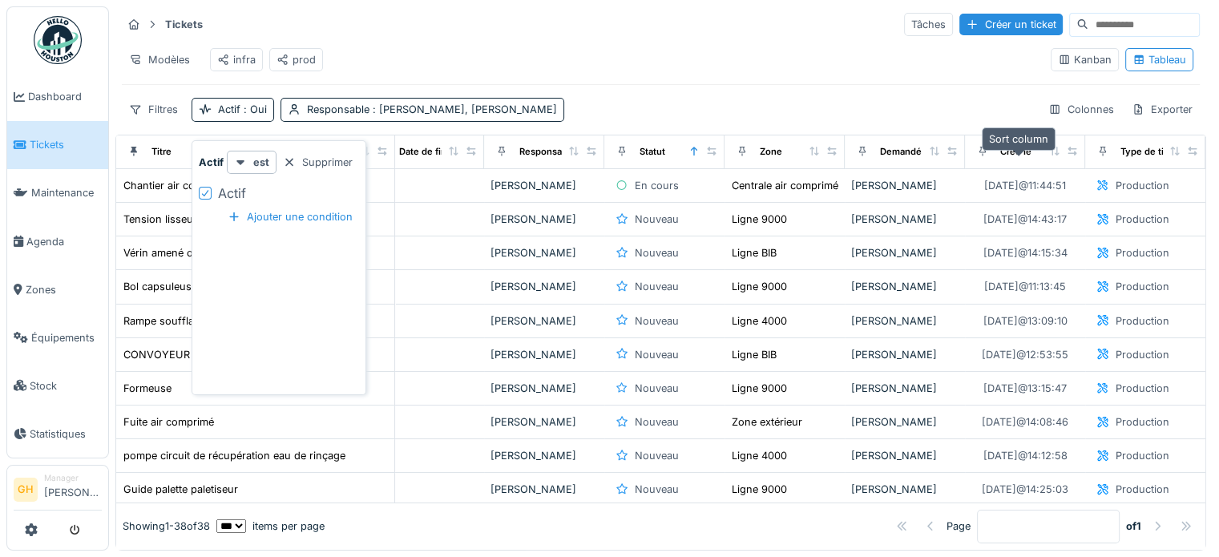
click at [1049, 147] on icon at bounding box center [1054, 151] width 11 height 9
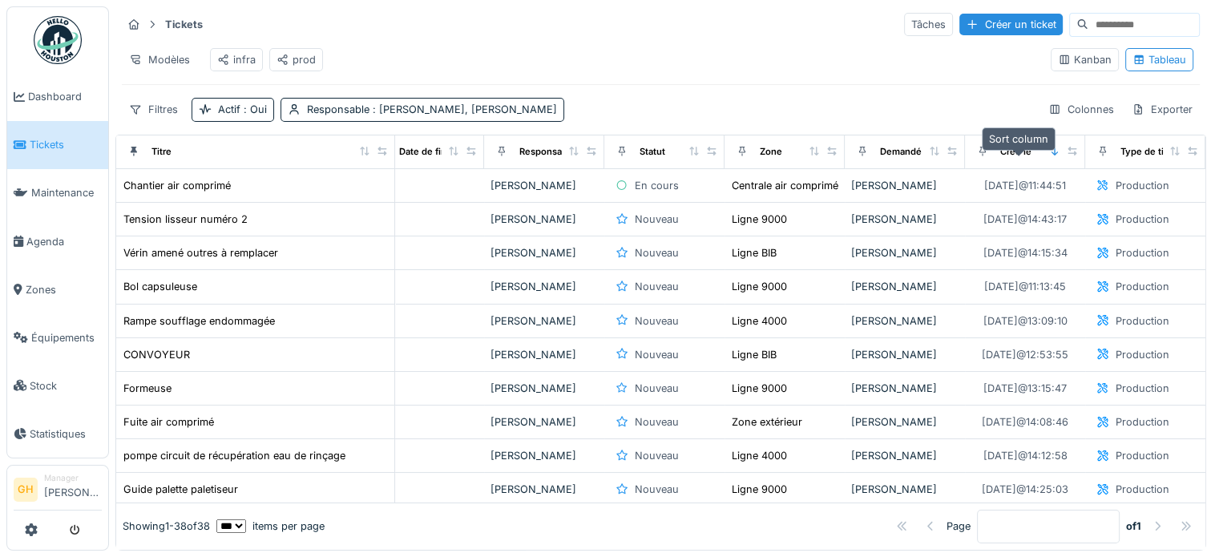
click at [1052, 152] on icon at bounding box center [1055, 151] width 6 height 9
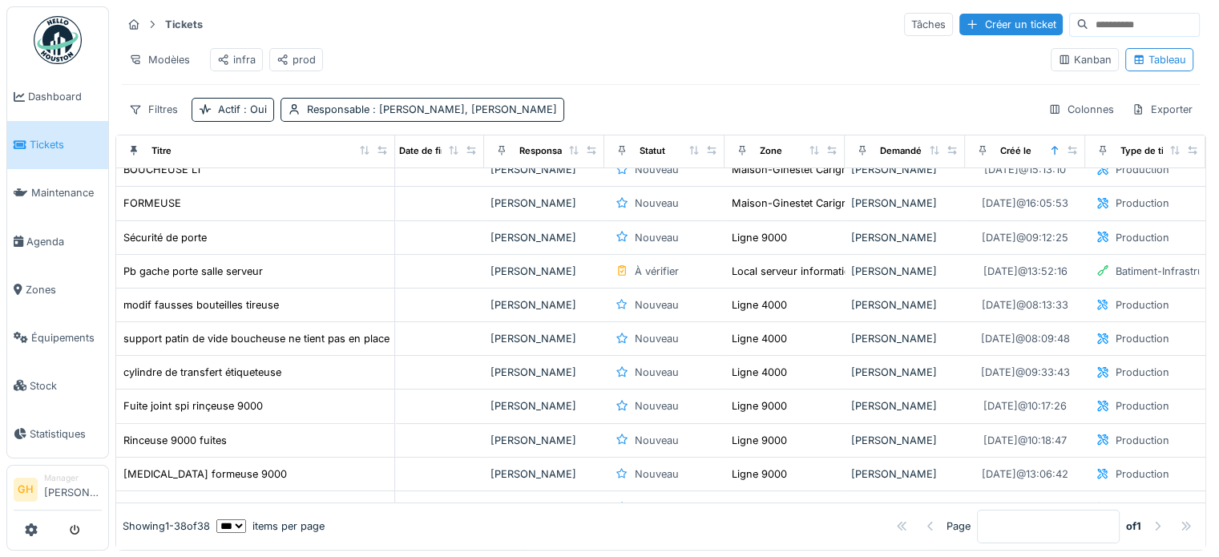
scroll to position [0, 188]
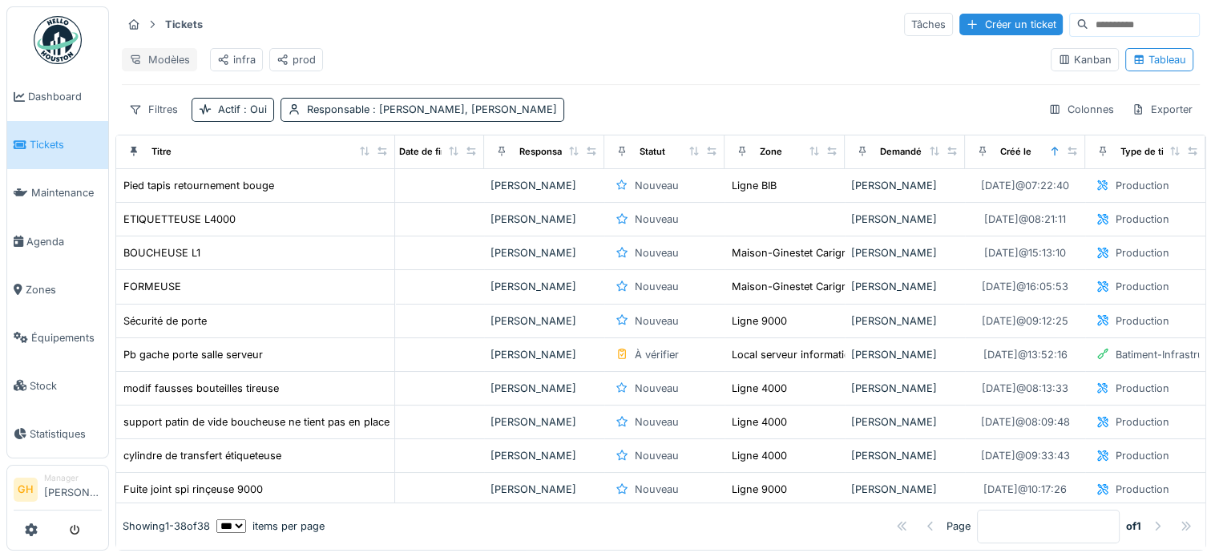
click at [148, 48] on div "Modèles" at bounding box center [159, 59] width 75 height 23
click at [209, 108] on div "Remplacer le modèle" at bounding box center [193, 119] width 134 height 24
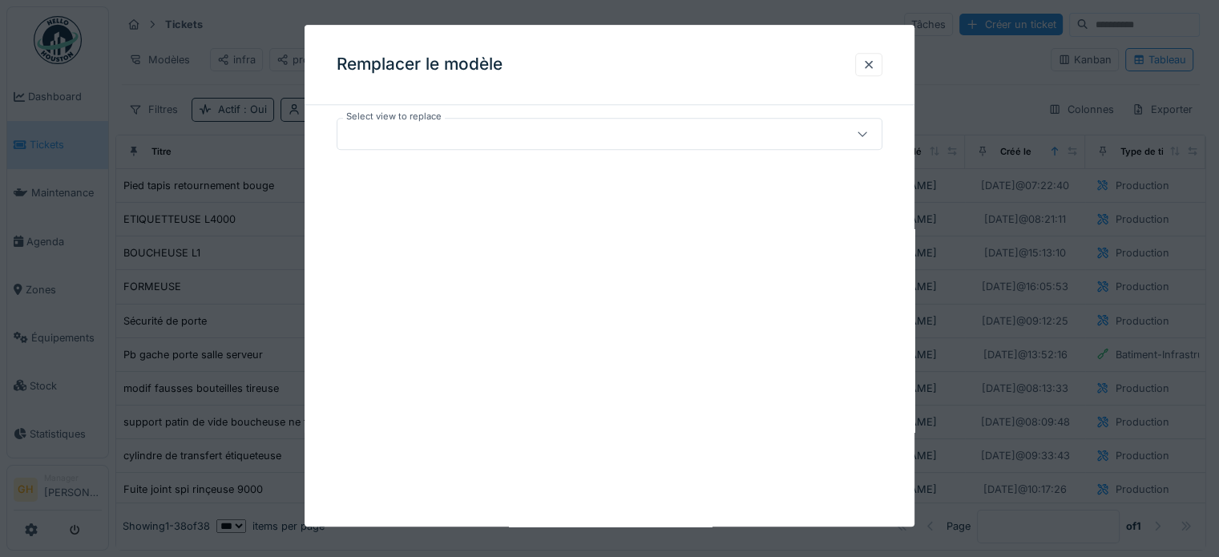
click at [483, 133] on div at bounding box center [576, 134] width 465 height 18
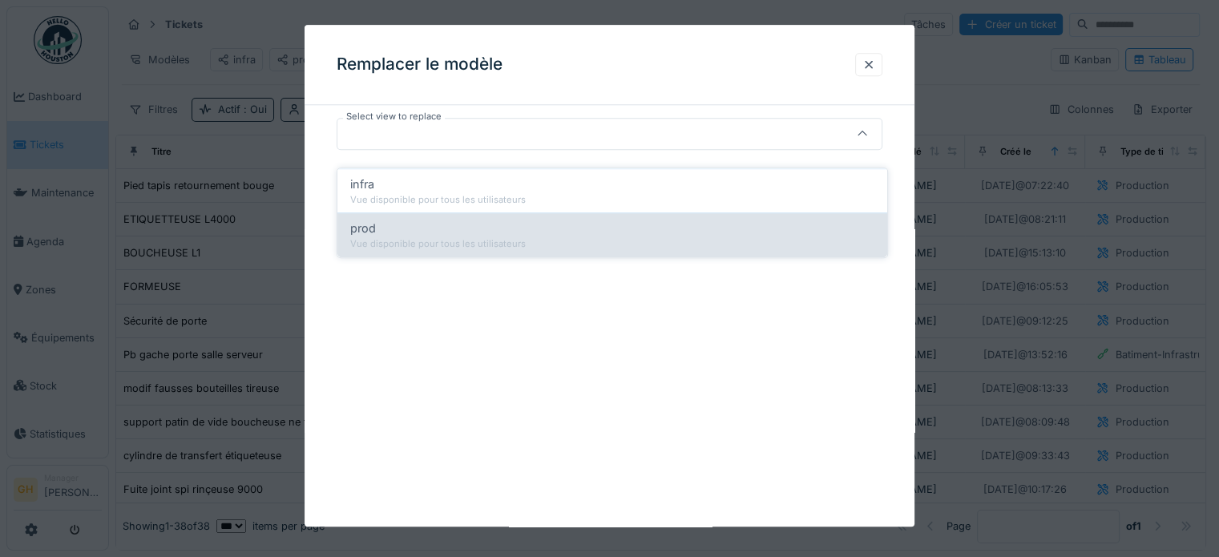
click at [455, 237] on div "Vue disponible pour tous les utilisateurs" at bounding box center [612, 244] width 524 height 14
type input "*****"
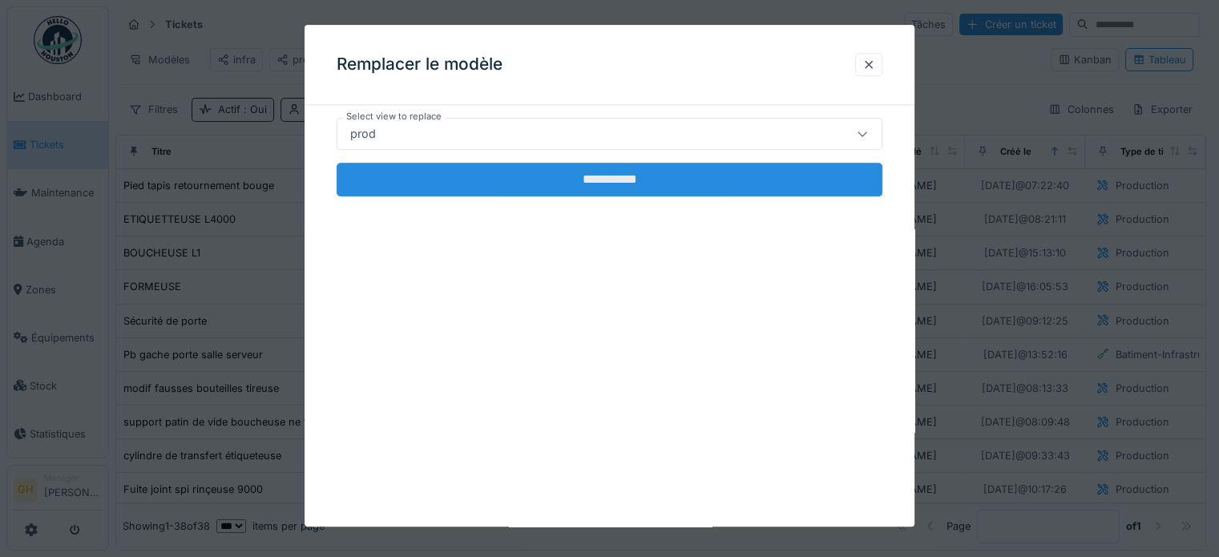
click at [539, 166] on input "**********" at bounding box center [610, 180] width 546 height 34
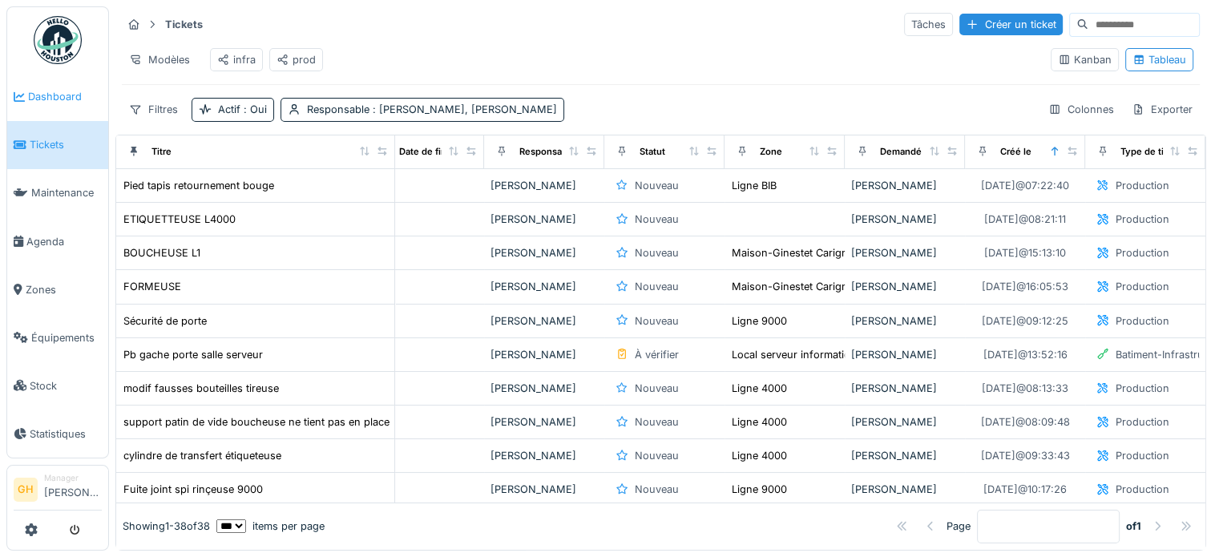
click at [32, 93] on span "Dashboard" at bounding box center [65, 96] width 74 height 15
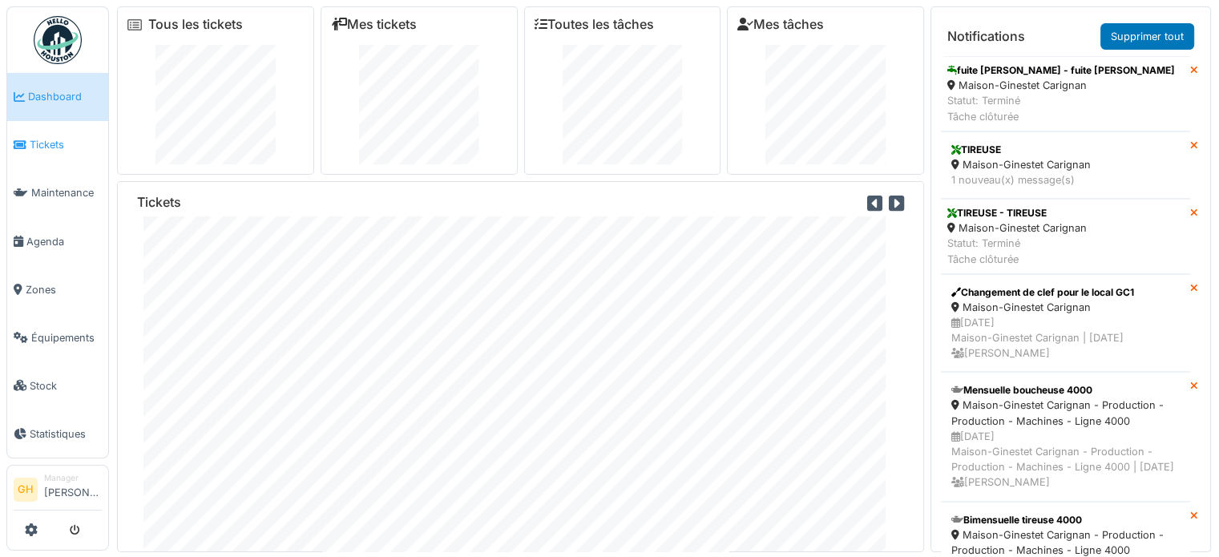
click at [67, 148] on span "Tickets" at bounding box center [66, 144] width 72 height 15
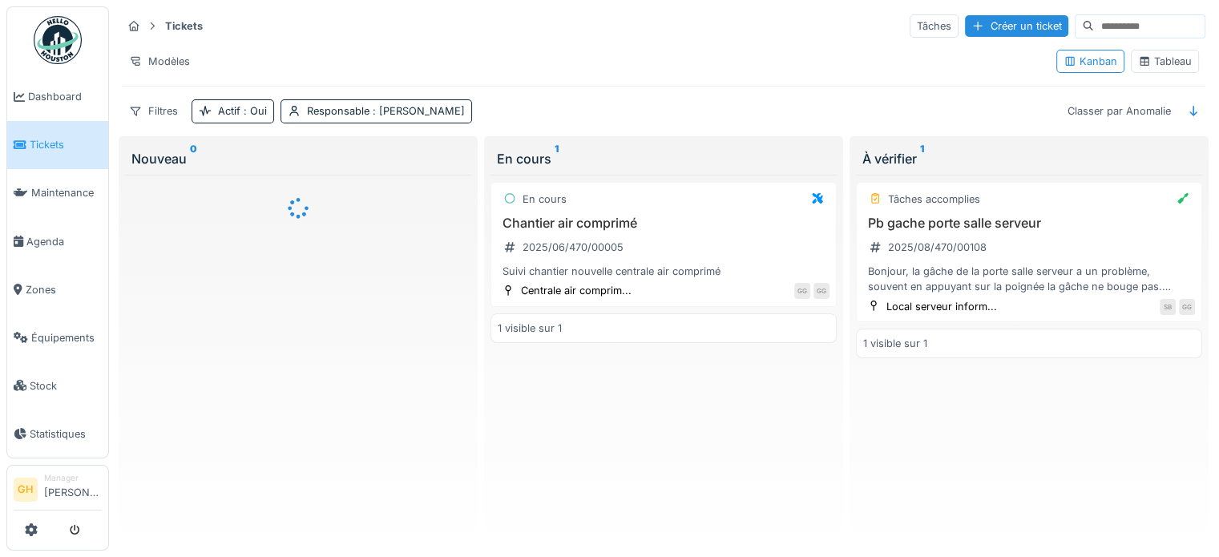
click at [1166, 60] on div "Tableau" at bounding box center [1165, 61] width 54 height 15
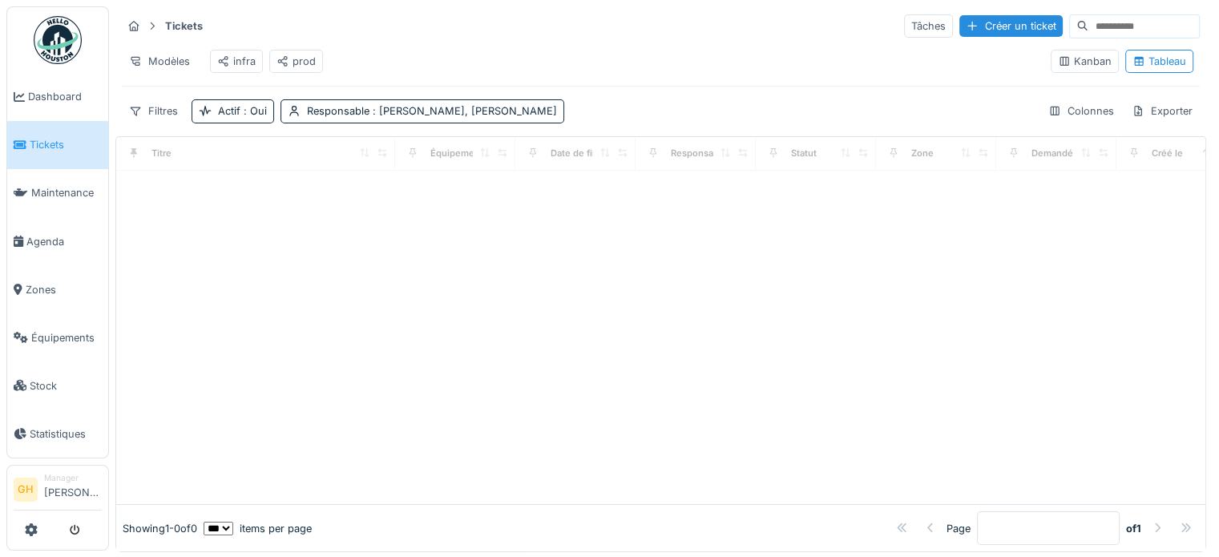
click at [293, 63] on div "prod" at bounding box center [296, 61] width 39 height 15
click at [309, 67] on div "prod" at bounding box center [296, 61] width 39 height 15
click at [303, 65] on div "prod" at bounding box center [296, 61] width 39 height 15
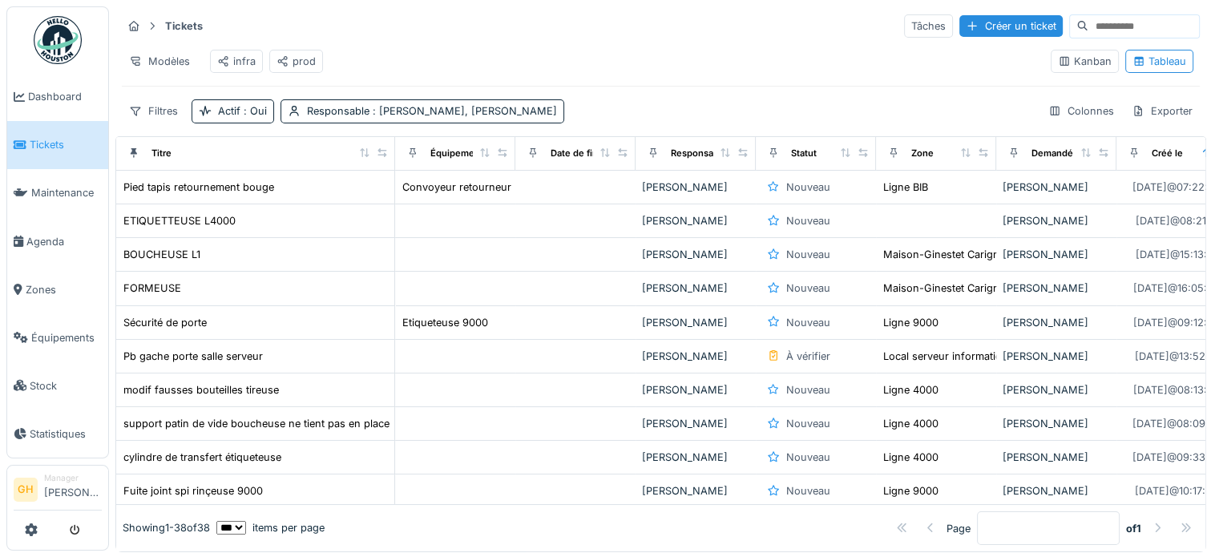
drag, startPoint x: 303, startPoint y: 65, endPoint x: 291, endPoint y: 67, distance: 12.1
click at [301, 65] on div "prod" at bounding box center [296, 61] width 39 height 15
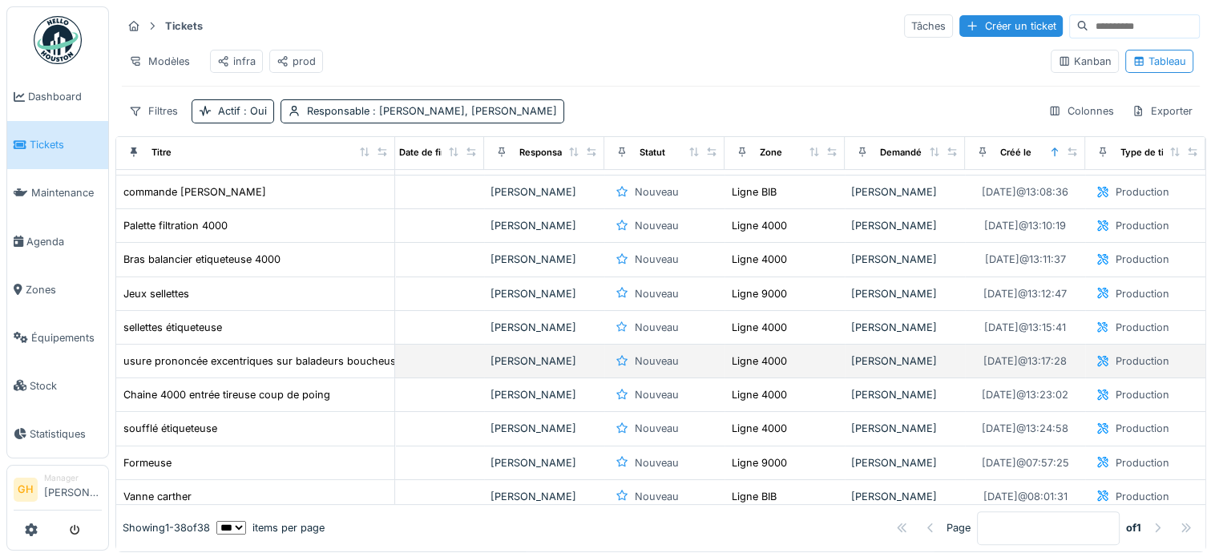
scroll to position [0, 188]
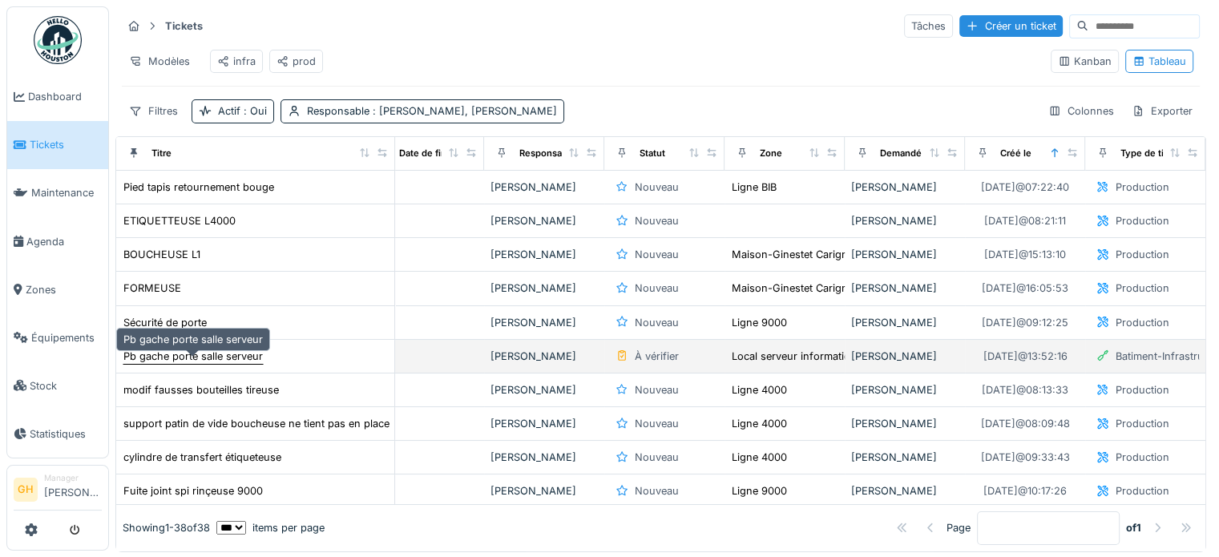
click at [194, 364] on div "Pb gache porte salle serveur" at bounding box center [192, 356] width 139 height 15
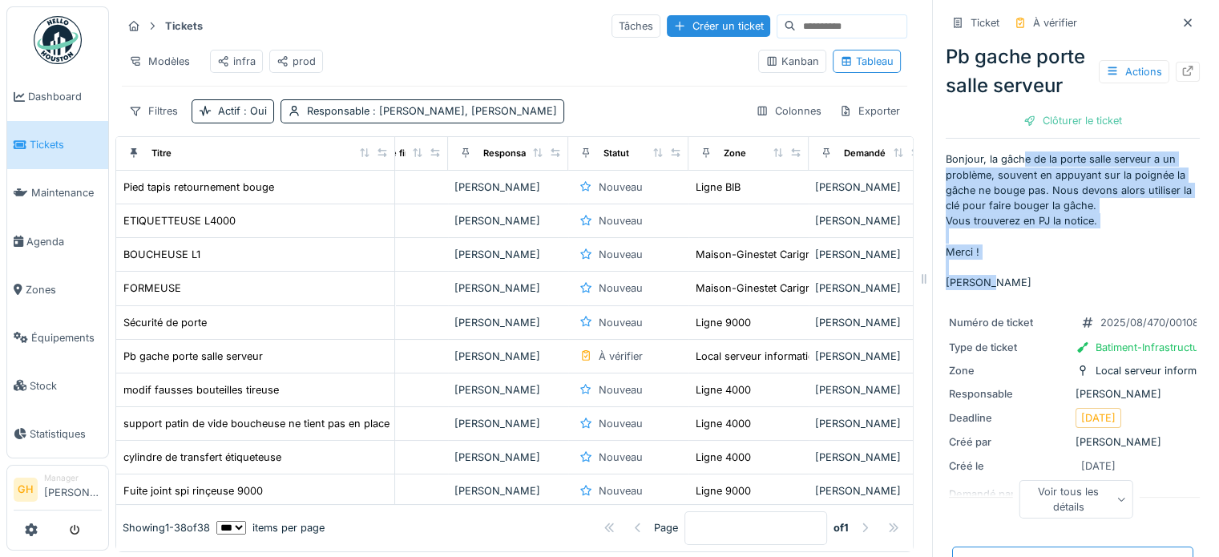
drag, startPoint x: 1013, startPoint y: 186, endPoint x: 1034, endPoint y: 305, distance: 121.4
click at [1034, 290] on p "Bonjour, la gâche de la porte salle serveur a un problème, souvent en appuyant …" at bounding box center [1073, 221] width 254 height 139
click at [1033, 290] on p "Bonjour, la gâche de la porte salle serveur a un problème, souvent en appuyant …" at bounding box center [1073, 221] width 254 height 139
